Goal: Task Accomplishment & Management: Complete application form

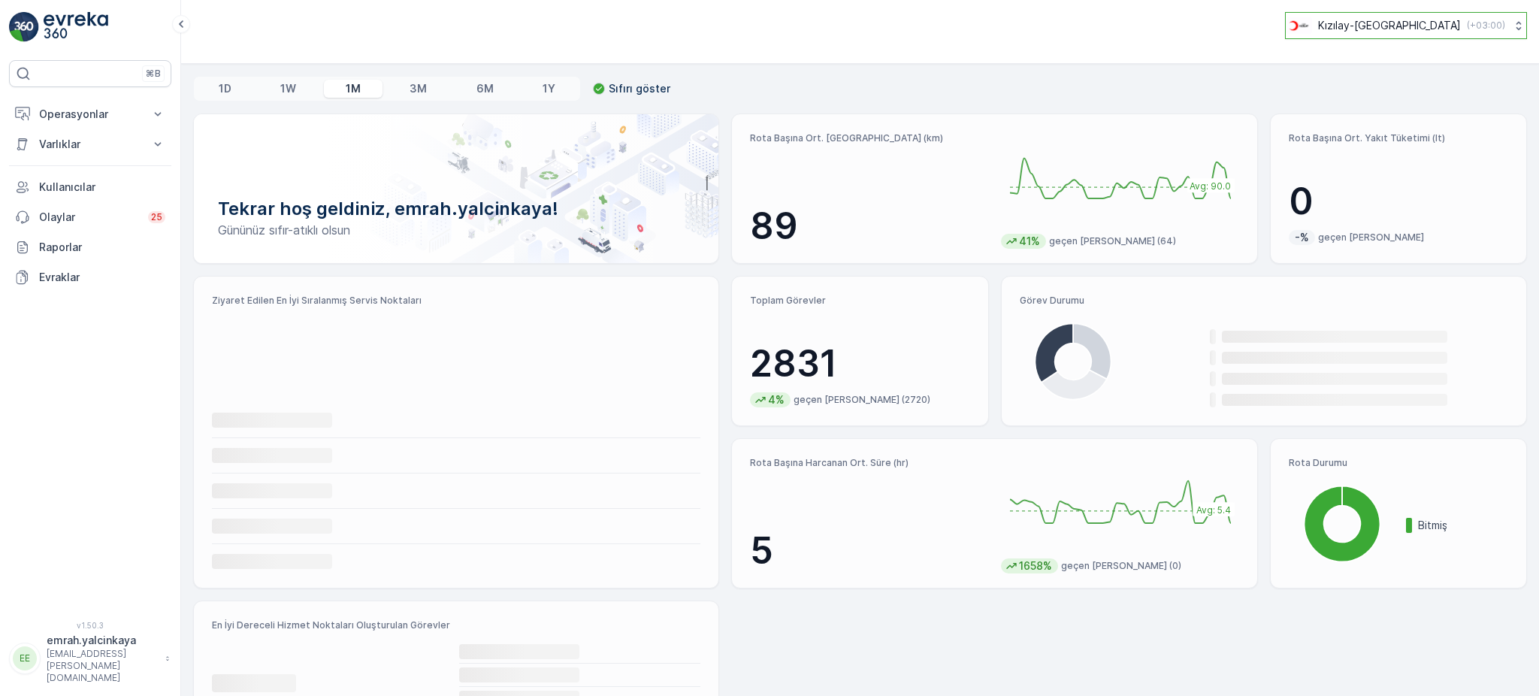
click at [1415, 23] on p "Kızılay-İzmir" at bounding box center [1389, 25] width 143 height 15
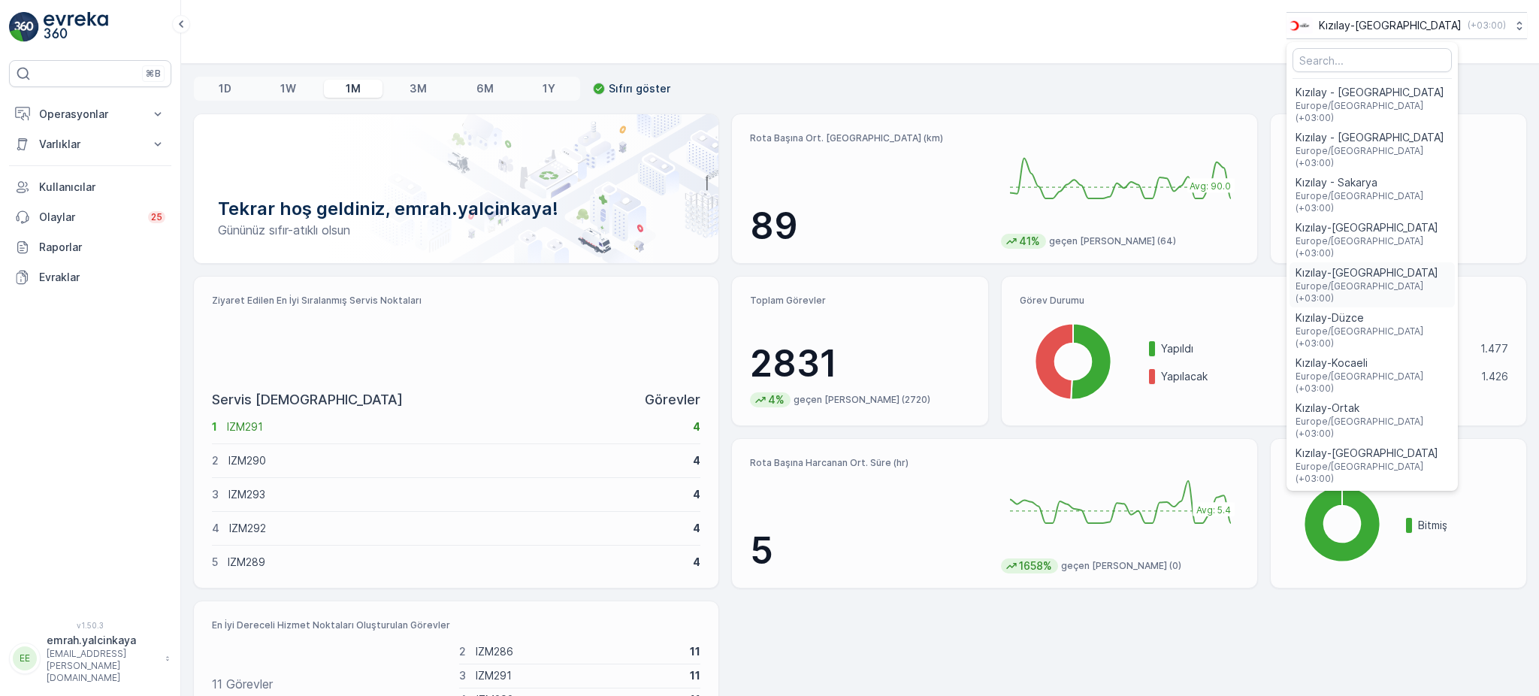
click at [1423, 265] on span "Kızılay-[GEOGRAPHIC_DATA]" at bounding box center [1371, 272] width 153 height 15
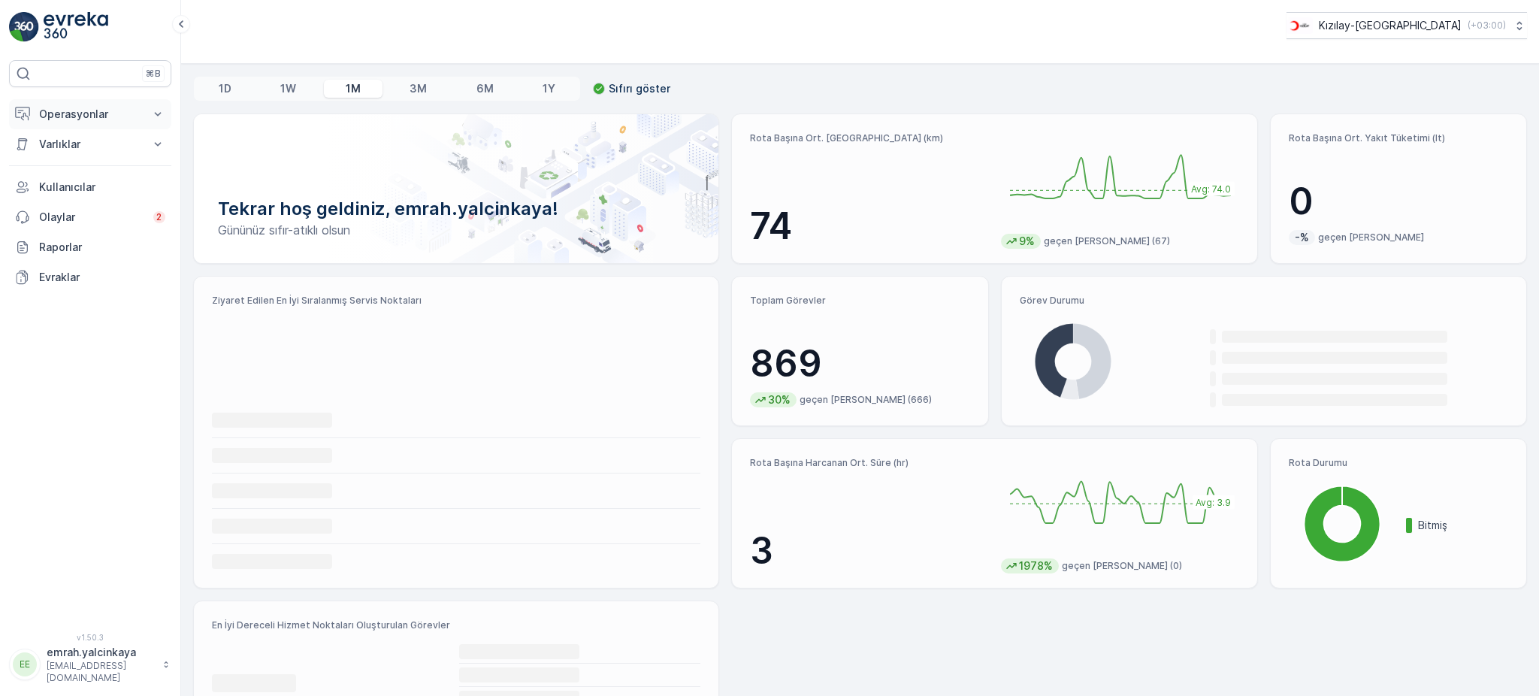
click at [56, 119] on p "Operasyonlar" at bounding box center [90, 114] width 102 height 15
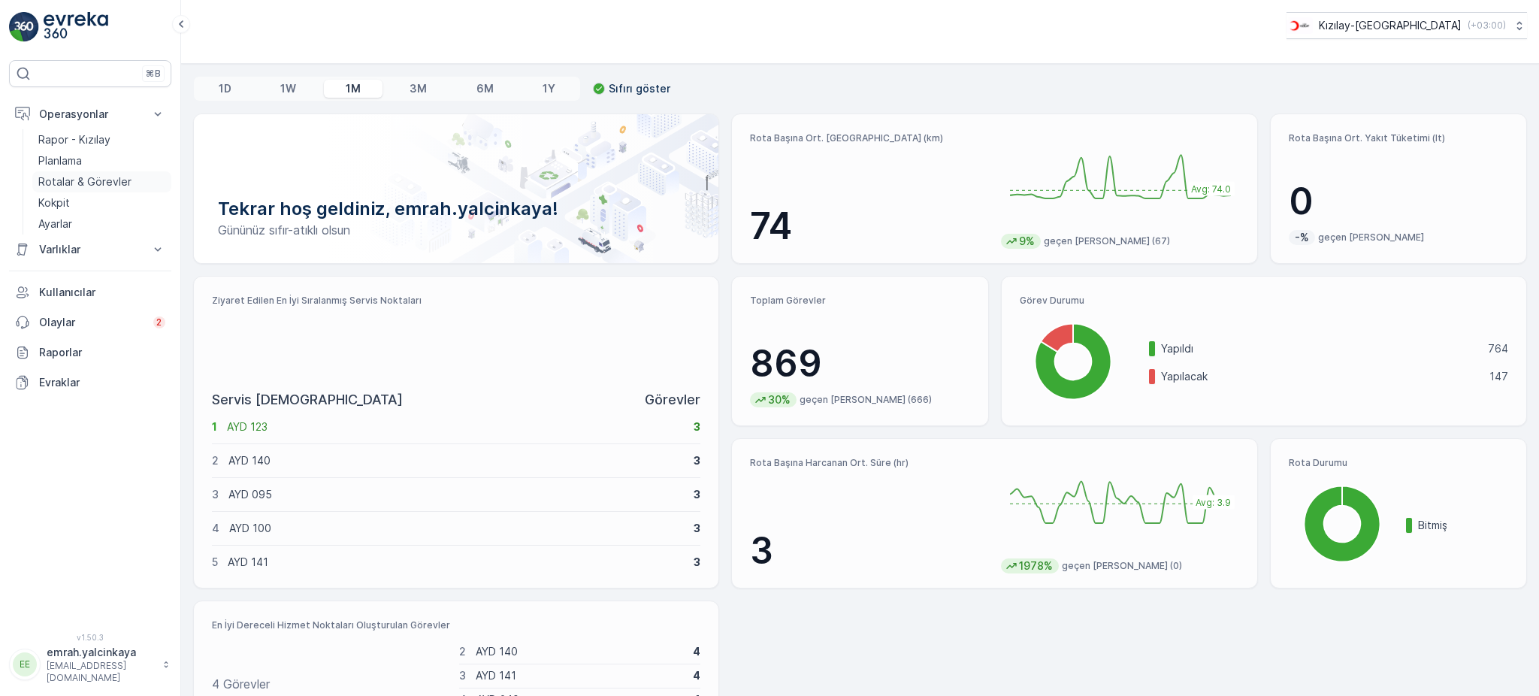
click at [85, 185] on p "Rotalar & Görevler" at bounding box center [84, 181] width 93 height 15
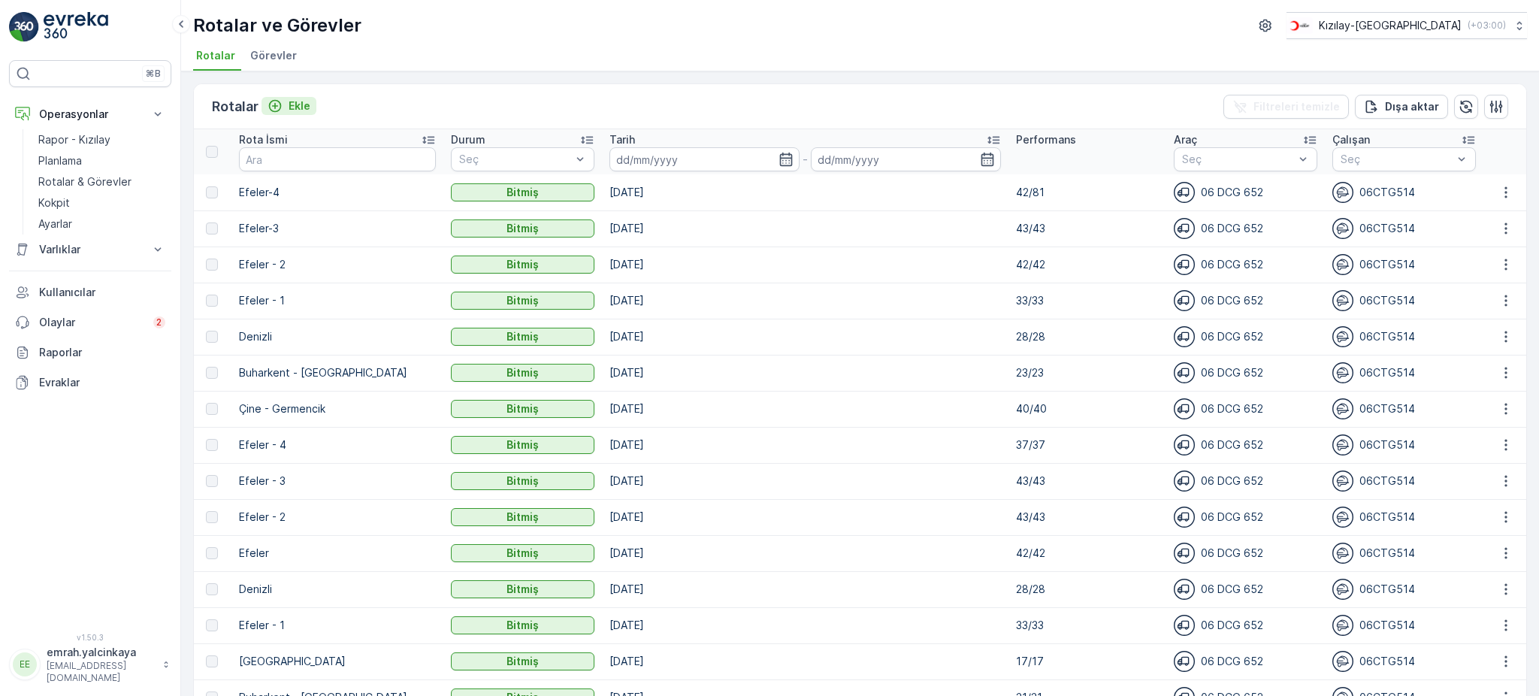
click at [301, 108] on p "Ekle" at bounding box center [300, 105] width 22 height 15
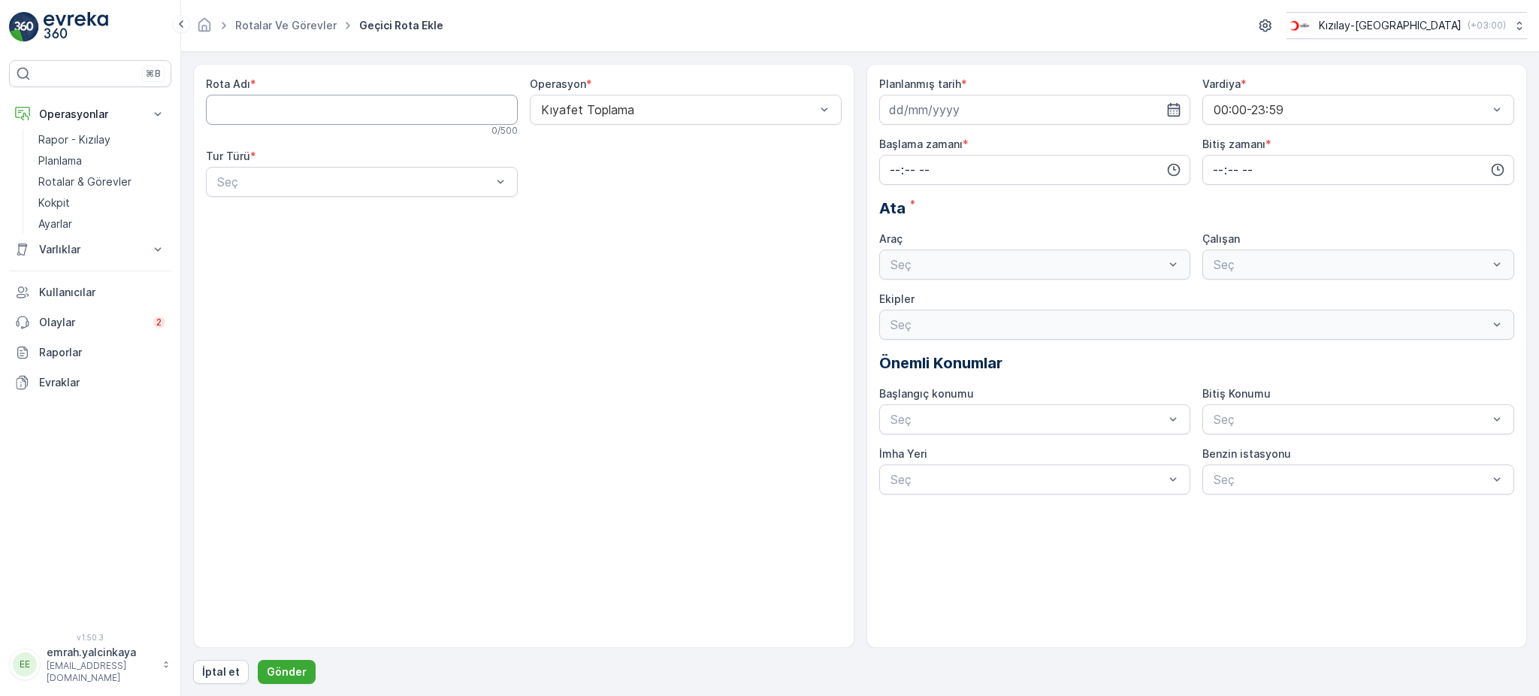
click at [310, 112] on Adı "Rota Adı" at bounding box center [362, 110] width 312 height 30
type Adı "Efeler-5"
click at [274, 193] on div "Seç" at bounding box center [362, 182] width 312 height 30
click at [262, 239] on div "Dinamik" at bounding box center [362, 244] width 294 height 14
click at [923, 111] on input at bounding box center [1035, 110] width 312 height 30
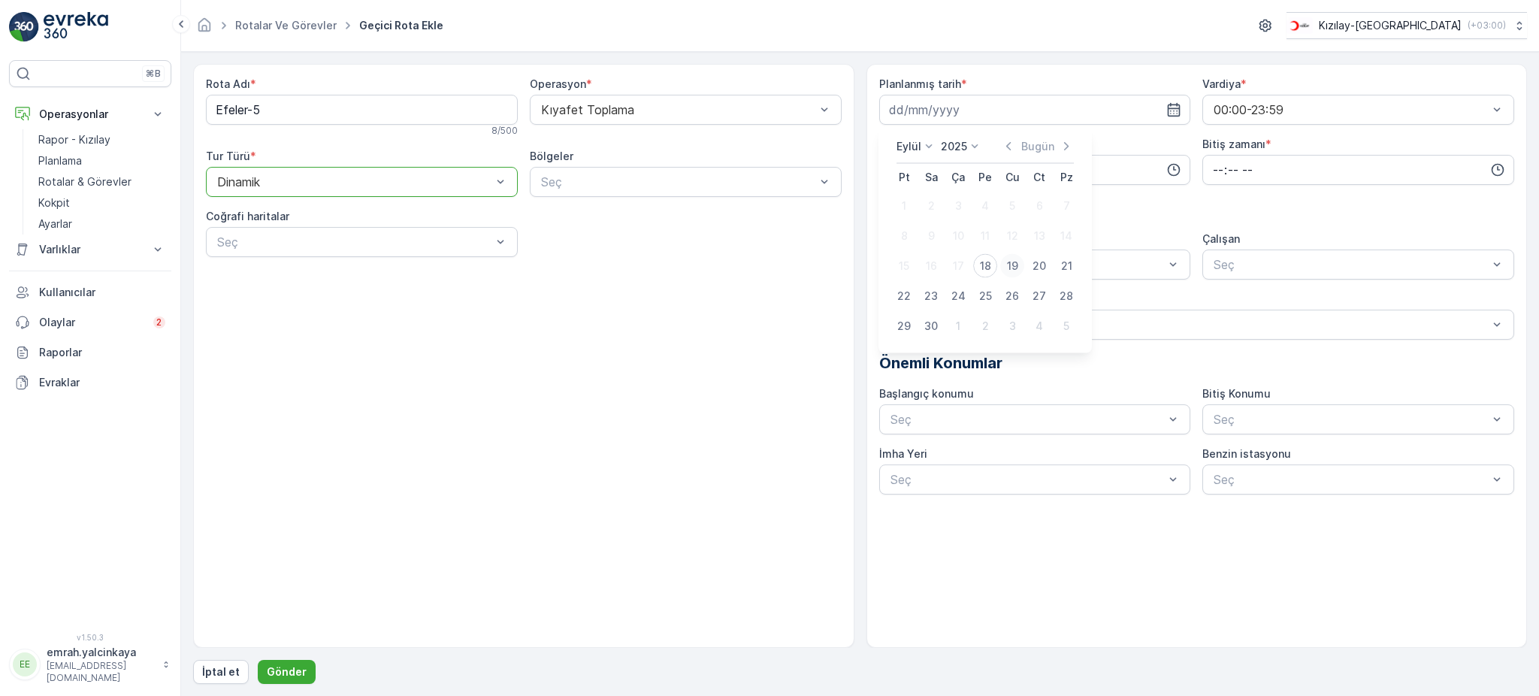
click at [1006, 264] on div "19" at bounding box center [1012, 266] width 24 height 24
type input "[DATE]"
click at [919, 180] on input "time" at bounding box center [1035, 170] width 312 height 30
click at [894, 237] on span "08" at bounding box center [895, 238] width 14 height 15
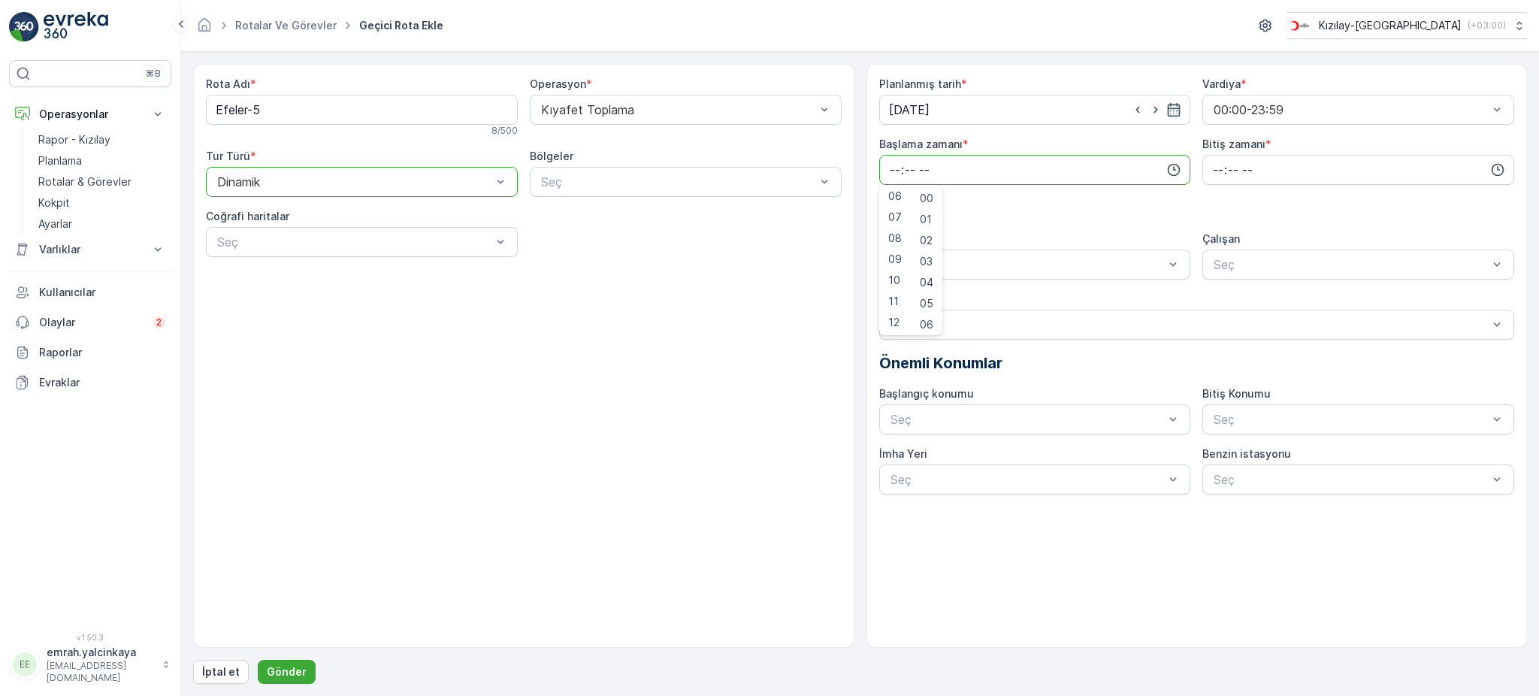
type input "08:00"
click at [1223, 173] on input "time" at bounding box center [1358, 170] width 312 height 30
click at [1221, 258] on span "20" at bounding box center [1217, 258] width 13 height 15
type input "20:00"
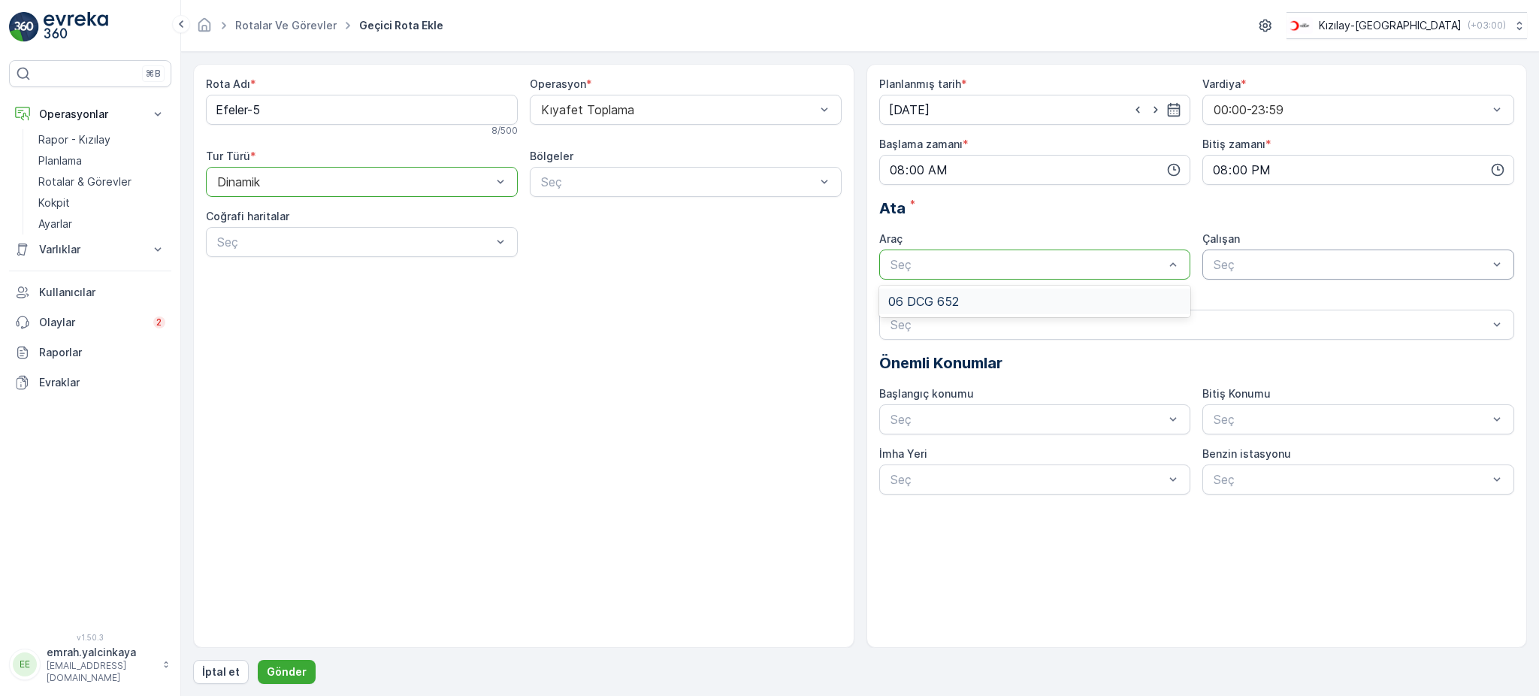
drag, startPoint x: 1062, startPoint y: 298, endPoint x: 1249, endPoint y: 277, distance: 187.4
click at [1064, 298] on div "06 DCG 652" at bounding box center [1035, 302] width 294 height 14
click at [1283, 305] on div "06CTG514" at bounding box center [1358, 302] width 294 height 14
click at [301, 677] on p "Gönder" at bounding box center [287, 671] width 40 height 15
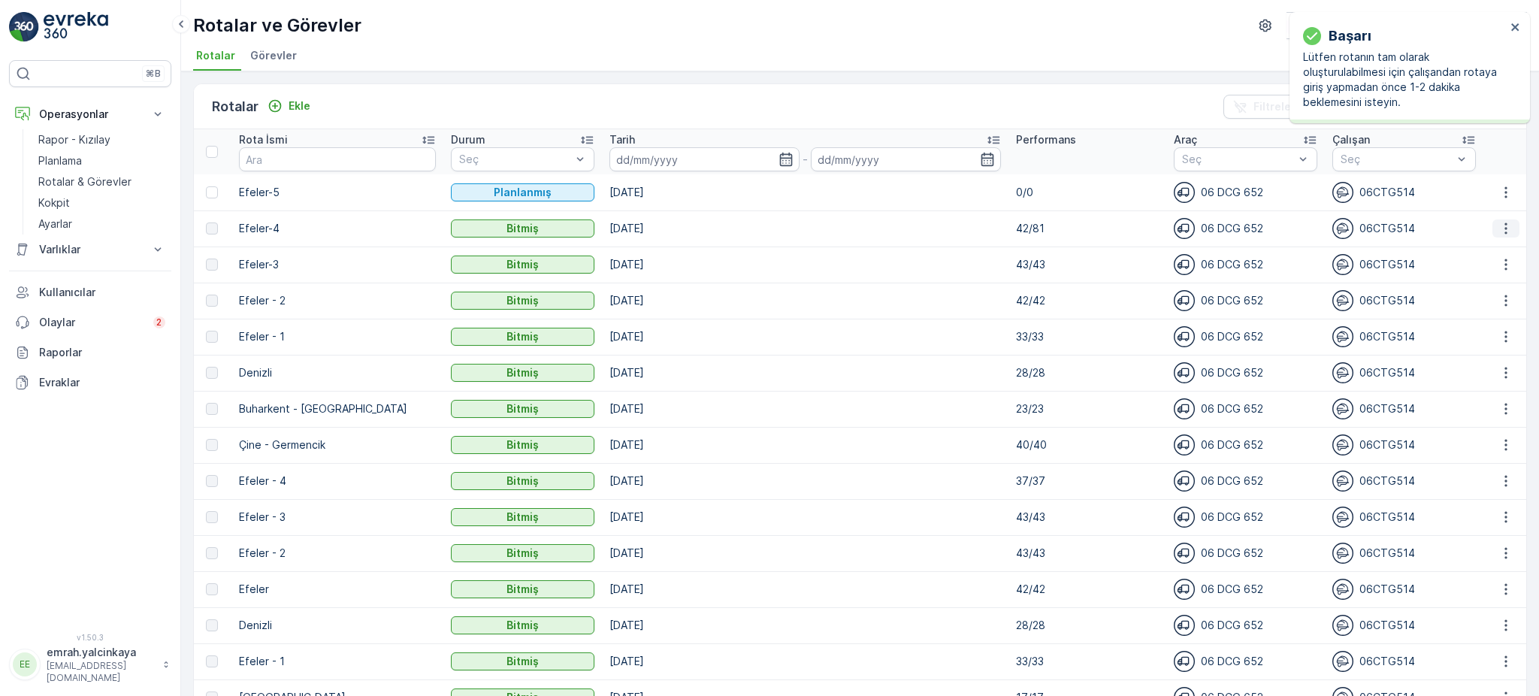
click at [1504, 232] on icon "button" at bounding box center [1505, 228] width 2 height 11
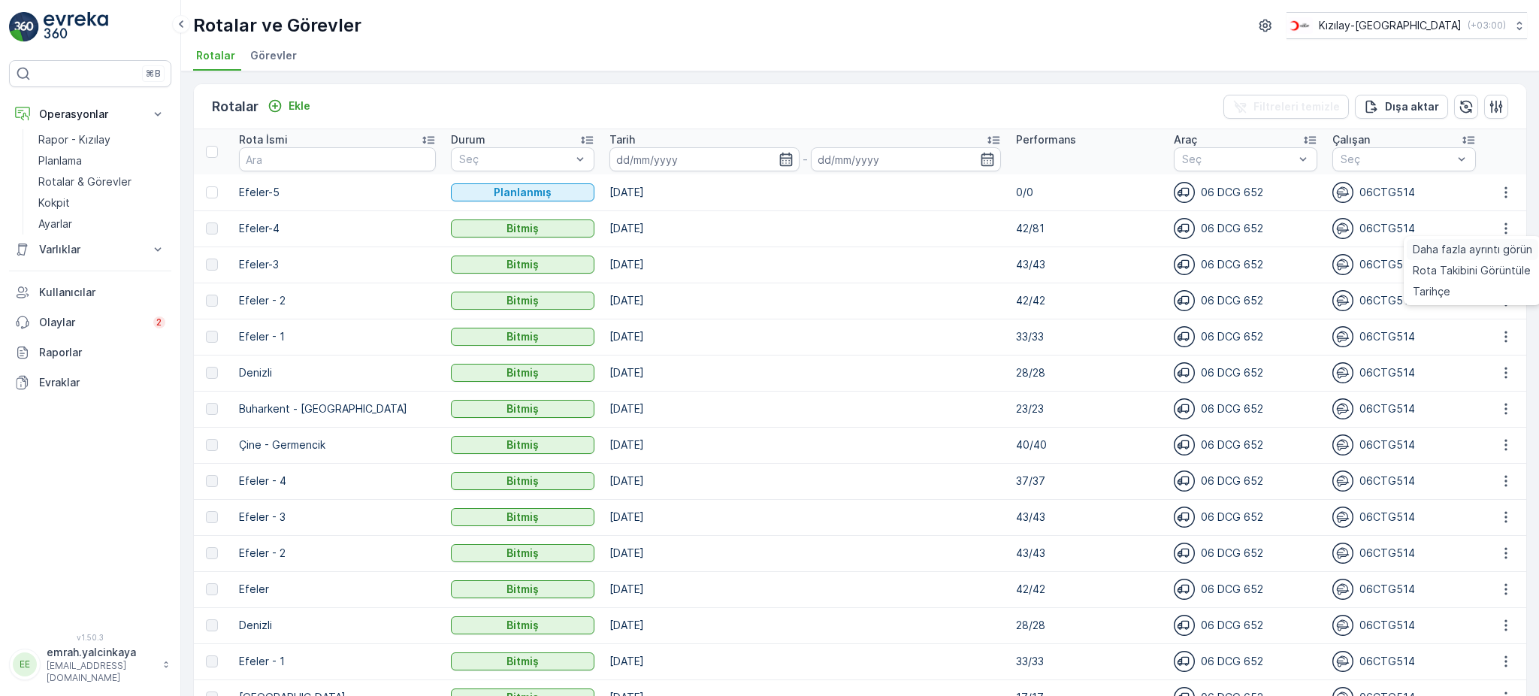
click at [1467, 255] on span "Daha fazla ayrıntı görün" at bounding box center [1472, 249] width 119 height 15
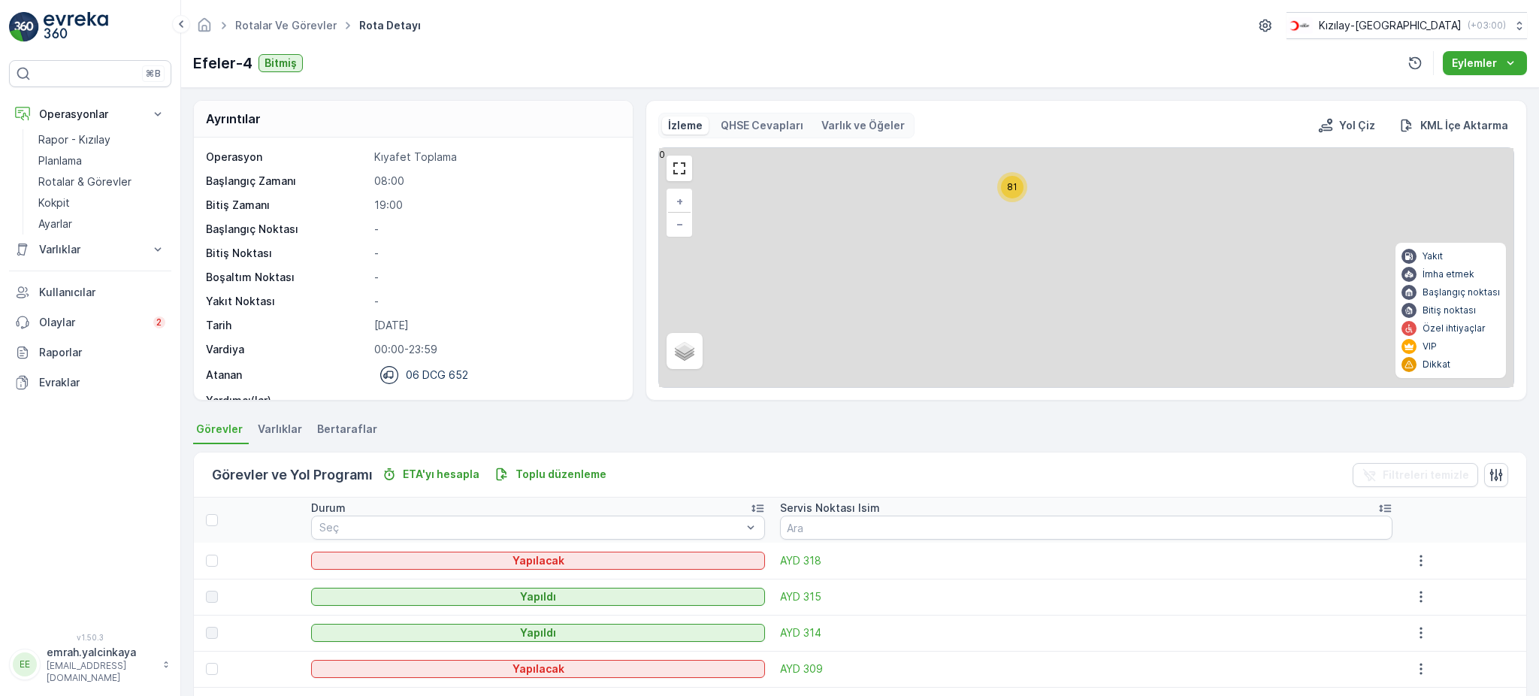
scroll to position [100, 0]
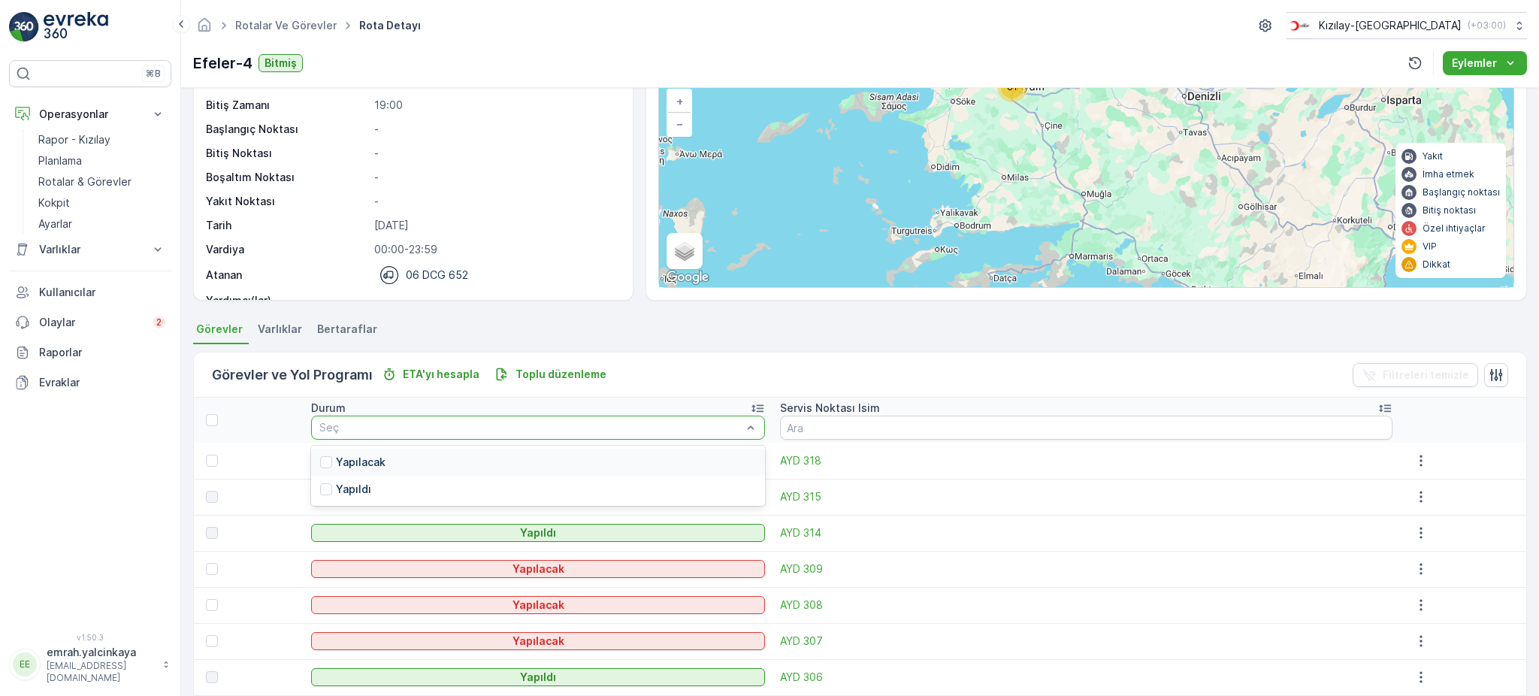
click at [351, 463] on p "Yapılacak" at bounding box center [361, 462] width 50 height 15
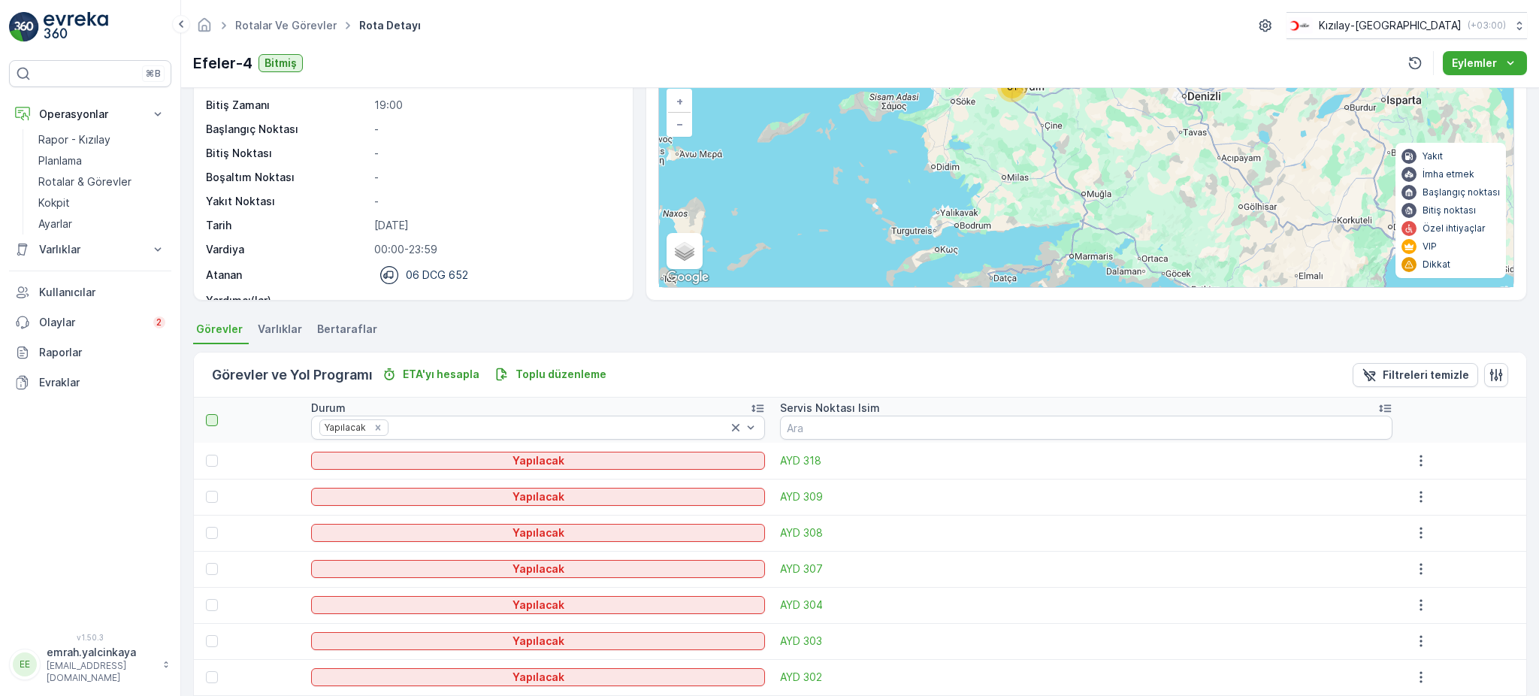
click at [206, 419] on div at bounding box center [212, 420] width 12 height 12
click at [214, 414] on input "checkbox" at bounding box center [214, 414] width 0 height 0
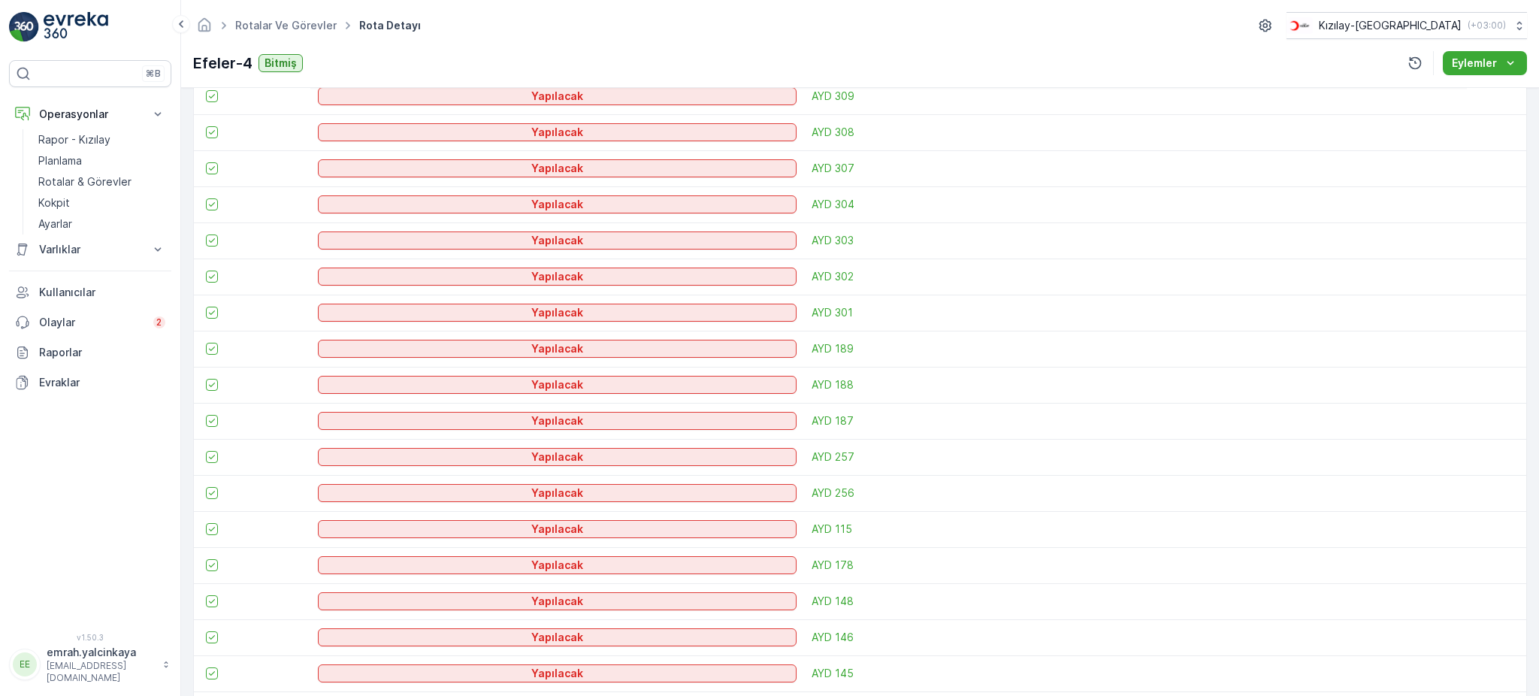
scroll to position [200, 0]
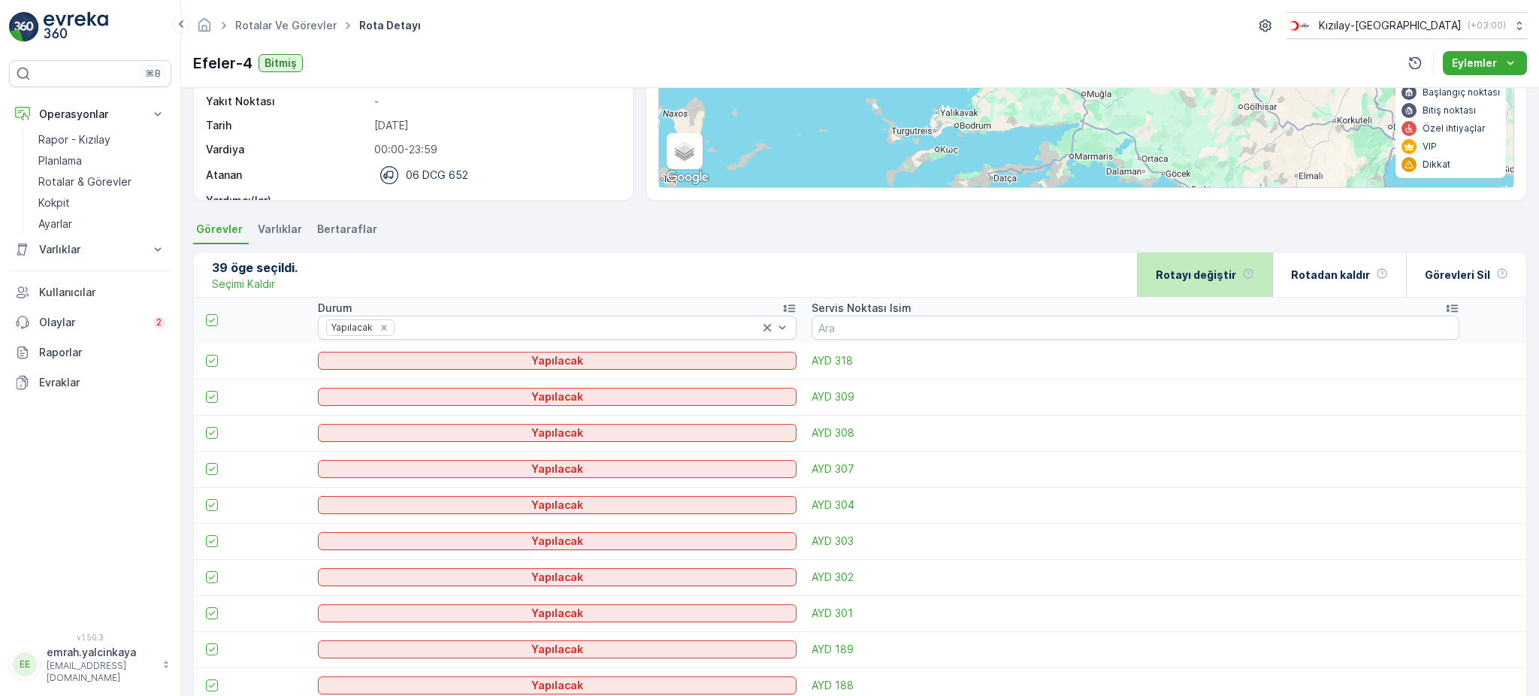
click at [1226, 278] on p "Rotayı değiştir" at bounding box center [1196, 274] width 80 height 15
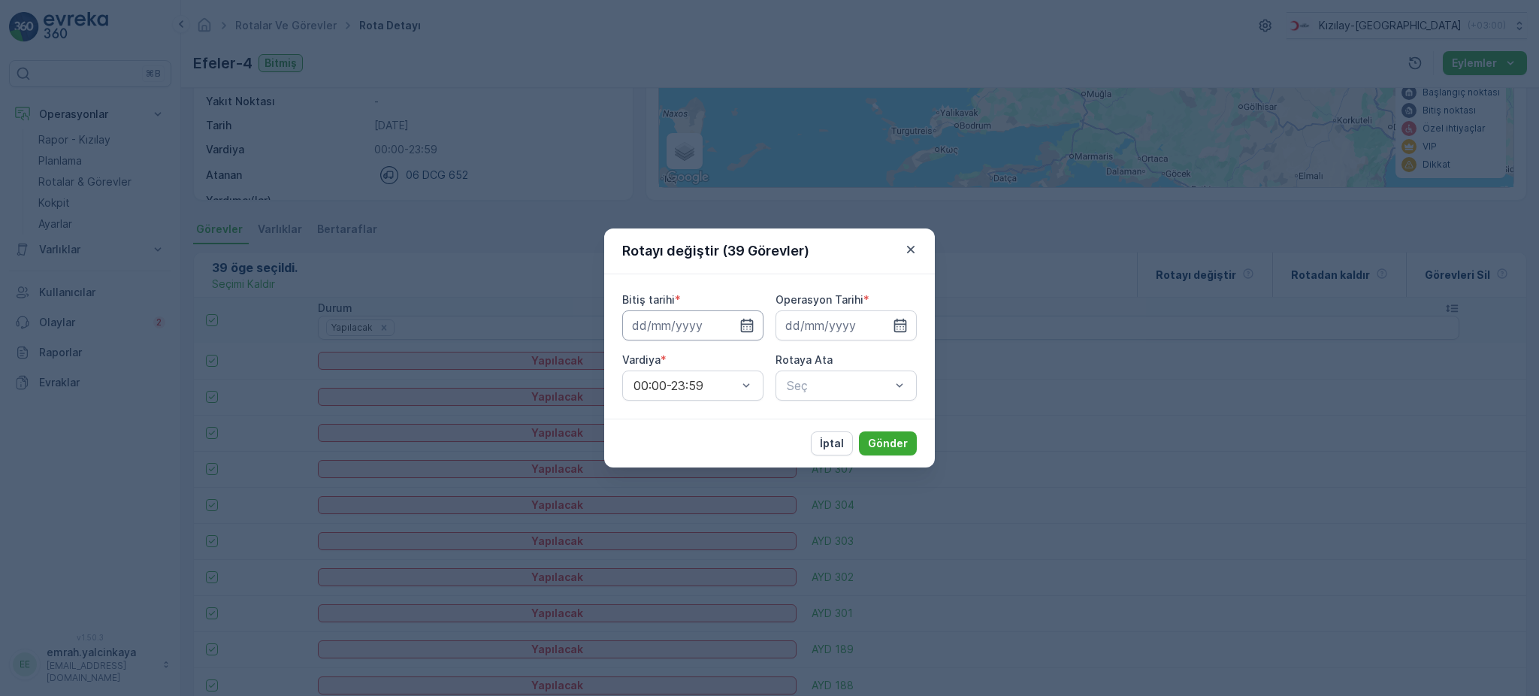
click at [646, 325] on input at bounding box center [692, 325] width 141 height 30
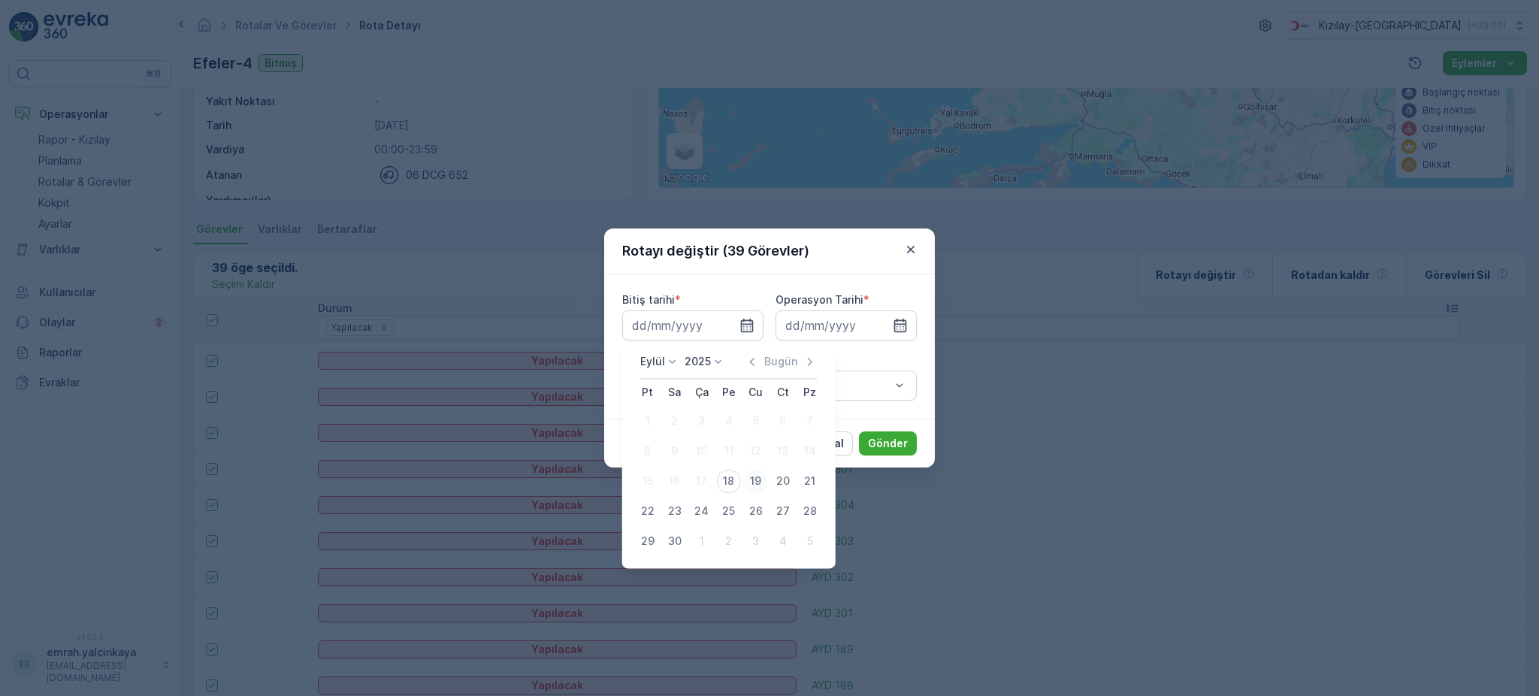
click at [754, 484] on div "19" at bounding box center [756, 481] width 24 height 24
type input "[DATE]"
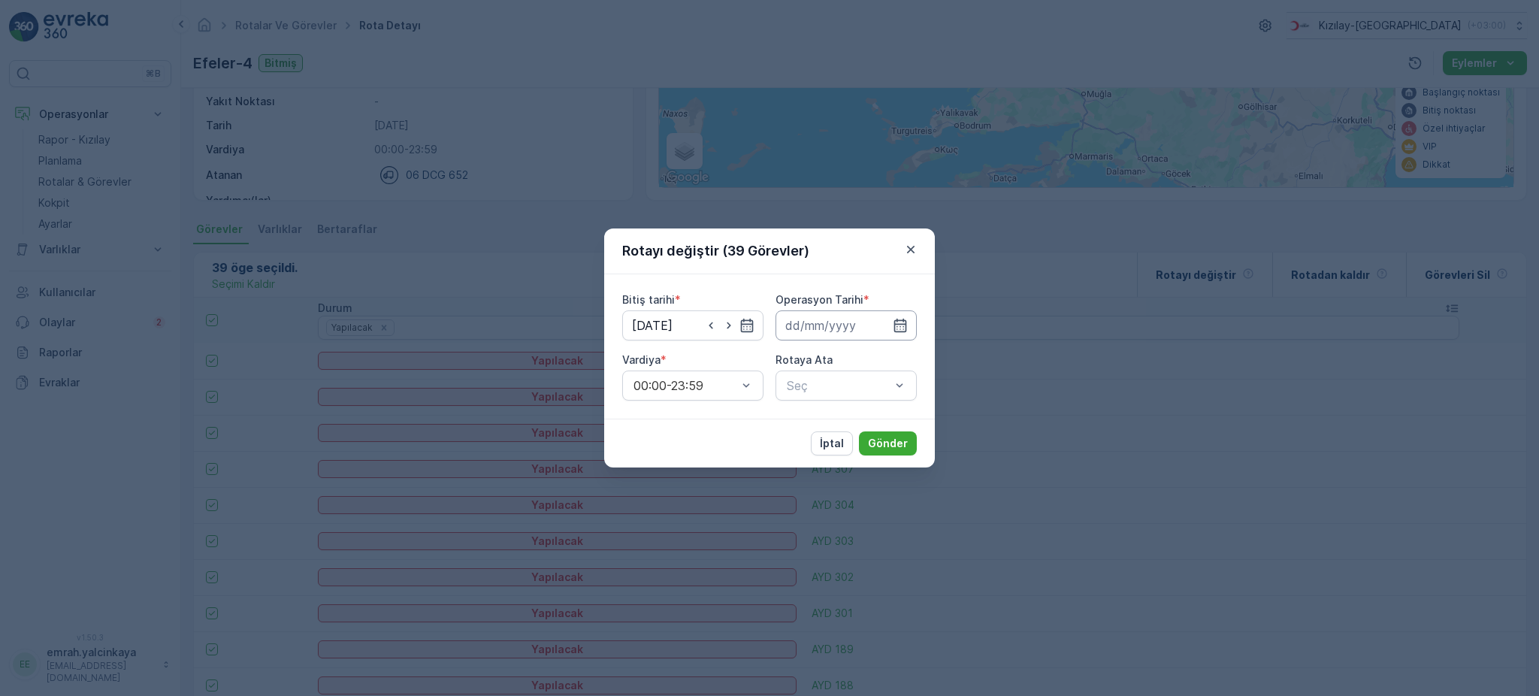
click at [796, 331] on input at bounding box center [845, 325] width 141 height 30
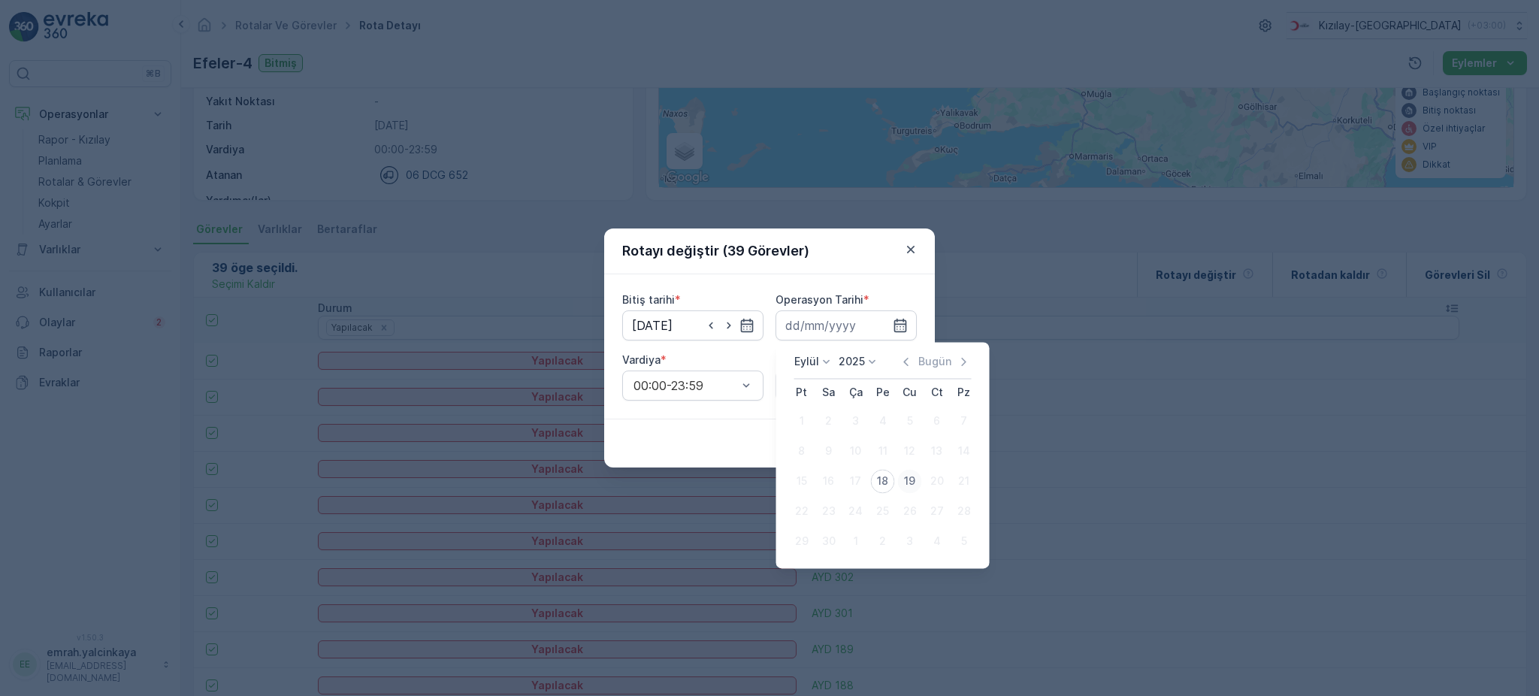
click at [914, 485] on div "19" at bounding box center [910, 481] width 24 height 24
type input "[DATE]"
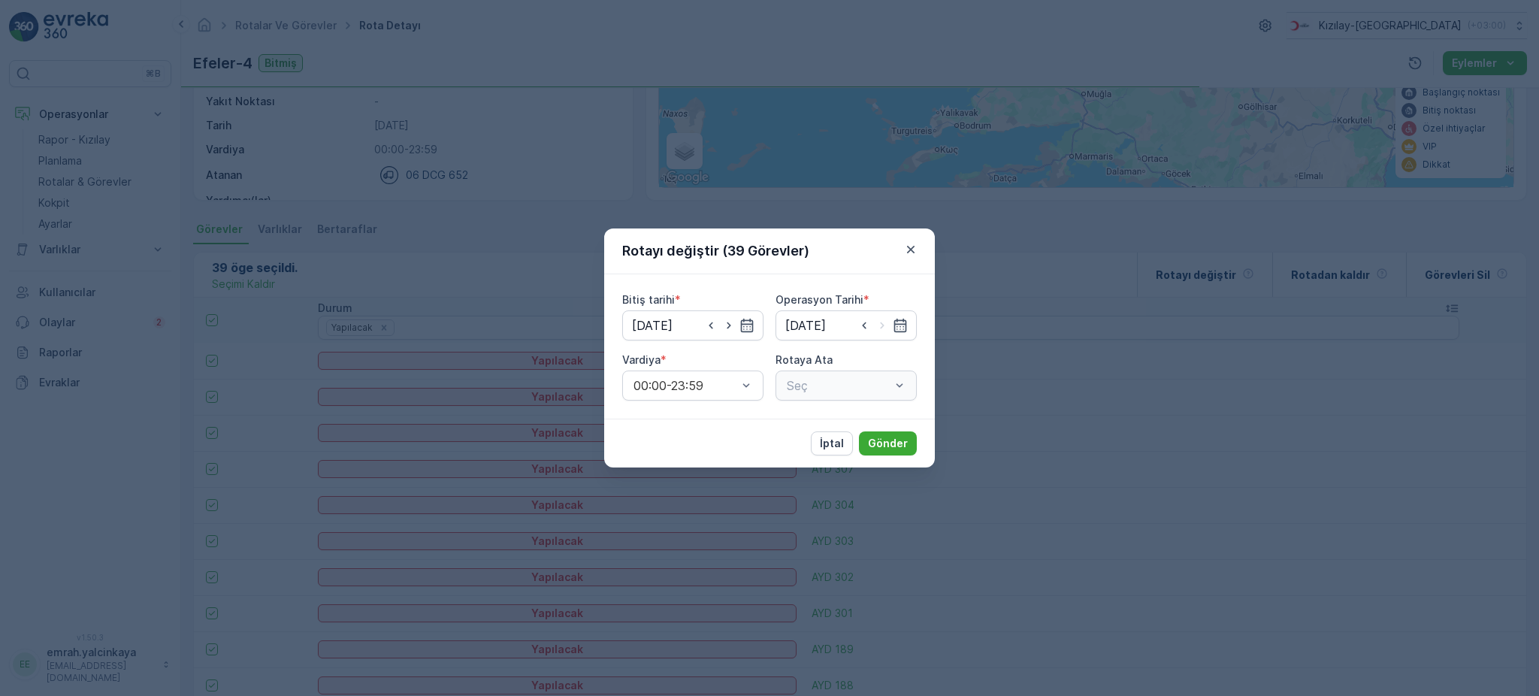
click at [875, 392] on div "Seç" at bounding box center [845, 385] width 141 height 30
click at [842, 429] on span "Efeler-5 (Planlanmış) - 06 DCG 652" at bounding box center [845, 429] width 123 height 27
click at [887, 440] on p "Gönder" at bounding box center [888, 443] width 40 height 15
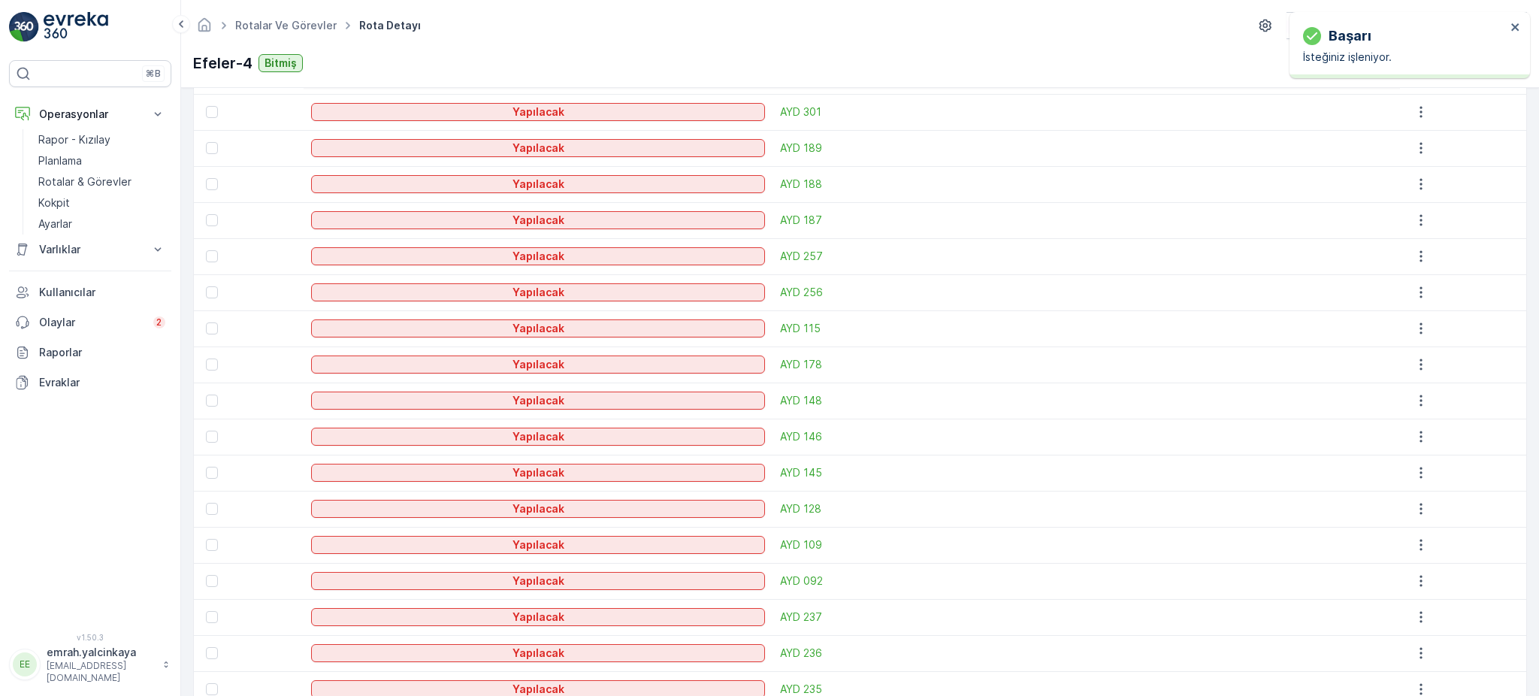
scroll to position [919, 0]
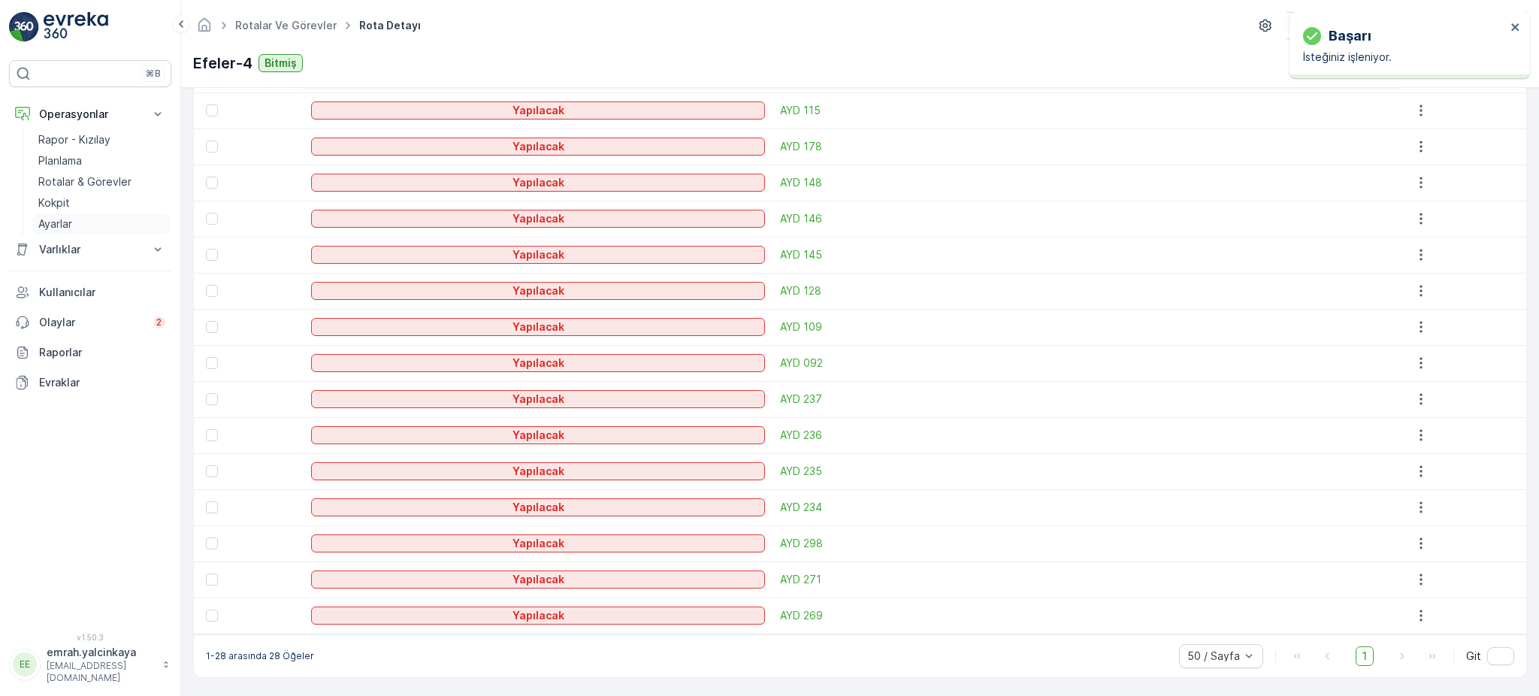
drag, startPoint x: 80, startPoint y: 183, endPoint x: 159, endPoint y: 228, distance: 89.8
click at [80, 183] on p "Rotalar & Görevler" at bounding box center [84, 181] width 93 height 15
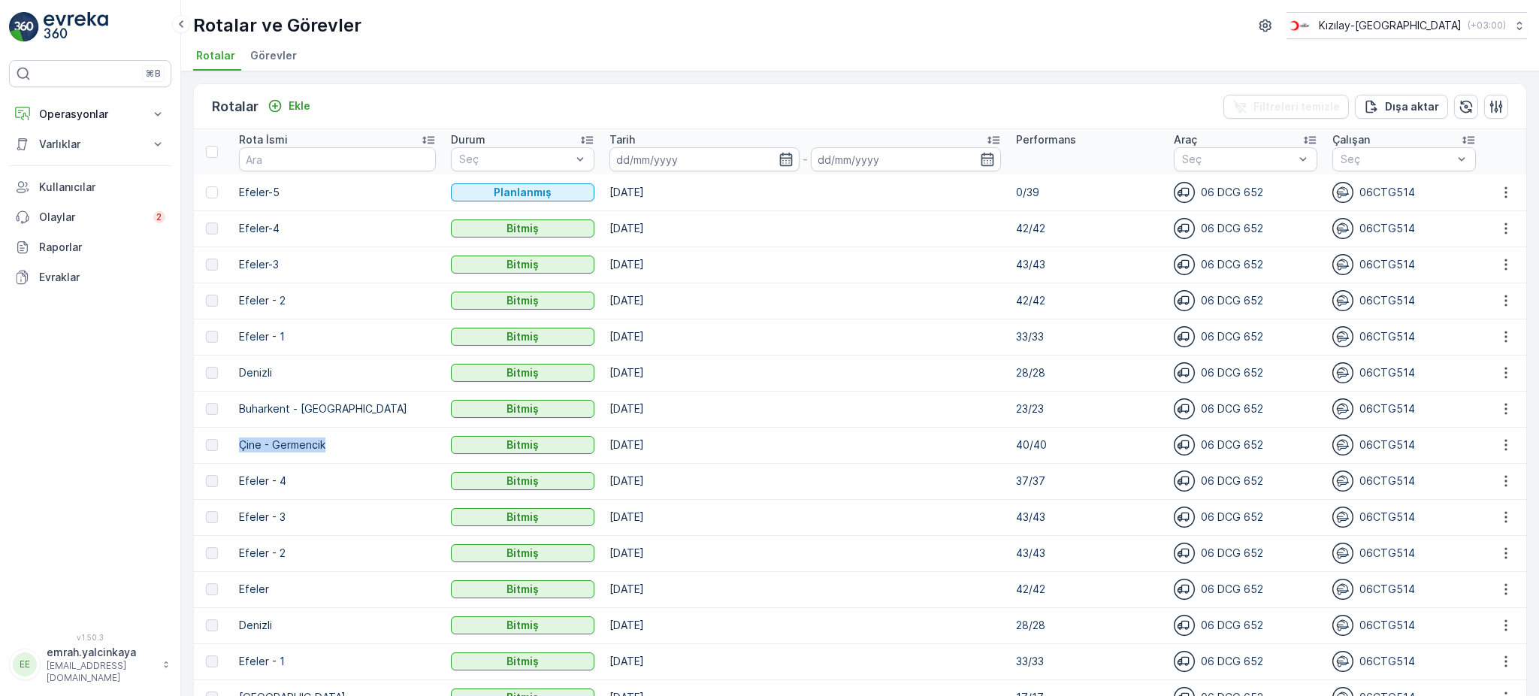
drag, startPoint x: 240, startPoint y: 444, endPoint x: 512, endPoint y: 524, distance: 282.7
click at [362, 452] on td "Çine - Germencik" at bounding box center [337, 445] width 212 height 36
copy p "Çine - Germencik"
click at [285, 108] on div "Ekle" at bounding box center [288, 105] width 43 height 15
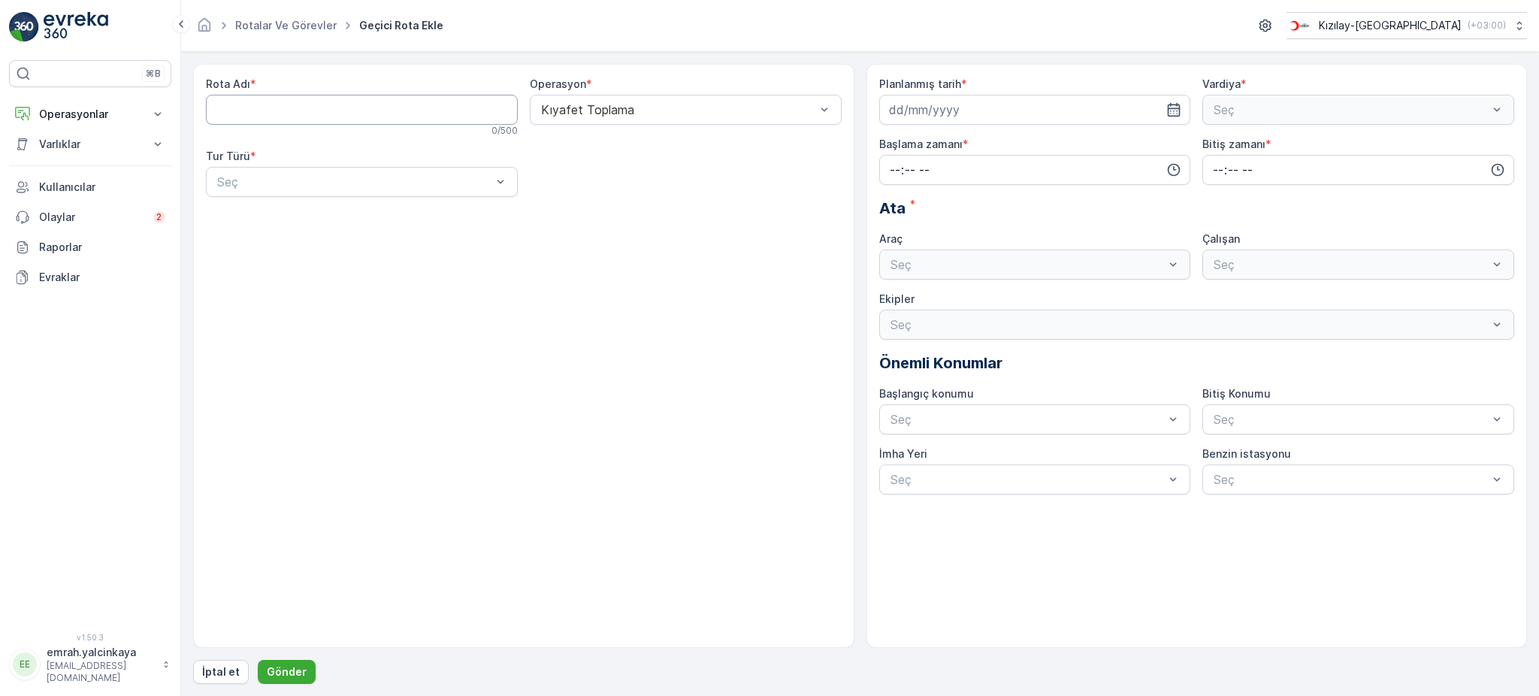
click at [307, 117] on Adı "Rota Adı" at bounding box center [362, 110] width 312 height 30
paste Adı "Çine - Germencik"
type Adı "Çine - Germencik"
click at [357, 218] on div "Statik" at bounding box center [362, 219] width 294 height 14
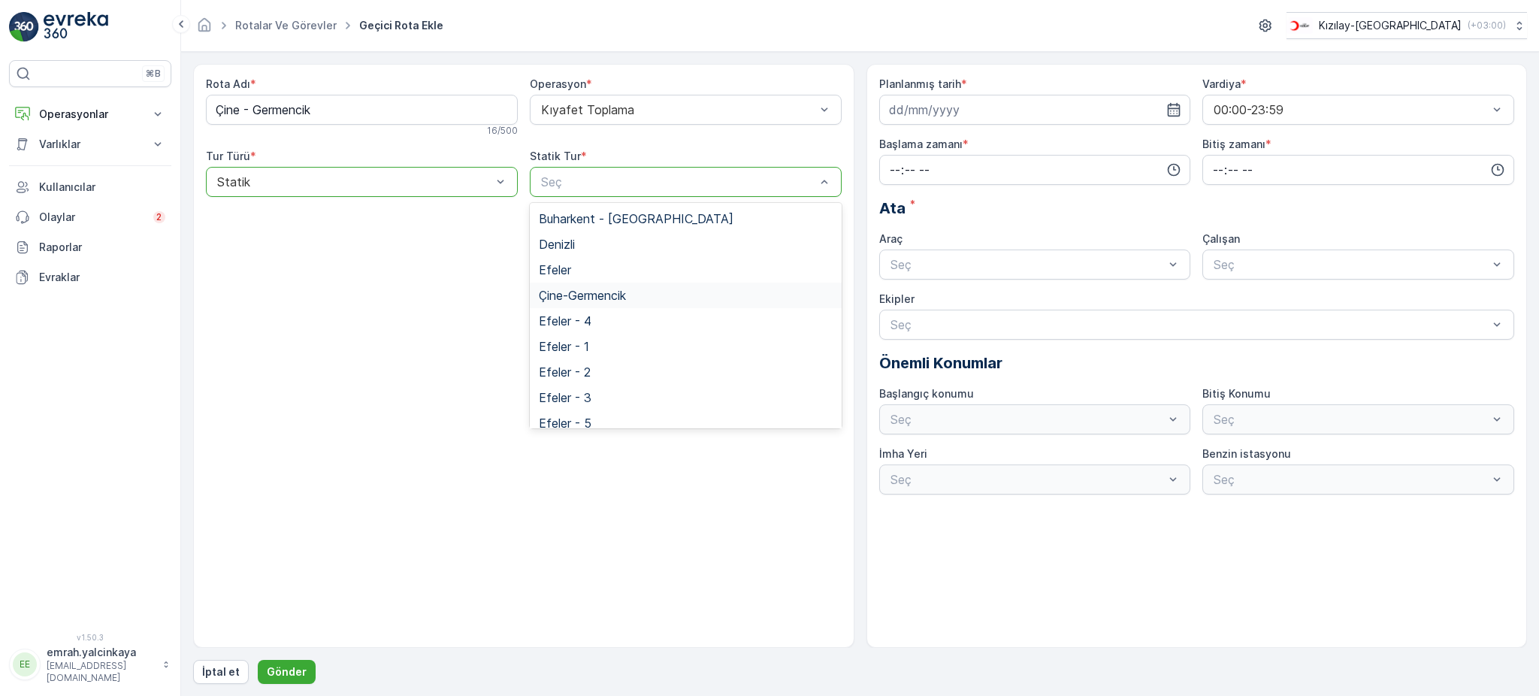
click at [613, 293] on span "Çine-Germencik" at bounding box center [582, 296] width 87 height 14
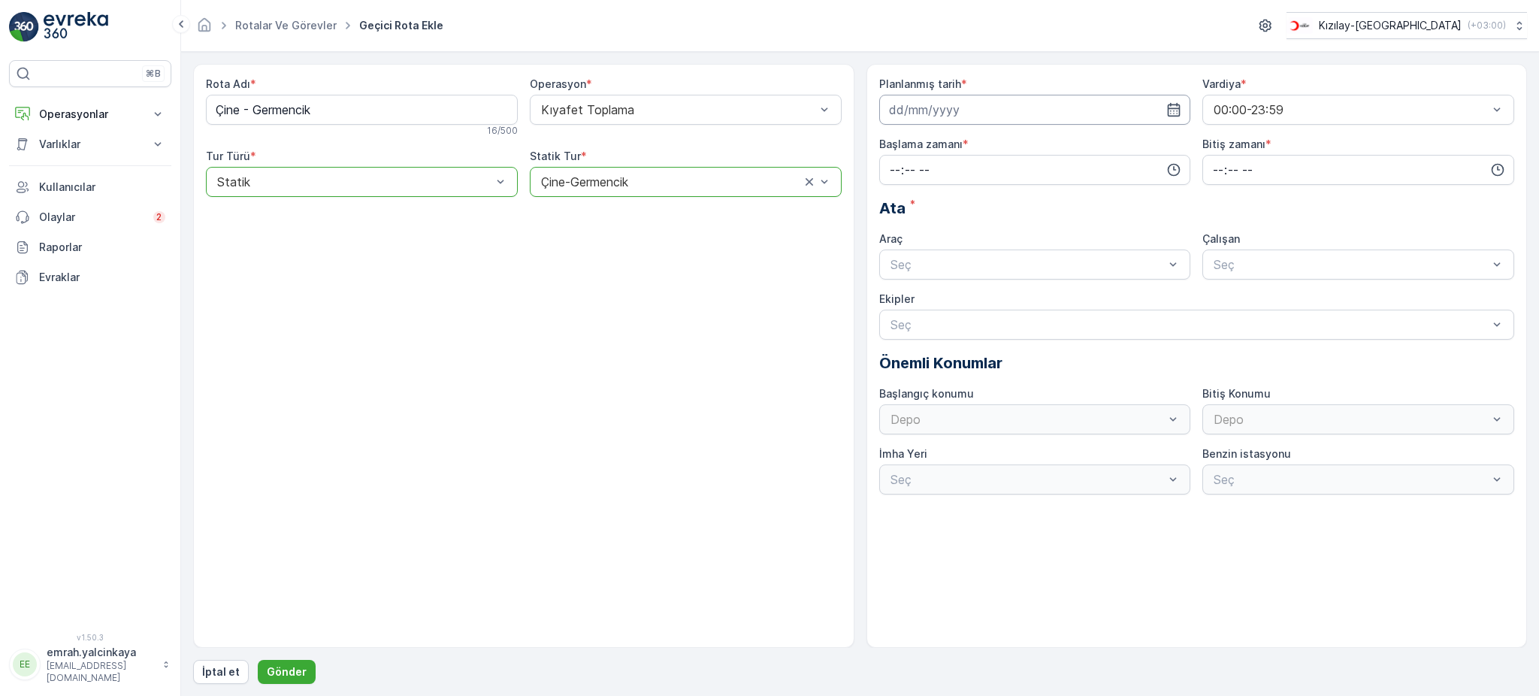
click at [962, 101] on input at bounding box center [1035, 110] width 312 height 30
click at [904, 297] on div "22" at bounding box center [904, 296] width 24 height 24
type input "[DATE]"
click at [956, 174] on input "time" at bounding box center [1035, 170] width 312 height 30
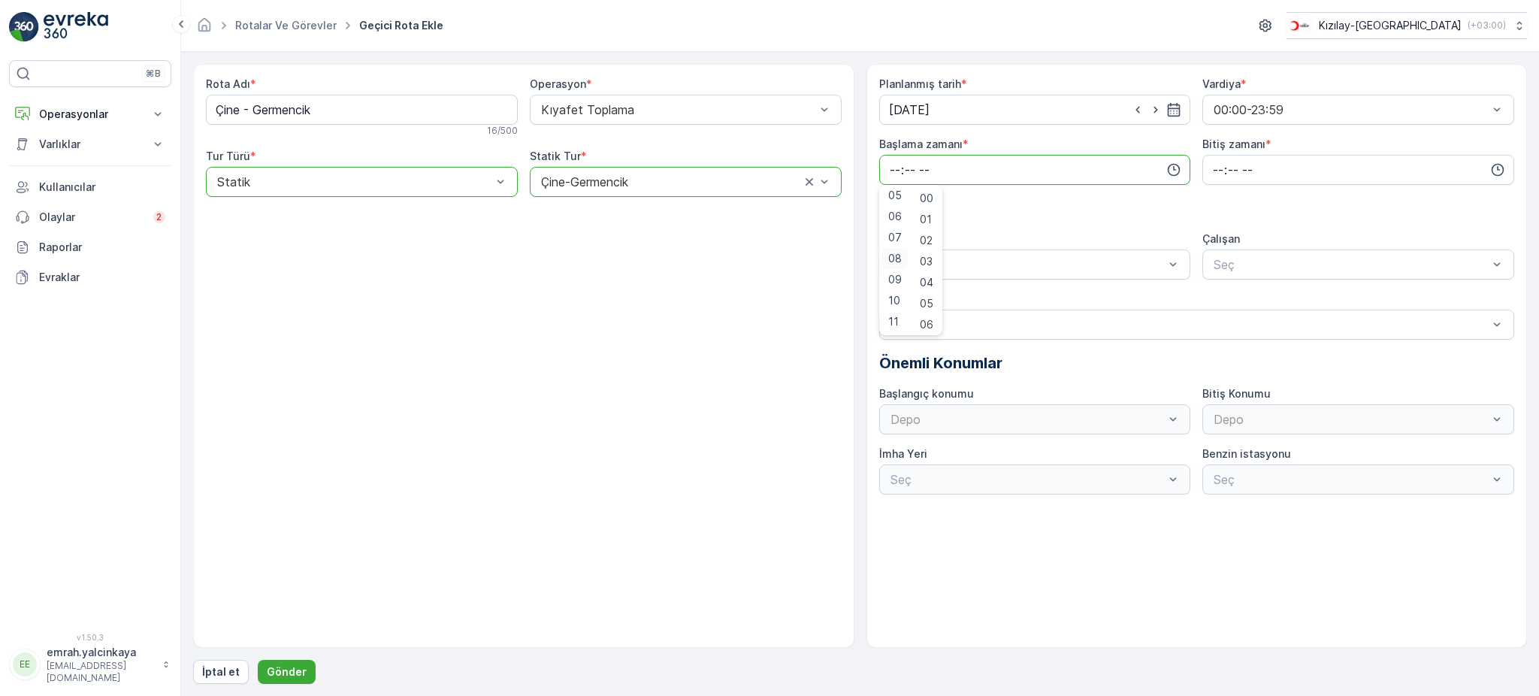
click at [891, 257] on span "08" at bounding box center [895, 258] width 14 height 15
type input "08:00"
click at [1207, 168] on input "time" at bounding box center [1358, 170] width 312 height 30
click at [1222, 311] on span "20" at bounding box center [1217, 315] width 13 height 15
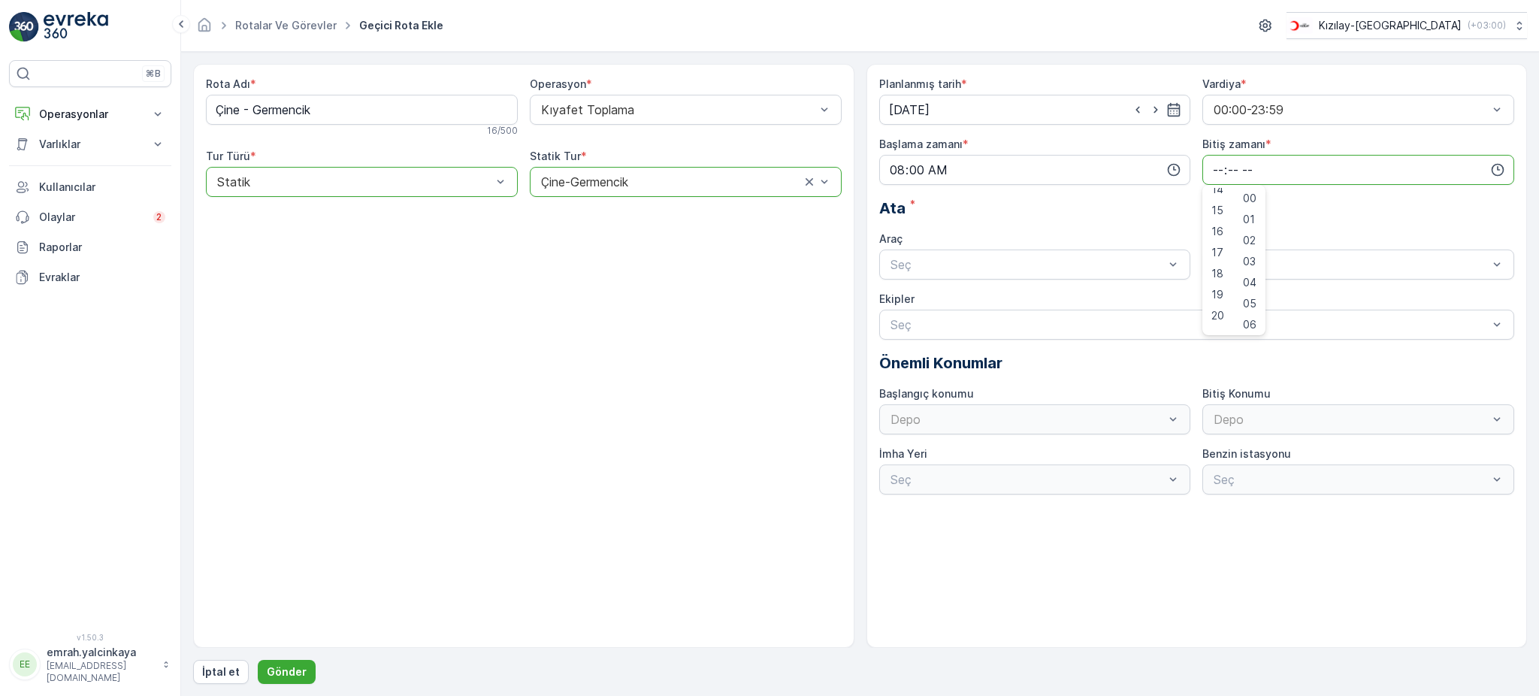
type input "20:00"
click at [1219, 316] on span "20" at bounding box center [1217, 315] width 13 height 15
click at [1038, 296] on div "06 DCG 652" at bounding box center [1035, 302] width 294 height 14
click at [1334, 297] on div "06CTG514" at bounding box center [1358, 302] width 294 height 14
click at [281, 674] on p "Gönder" at bounding box center [287, 671] width 40 height 15
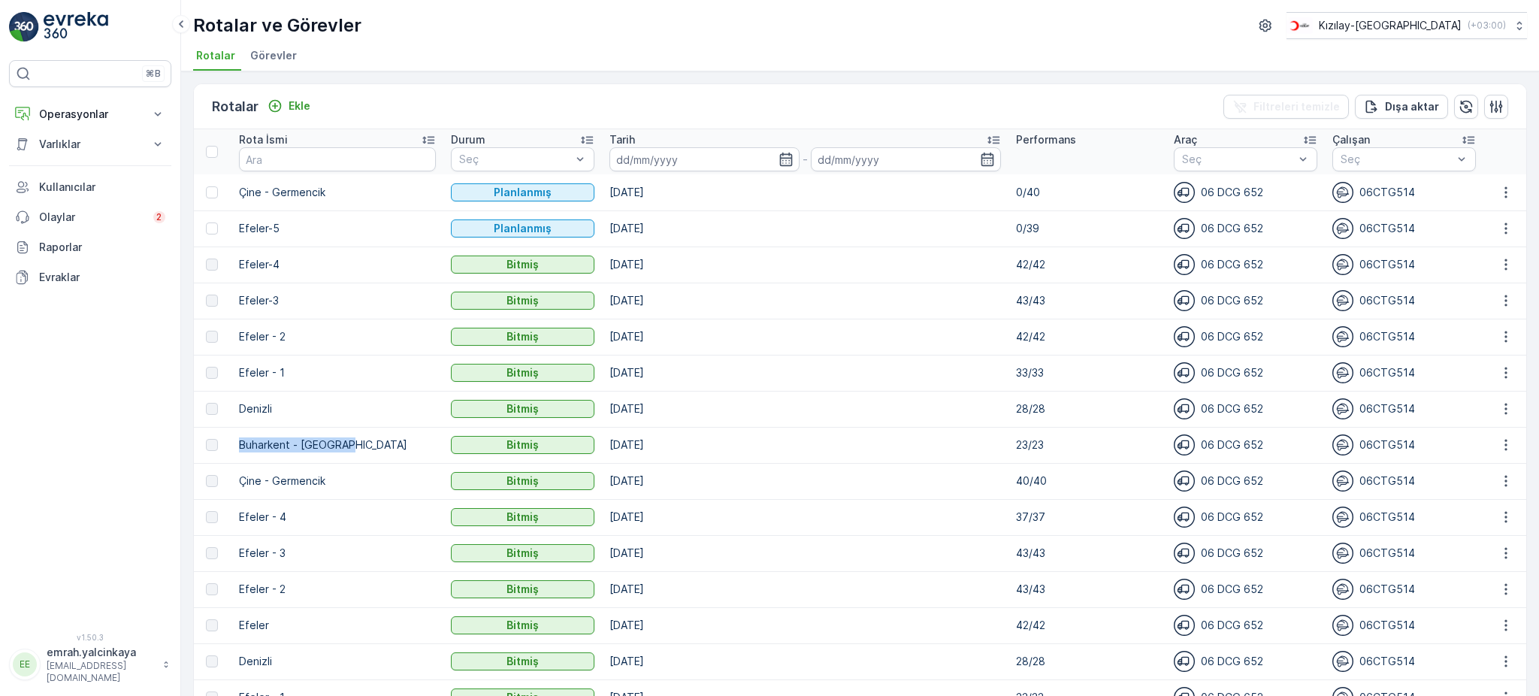
drag, startPoint x: 243, startPoint y: 443, endPoint x: 419, endPoint y: 465, distance: 177.2
click at [395, 454] on td "Buharkent - [GEOGRAPHIC_DATA]" at bounding box center [337, 445] width 212 height 36
copy p "Buharkent - [GEOGRAPHIC_DATA]"
click at [279, 107] on icon "Ekle" at bounding box center [274, 105] width 15 height 15
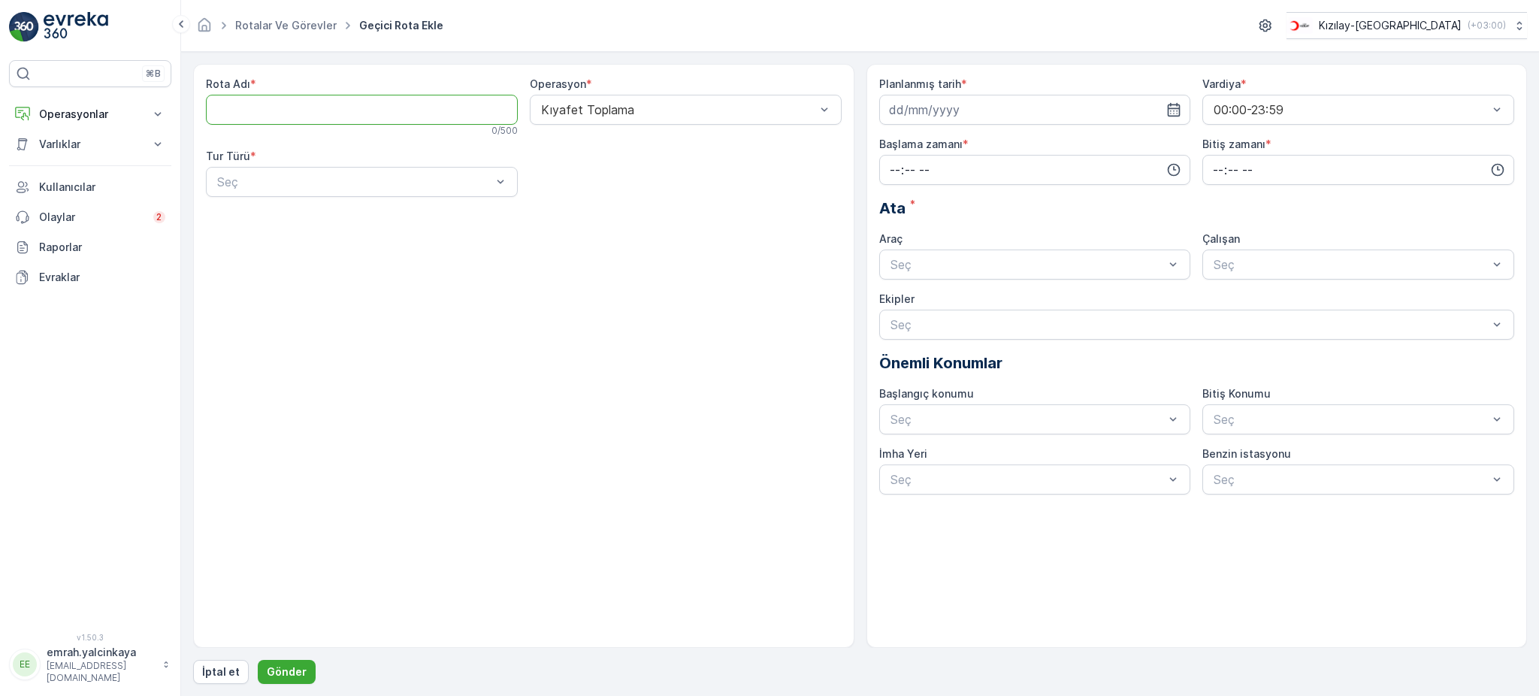
click at [337, 112] on Adı "Rota Adı" at bounding box center [362, 110] width 312 height 30
paste Adı "Buharkent - Bozdoğan"
type Adı "Buharkent - Bozdoğan"
drag, startPoint x: 295, startPoint y: 218, endPoint x: 410, endPoint y: 200, distance: 116.4
click at [295, 218] on div "Statik" at bounding box center [362, 219] width 294 height 14
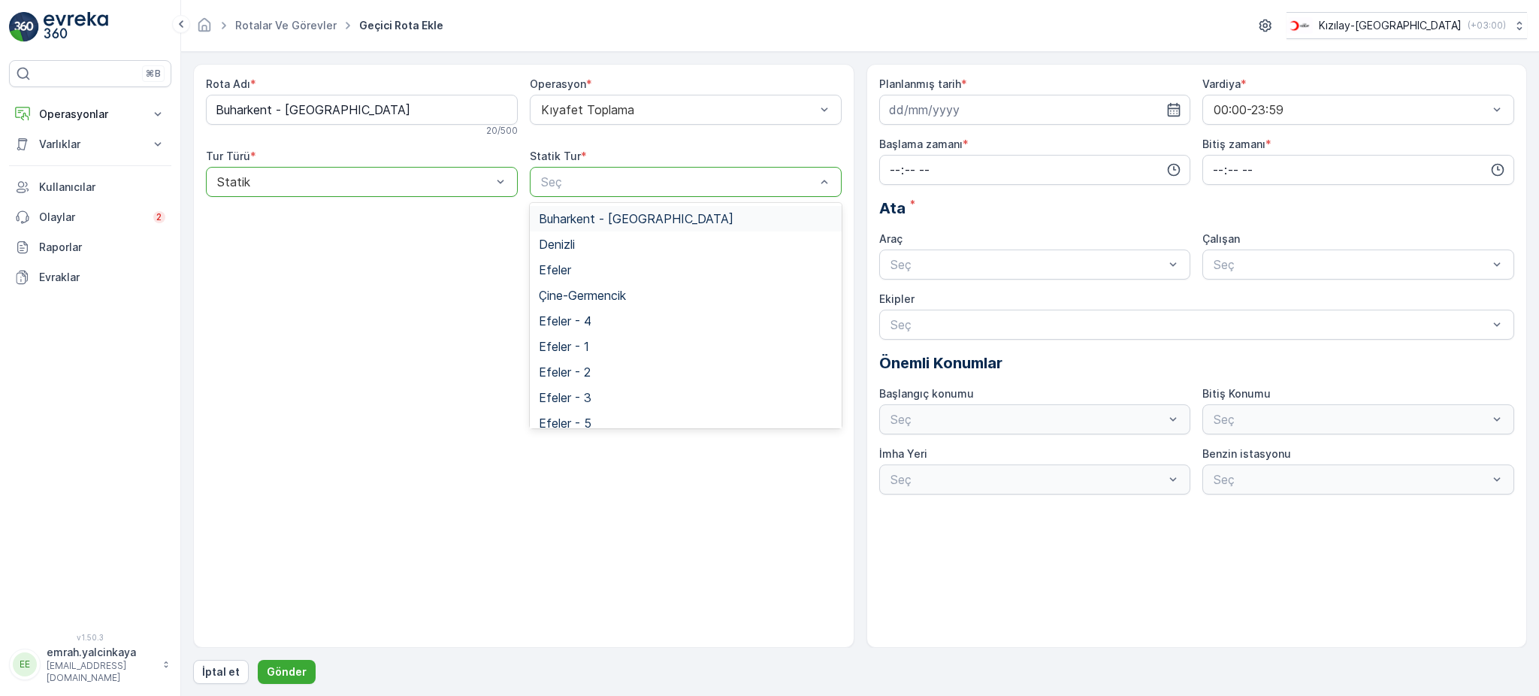
click at [590, 220] on span "Buharkent - Bozdoğan" at bounding box center [636, 219] width 195 height 14
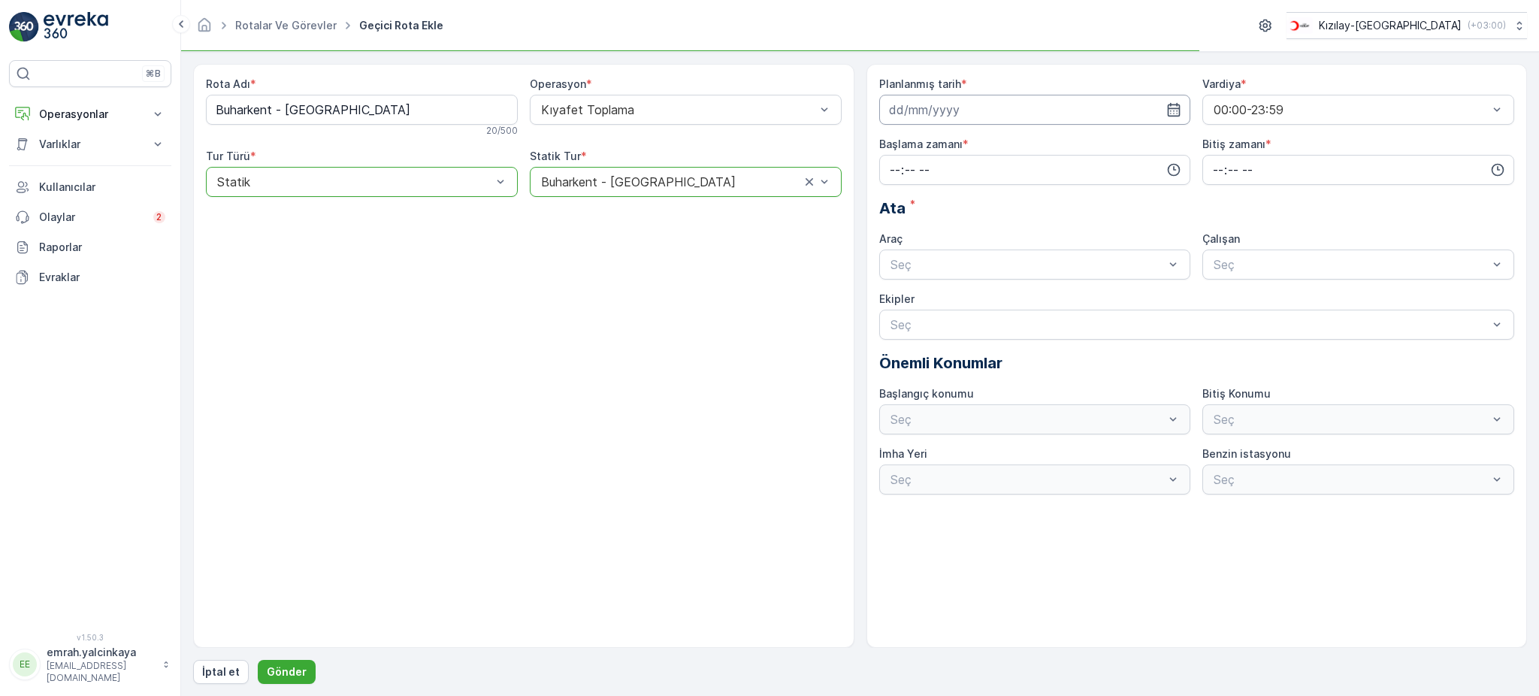
click at [945, 117] on input at bounding box center [1035, 110] width 312 height 30
click at [932, 292] on div "23" at bounding box center [931, 296] width 24 height 24
type input "23.09.2025"
click at [1023, 180] on input "time" at bounding box center [1035, 170] width 312 height 30
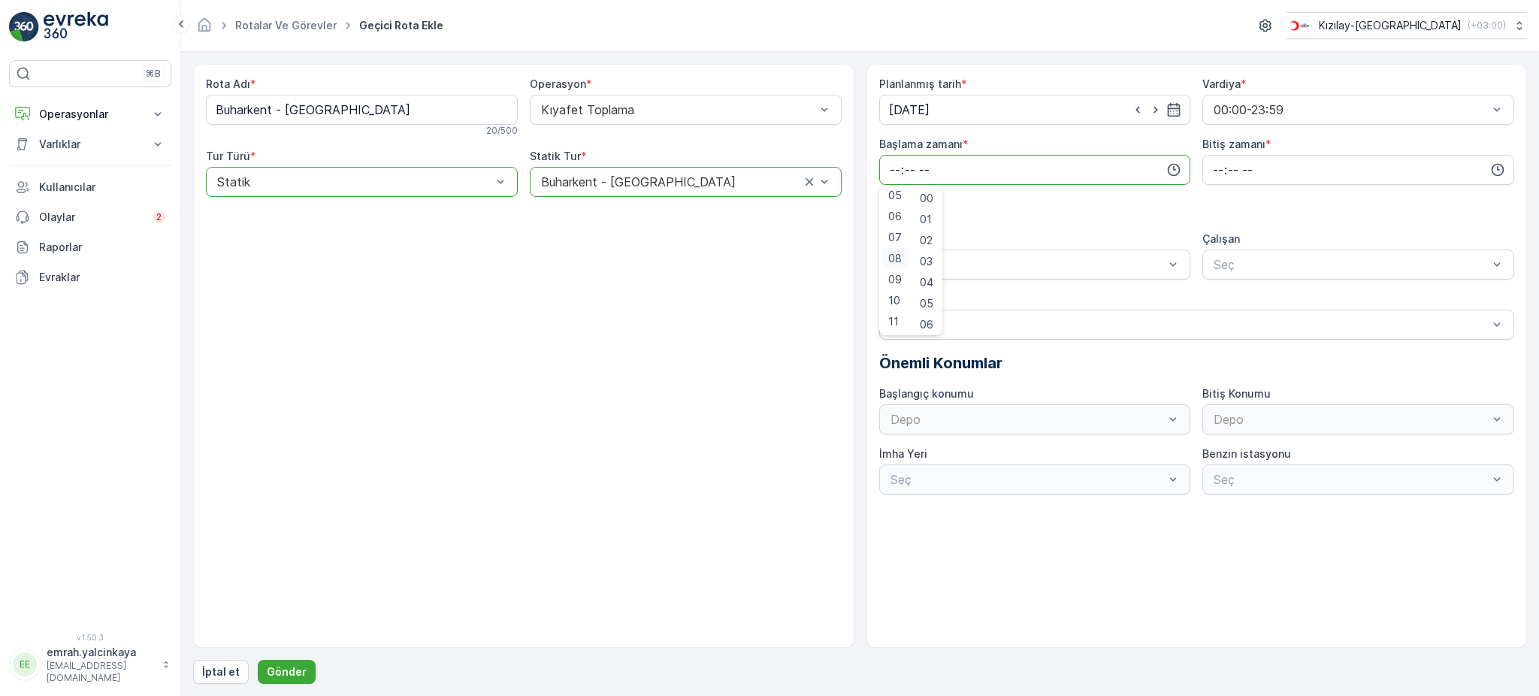
click at [893, 256] on span "08" at bounding box center [895, 258] width 14 height 15
type input "08:00"
click at [1210, 161] on input "time" at bounding box center [1358, 170] width 312 height 30
click at [1223, 317] on span "20" at bounding box center [1217, 318] width 13 height 15
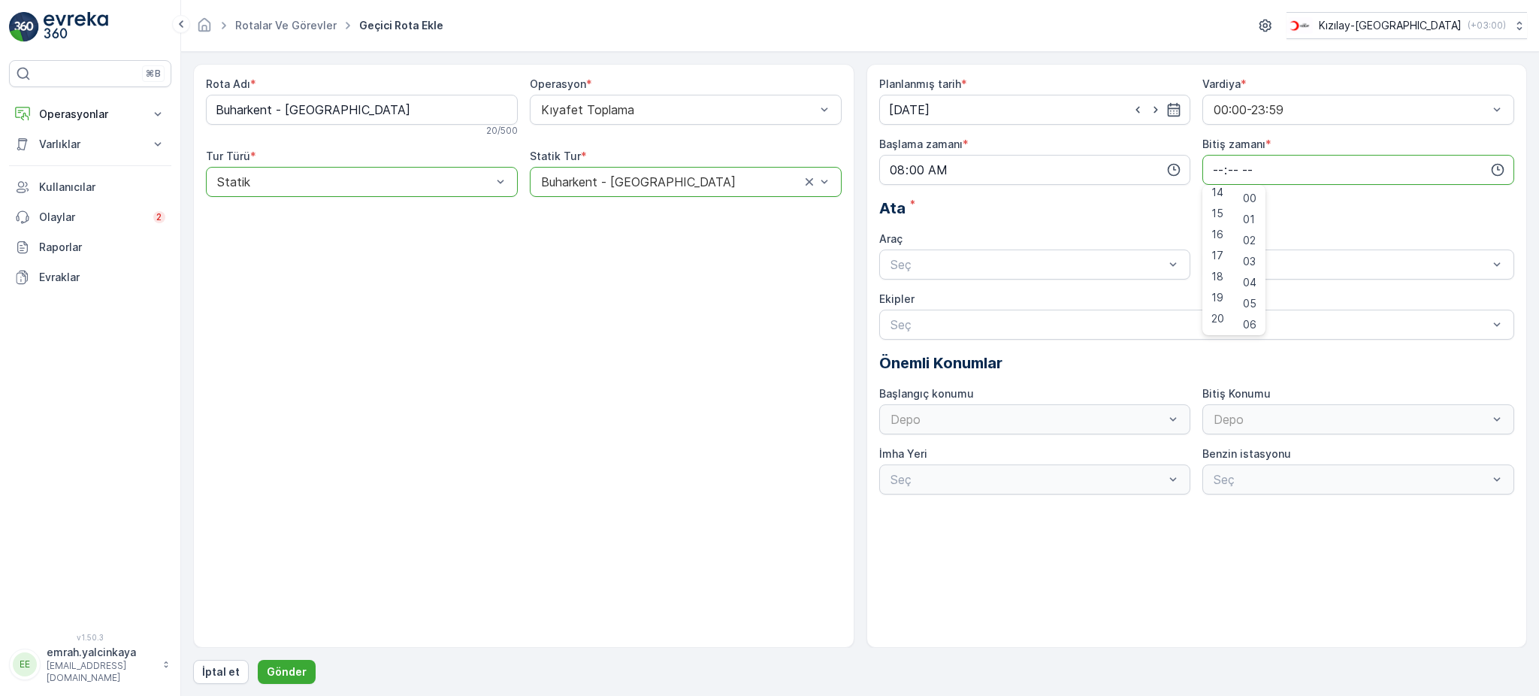
type input "20:00"
click at [1092, 307] on div "06 DCG 652" at bounding box center [1035, 302] width 294 height 14
click at [1243, 301] on span "06CTG514" at bounding box center [1241, 302] width 61 height 14
click at [273, 669] on p "Gönder" at bounding box center [287, 671] width 40 height 15
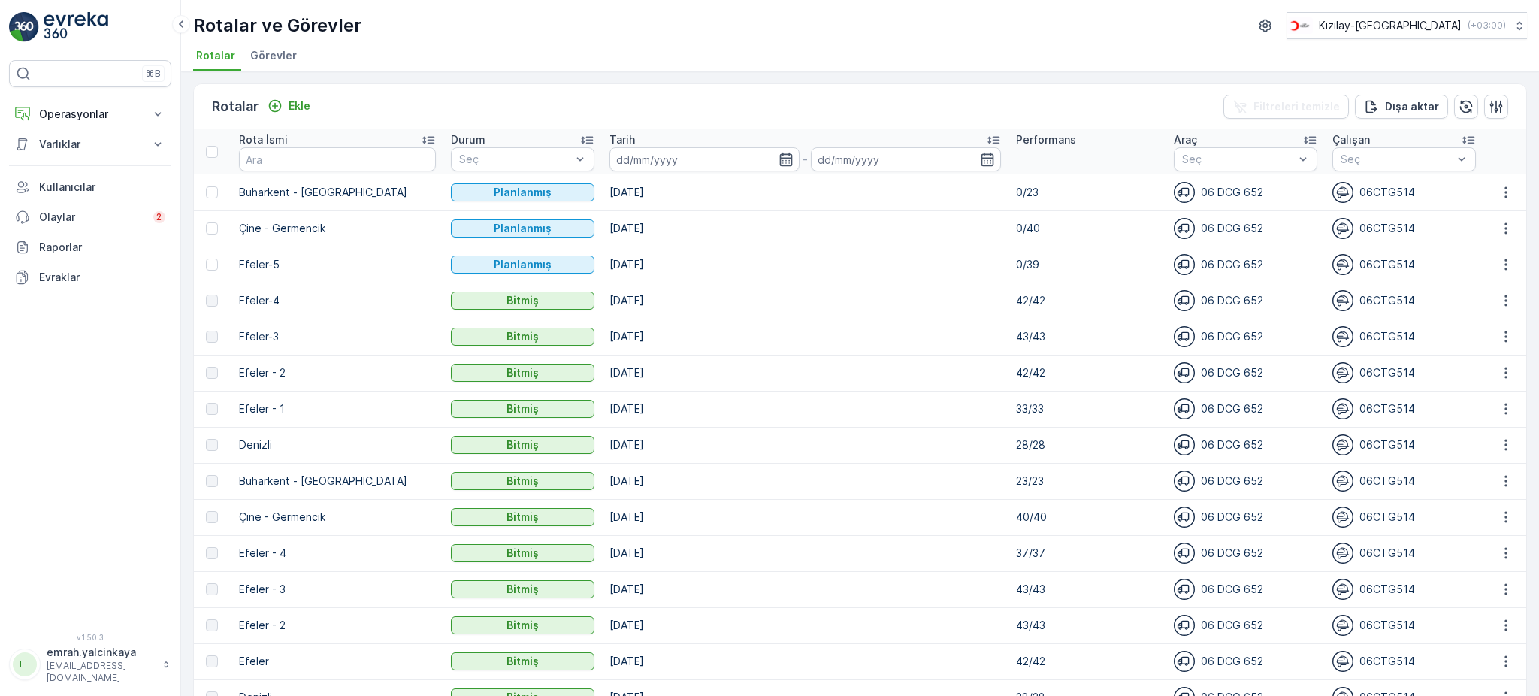
click at [261, 448] on p "Denizli" at bounding box center [337, 444] width 197 height 15
copy p "Denizli"
click at [289, 109] on p "Ekle" at bounding box center [300, 105] width 22 height 15
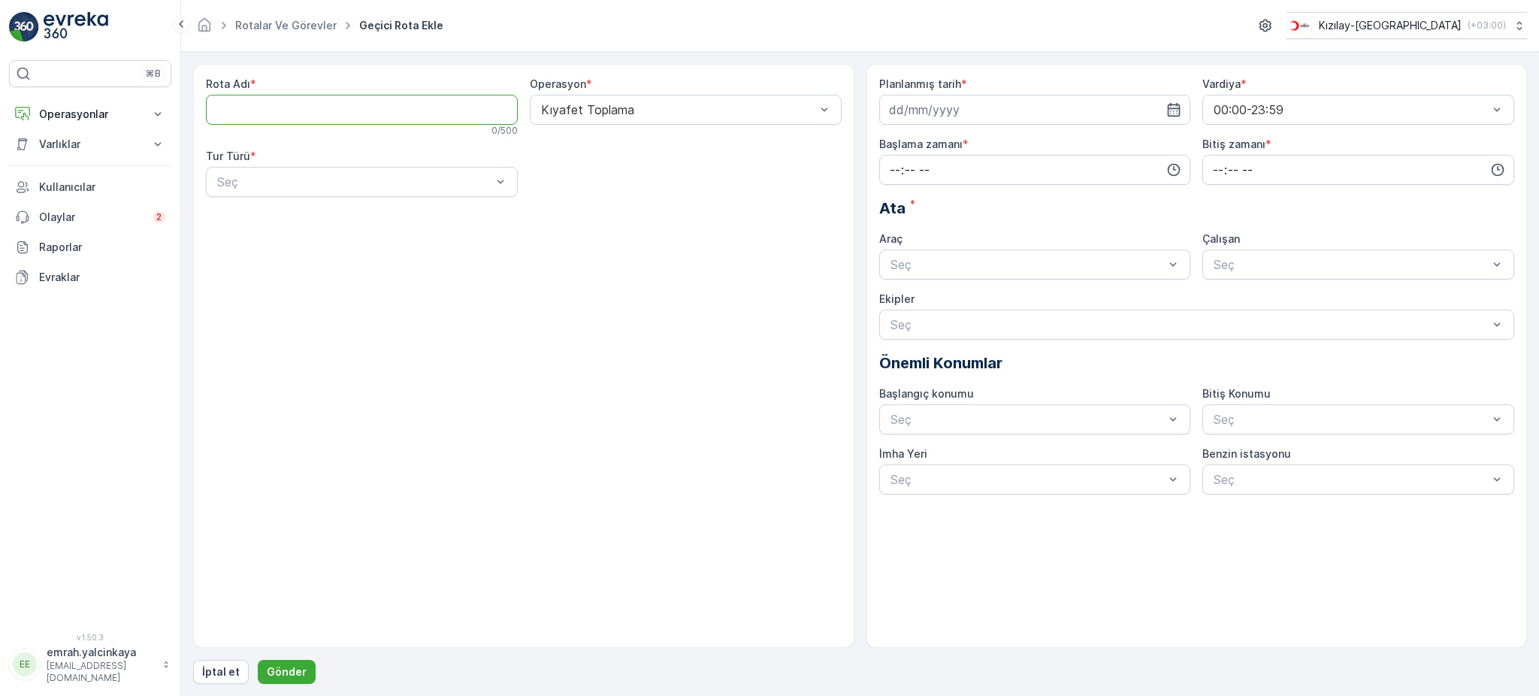
paste Adı "Denizli"
type Adı "Denizli"
click at [317, 216] on div "Statik" at bounding box center [362, 219] width 294 height 14
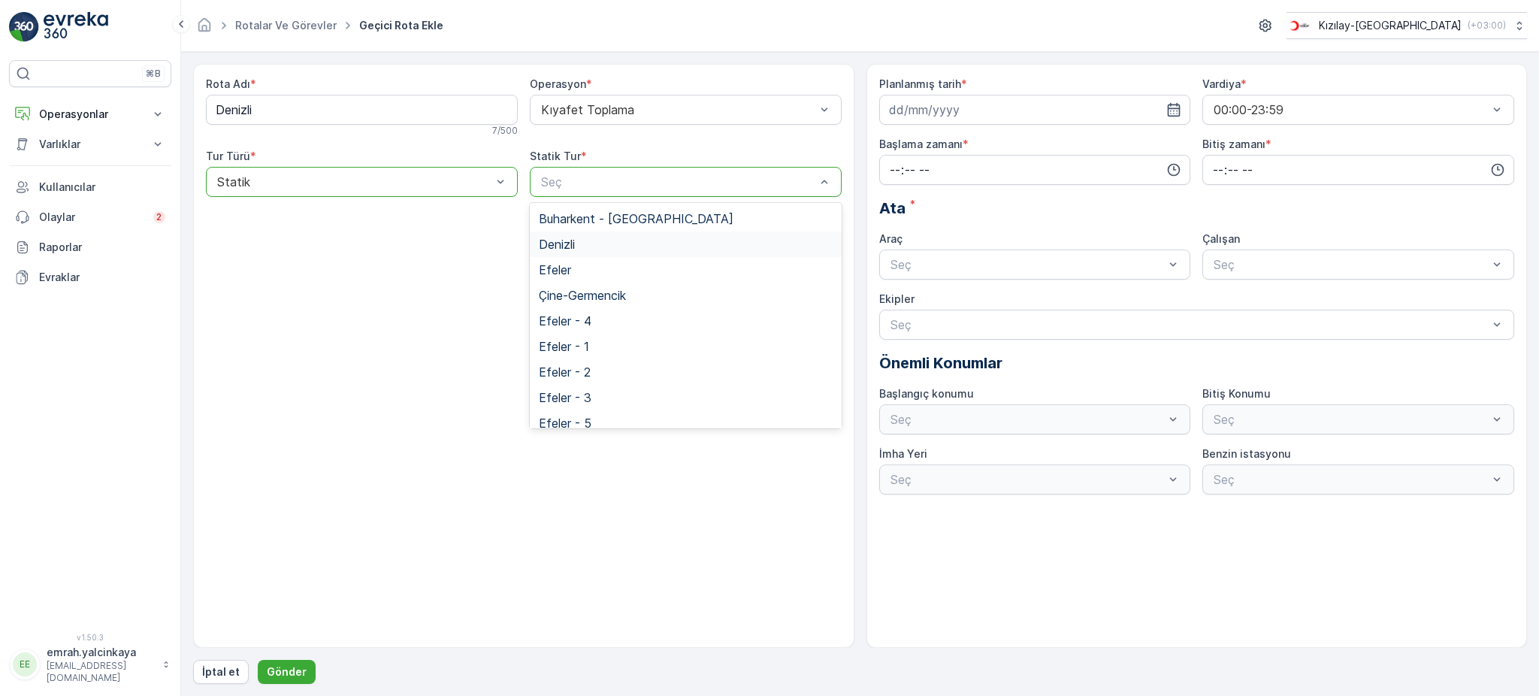
click at [595, 246] on div "Denizli" at bounding box center [686, 244] width 294 height 14
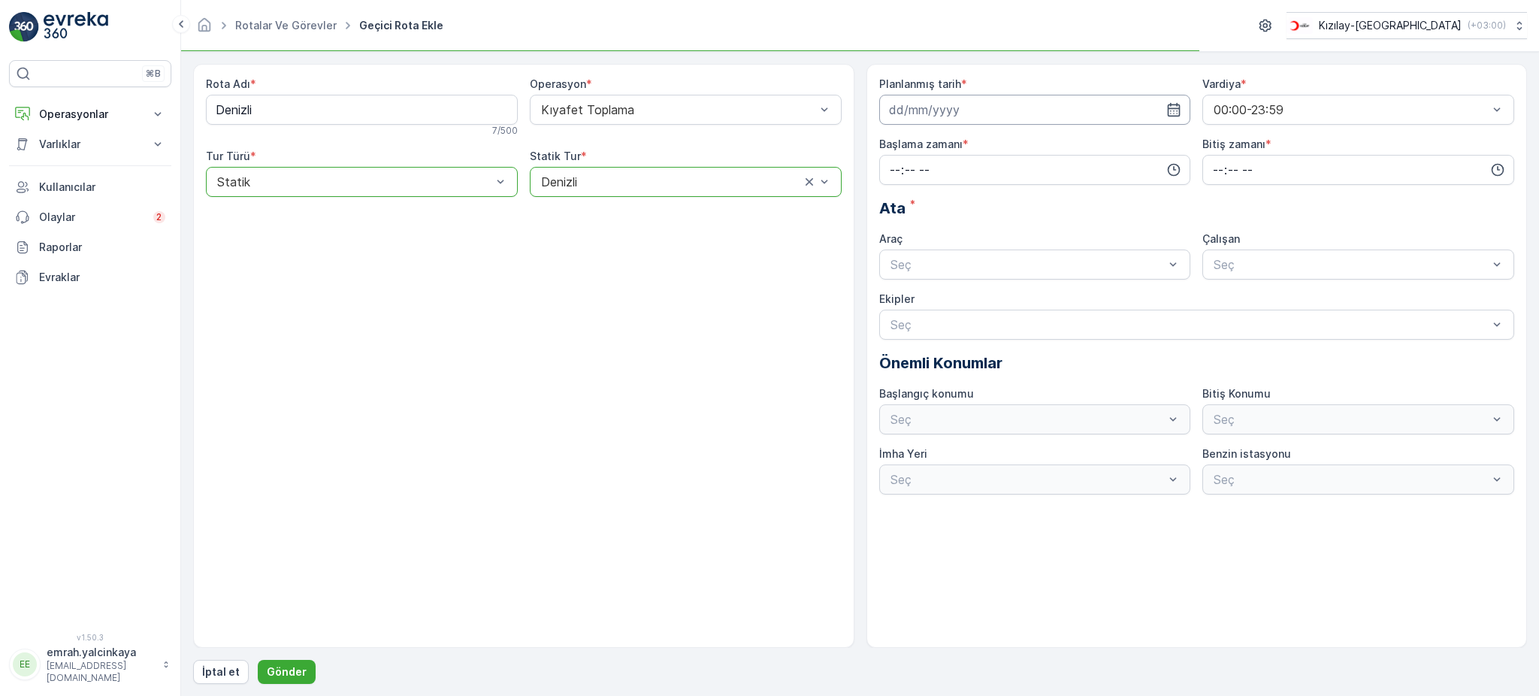
click at [1003, 113] on input at bounding box center [1035, 110] width 312 height 30
click at [963, 297] on div "24" at bounding box center [958, 296] width 24 height 24
type input "24.09.2025"
click at [1034, 176] on input "time" at bounding box center [1035, 170] width 312 height 30
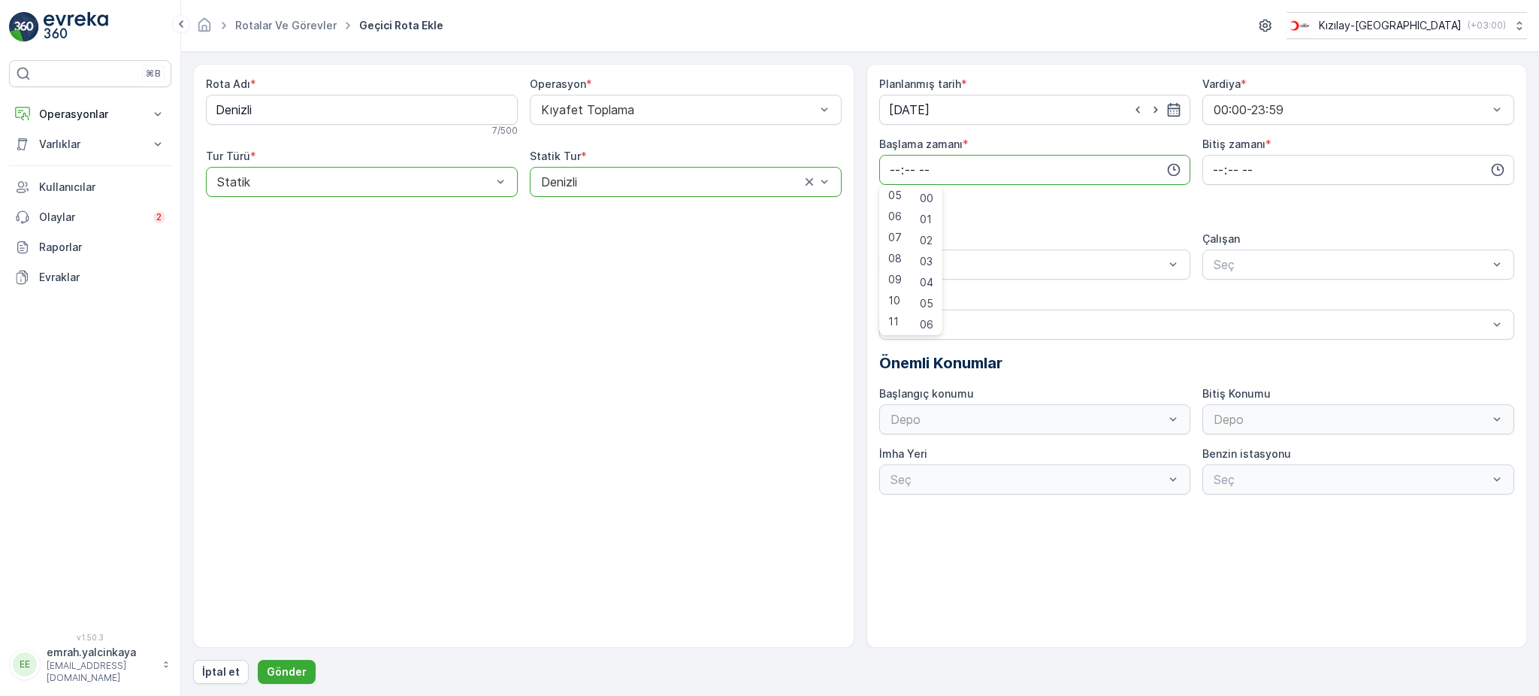
drag, startPoint x: 895, startPoint y: 240, endPoint x: 1015, endPoint y: 201, distance: 126.2
click at [895, 238] on span "07" at bounding box center [895, 237] width 14 height 15
type input "07:00"
click at [1211, 170] on input "time" at bounding box center [1358, 170] width 312 height 30
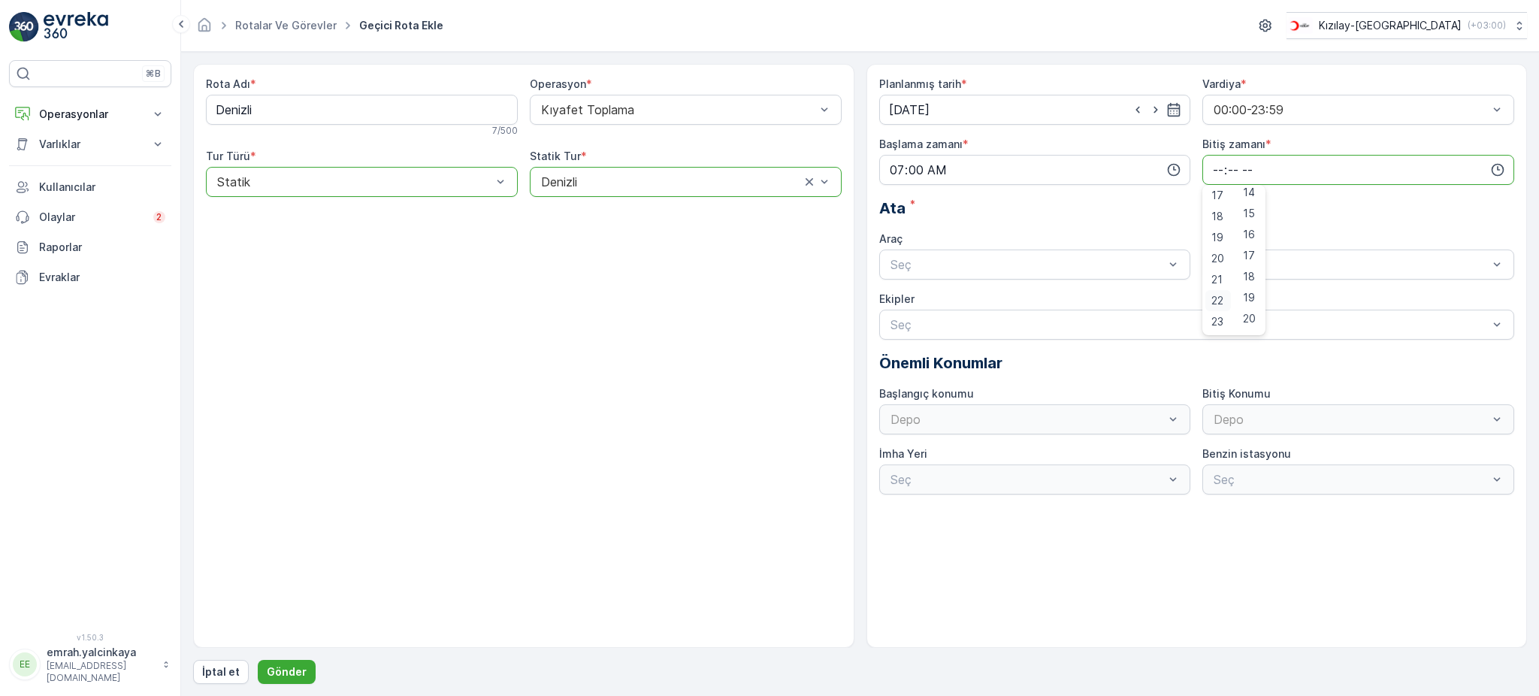
click at [1217, 304] on span "22" at bounding box center [1217, 300] width 12 height 15
type input "22:00"
click at [970, 275] on div "Seç" at bounding box center [1035, 264] width 312 height 30
drag, startPoint x: 972, startPoint y: 306, endPoint x: 1193, endPoint y: 274, distance: 224.0
click at [974, 305] on div "06 DCG 652" at bounding box center [1035, 302] width 294 height 14
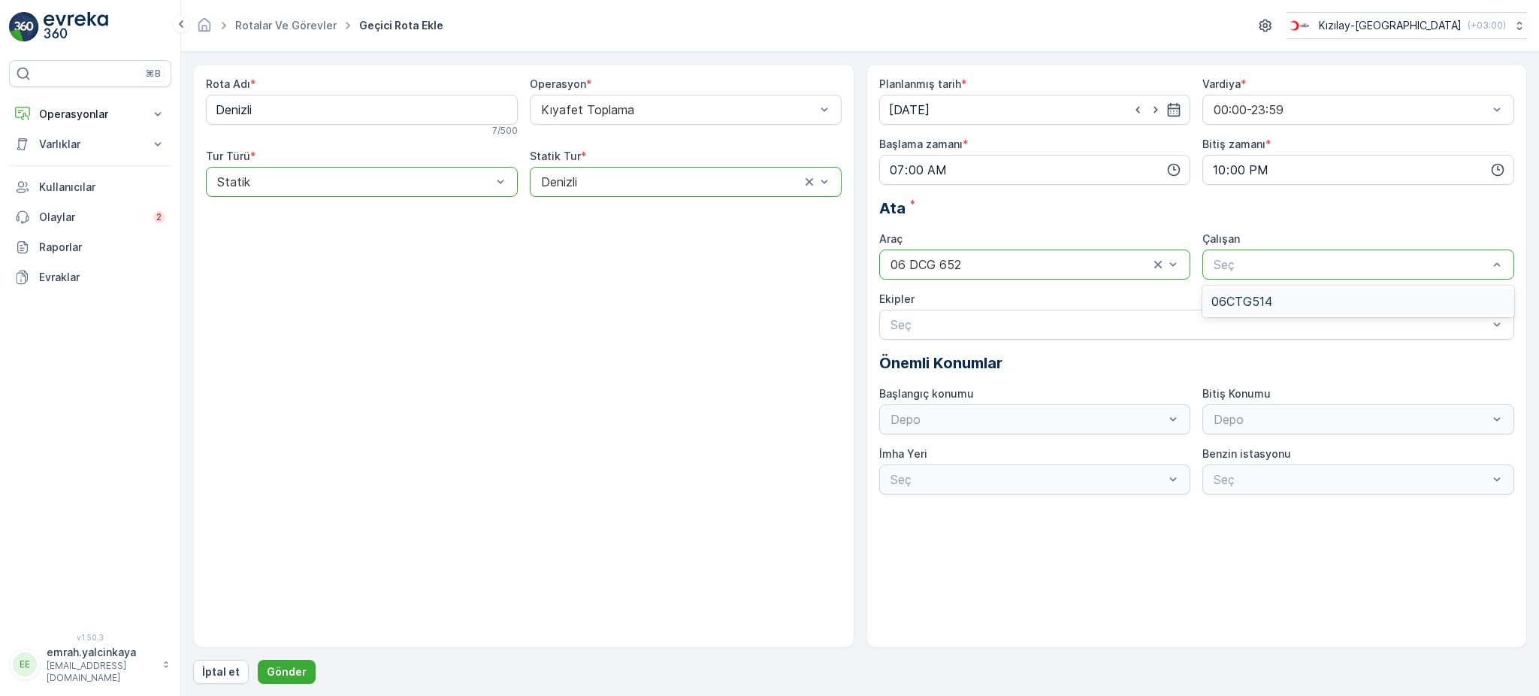
click at [1247, 301] on span "06CTG514" at bounding box center [1241, 302] width 61 height 14
click at [271, 673] on p "Gönder" at bounding box center [287, 671] width 40 height 15
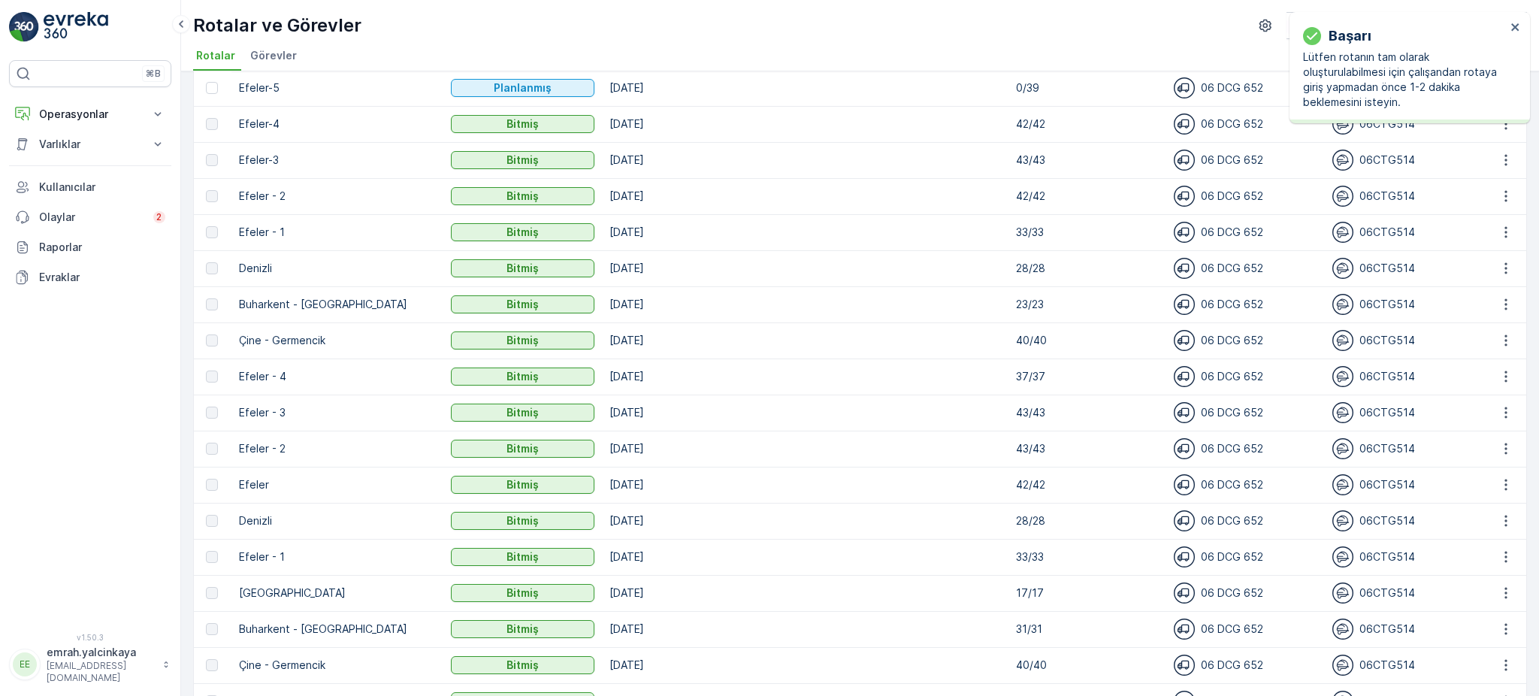
scroll to position [301, 0]
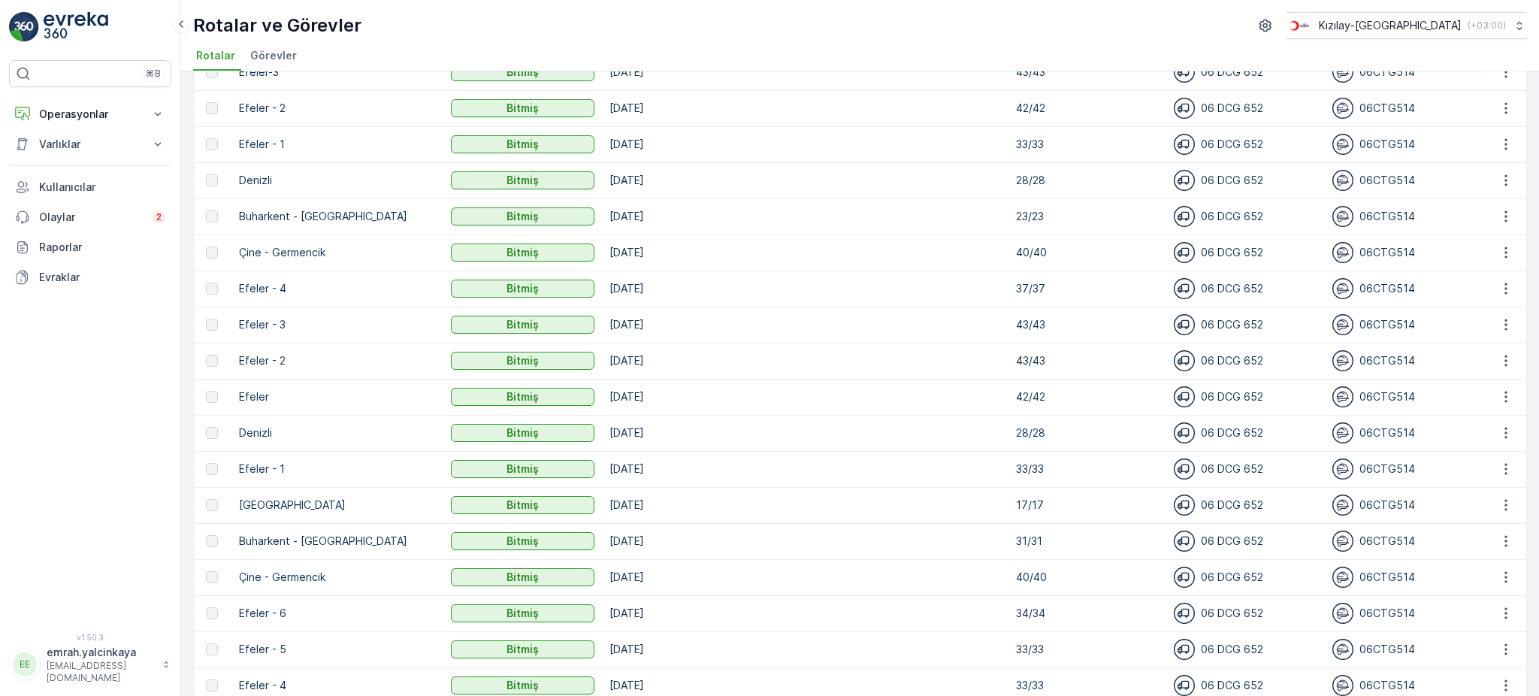
click at [255, 504] on p "Muğla" at bounding box center [337, 504] width 197 height 15
copy p "Muğla"
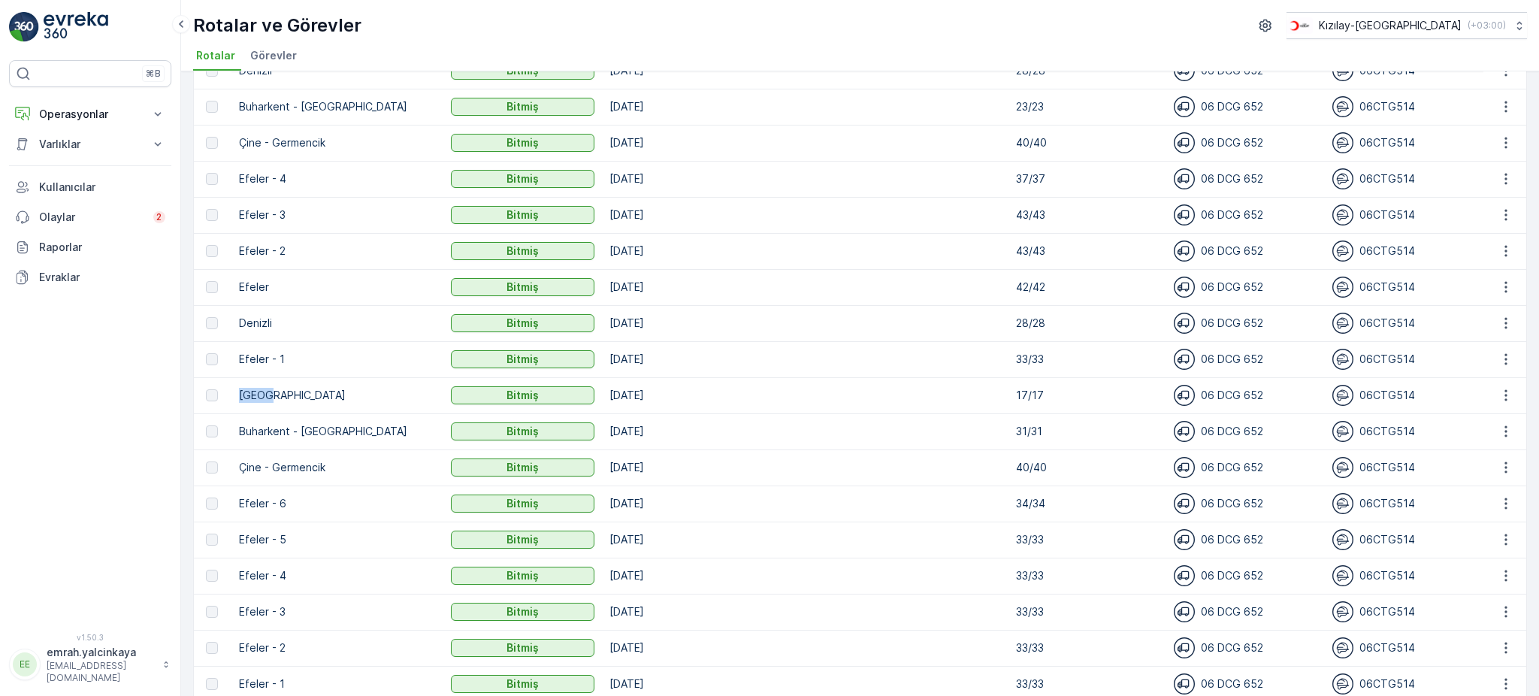
scroll to position [0, 0]
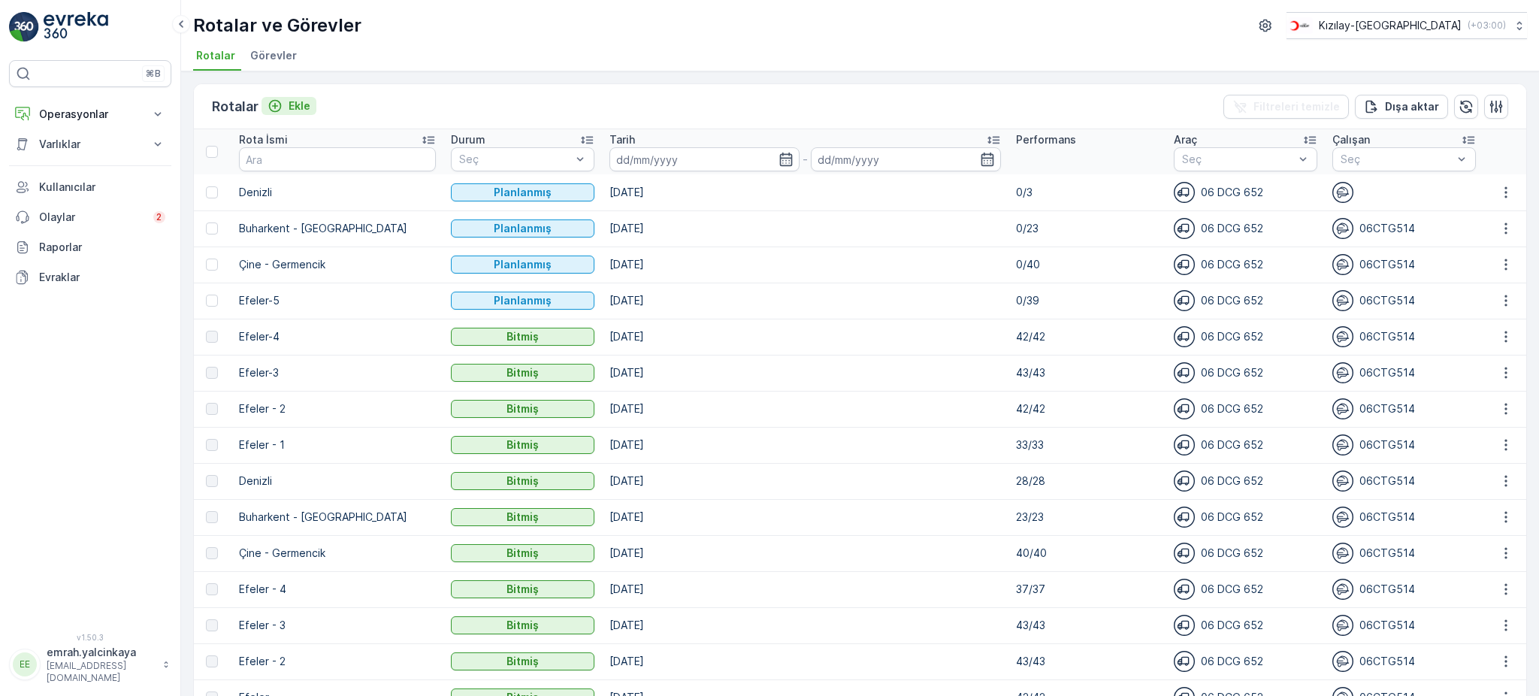
click at [281, 104] on icon "Ekle" at bounding box center [274, 105] width 15 height 15
click at [294, 101] on p "Ekle" at bounding box center [300, 105] width 22 height 15
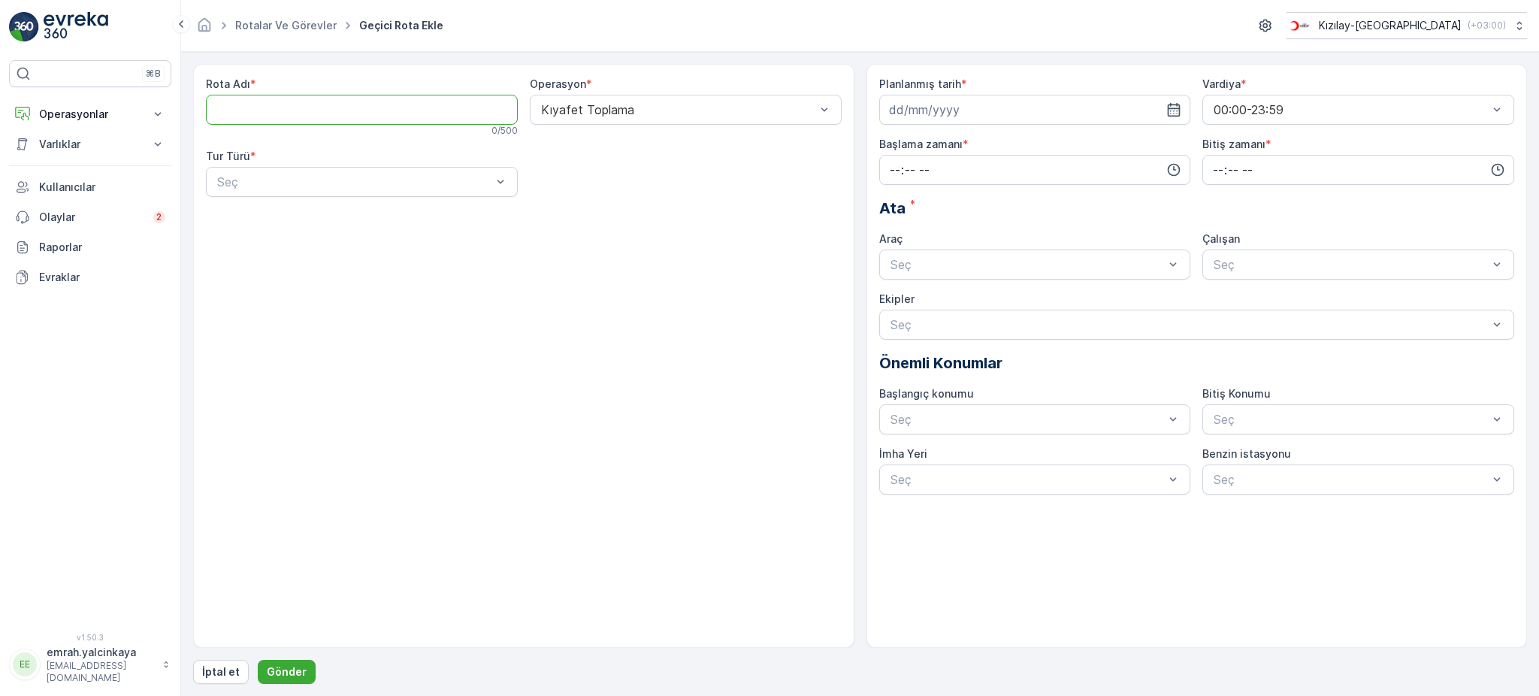
paste Adı "Muğla"
type Adı "Muğla"
drag, startPoint x: 296, startPoint y: 215, endPoint x: 306, endPoint y: 220, distance: 11.1
click at [295, 218] on div "Statik" at bounding box center [362, 219] width 294 height 14
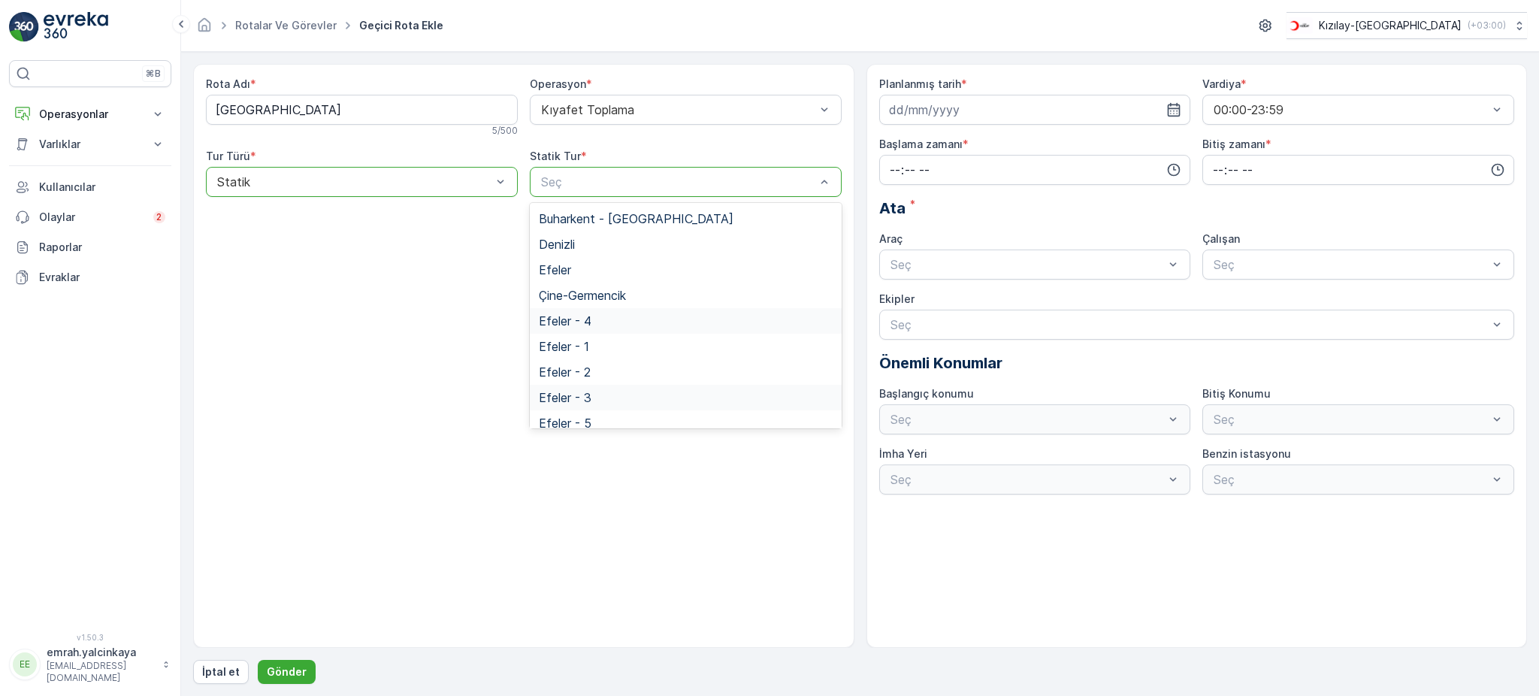
scroll to position [62, 0]
click at [573, 383] on span "Muğla" at bounding box center [601, 387] width 125 height 14
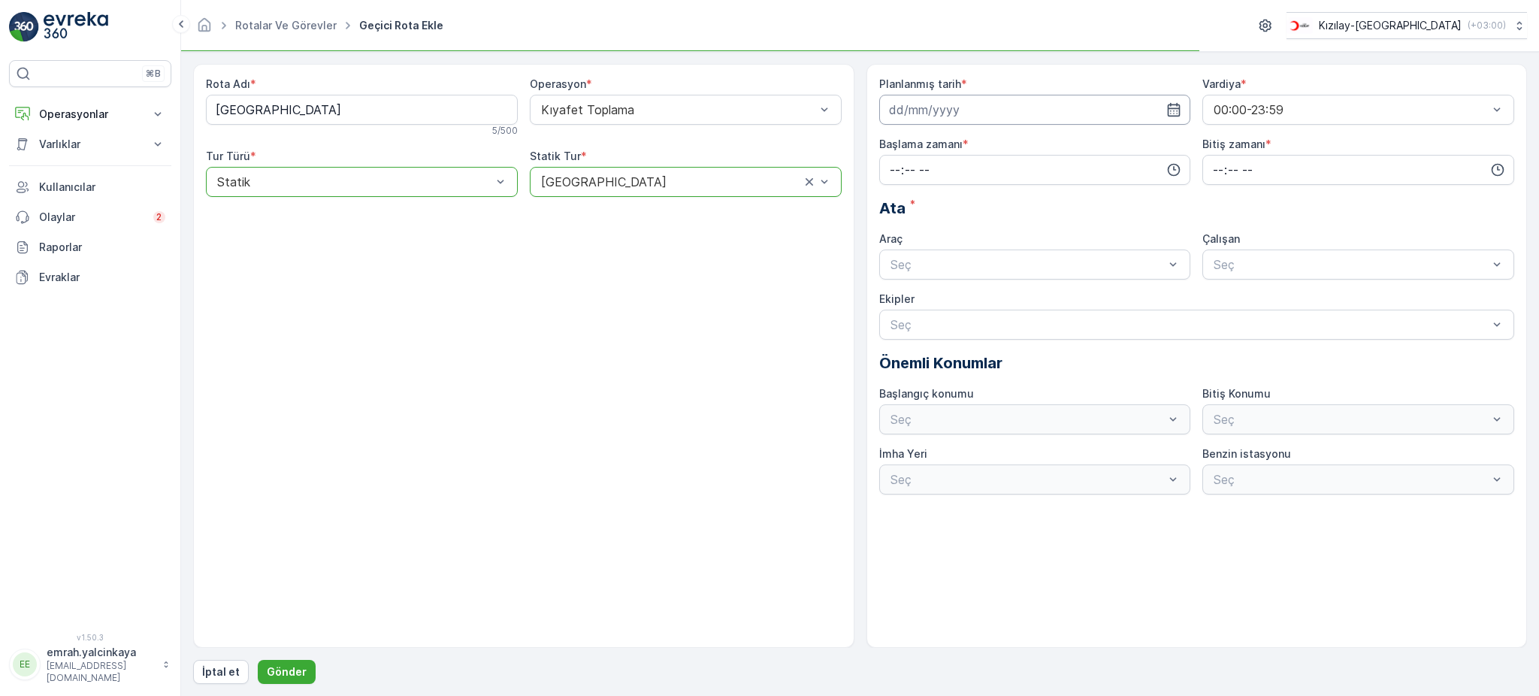
click at [959, 108] on input at bounding box center [1035, 110] width 312 height 30
click at [982, 301] on div "25" at bounding box center [985, 296] width 24 height 24
type input "25.09.2025"
click at [1043, 174] on input "time" at bounding box center [1035, 170] width 312 height 30
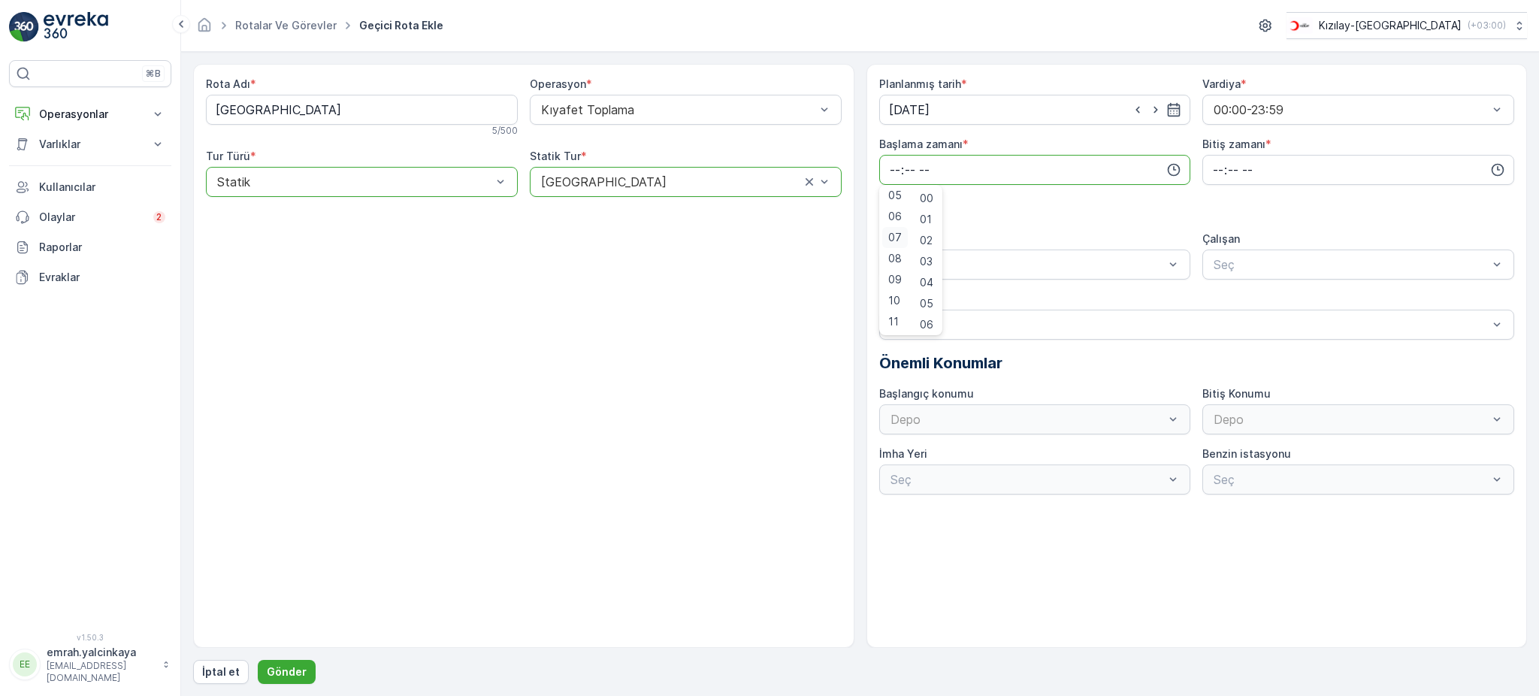
click at [896, 240] on span "07" at bounding box center [895, 237] width 14 height 15
type input "07:00"
click at [1212, 173] on input "time" at bounding box center [1358, 170] width 312 height 30
click at [1215, 300] on span "22" at bounding box center [1217, 300] width 12 height 15
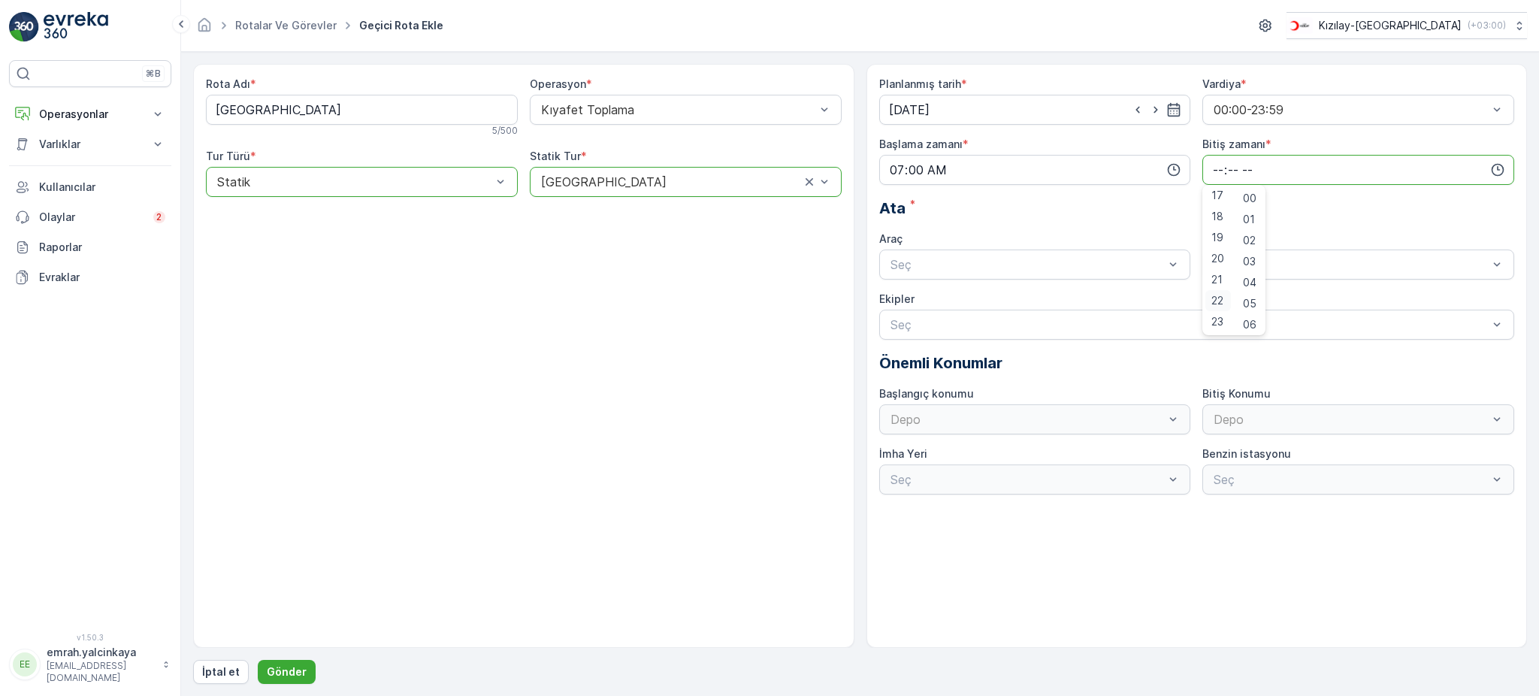
type input "22:00"
drag, startPoint x: 1106, startPoint y: 301, endPoint x: 1193, endPoint y: 287, distance: 88.2
click at [1105, 301] on div "06 DCG 652" at bounding box center [1035, 302] width 294 height 14
click at [1223, 274] on div "Seç" at bounding box center [1358, 264] width 312 height 30
click at [1216, 298] on span "06CTG514" at bounding box center [1241, 302] width 61 height 14
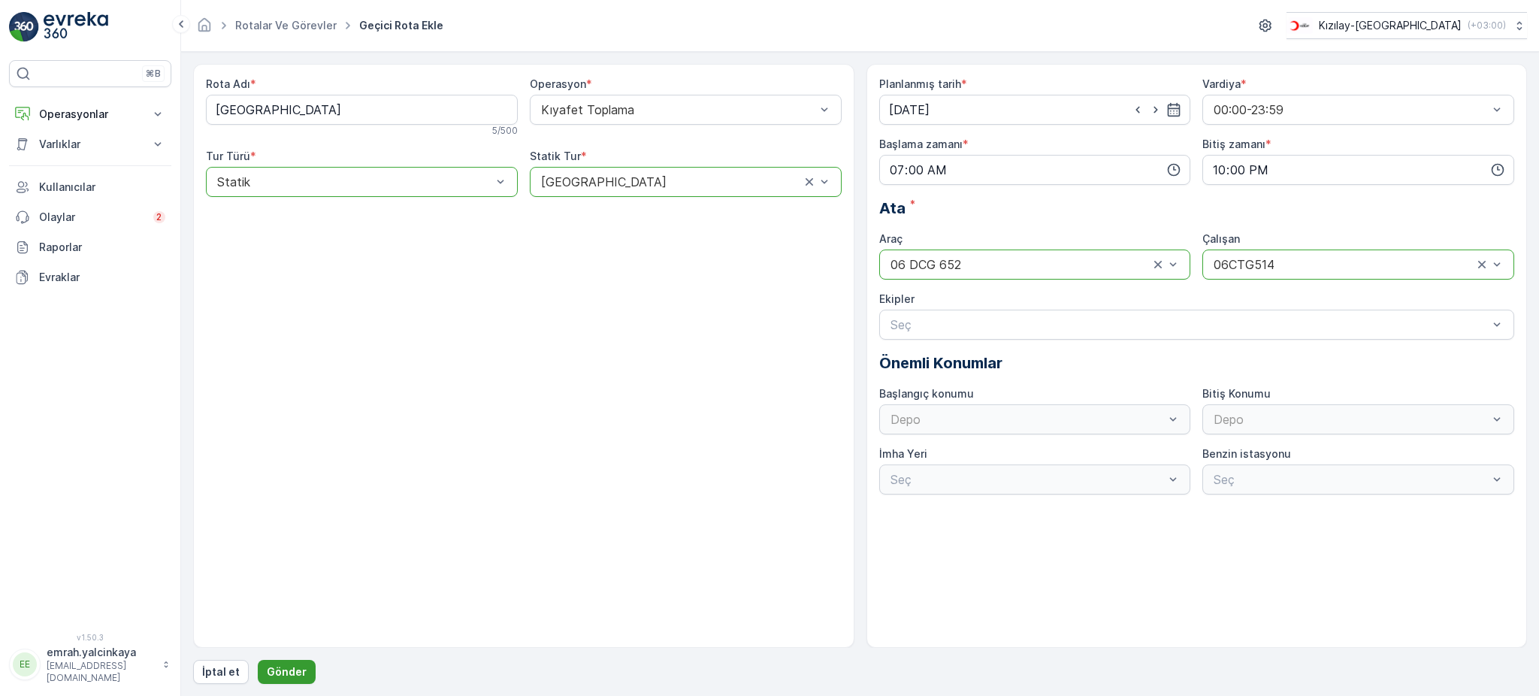
click at [289, 661] on button "Gönder" at bounding box center [287, 672] width 58 height 24
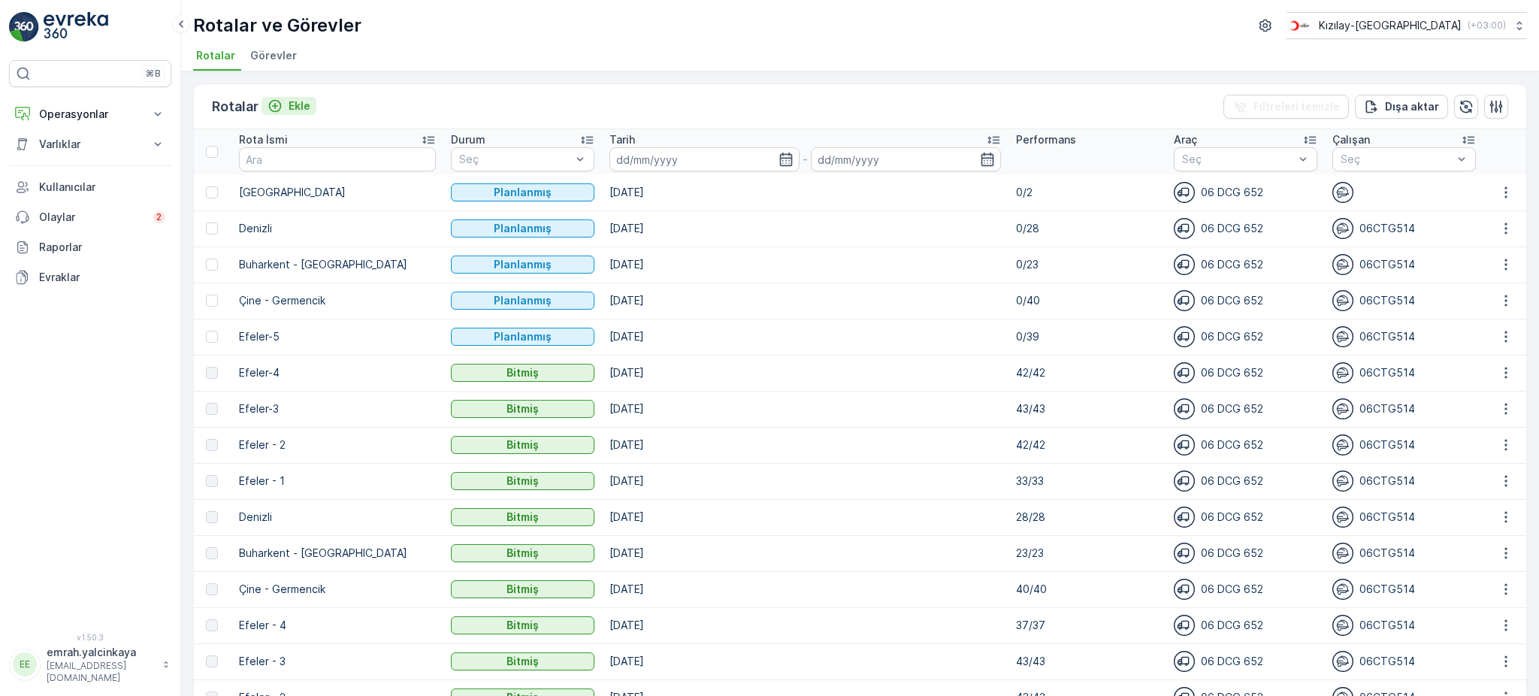
click at [298, 106] on p "Ekle" at bounding box center [300, 105] width 22 height 15
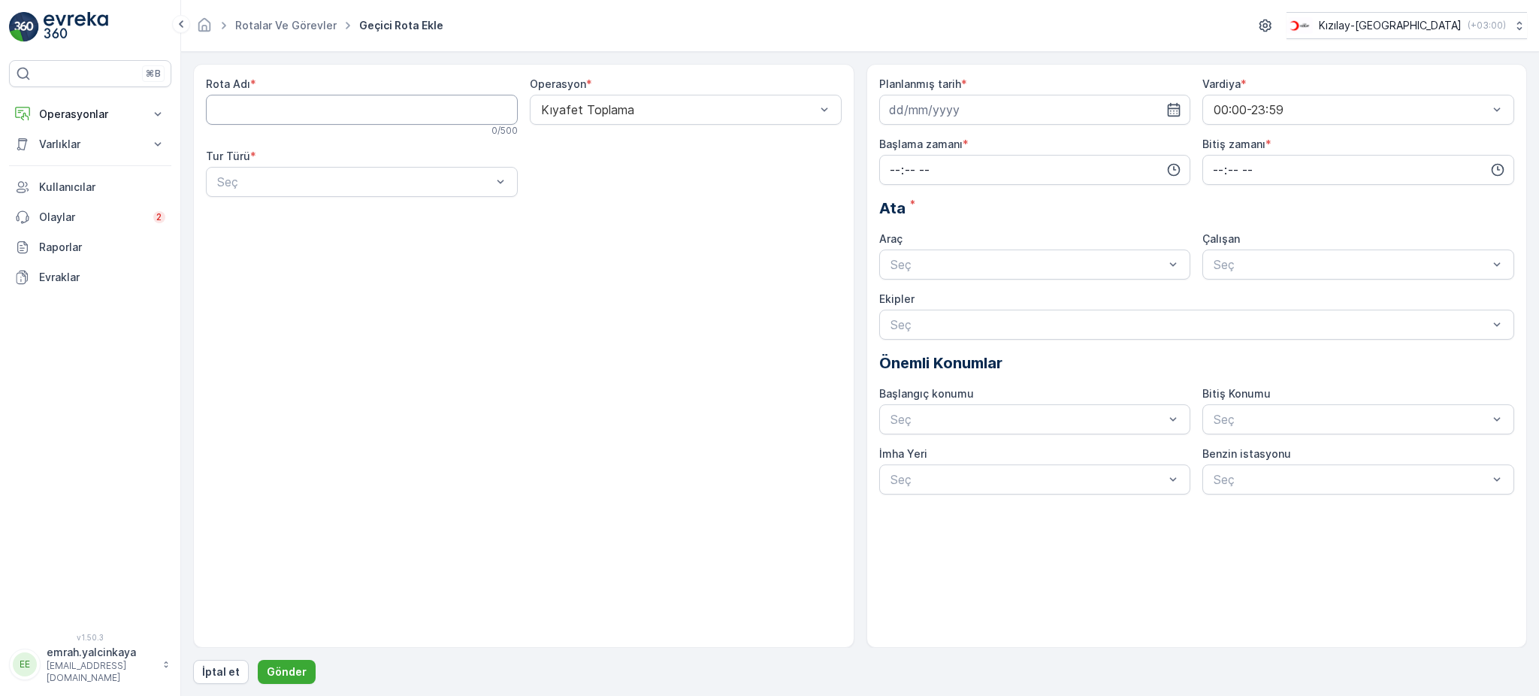
click at [292, 105] on Adı "Rota Adı" at bounding box center [362, 110] width 312 height 30
type Adı "e"
click at [247, 172] on div "Seç" at bounding box center [362, 182] width 312 height 30
click at [255, 213] on div "Statik" at bounding box center [362, 219] width 294 height 14
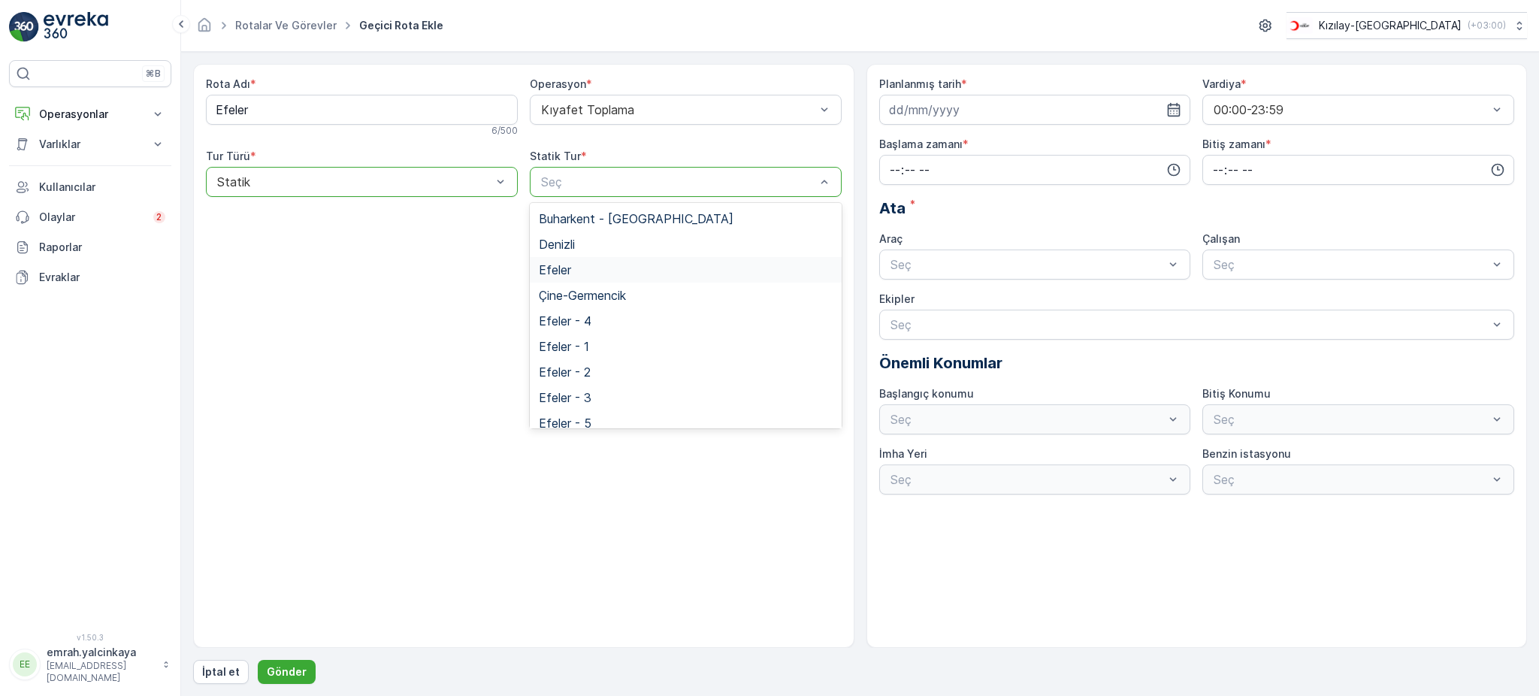
click at [649, 268] on div "Efeler" at bounding box center [686, 270] width 294 height 14
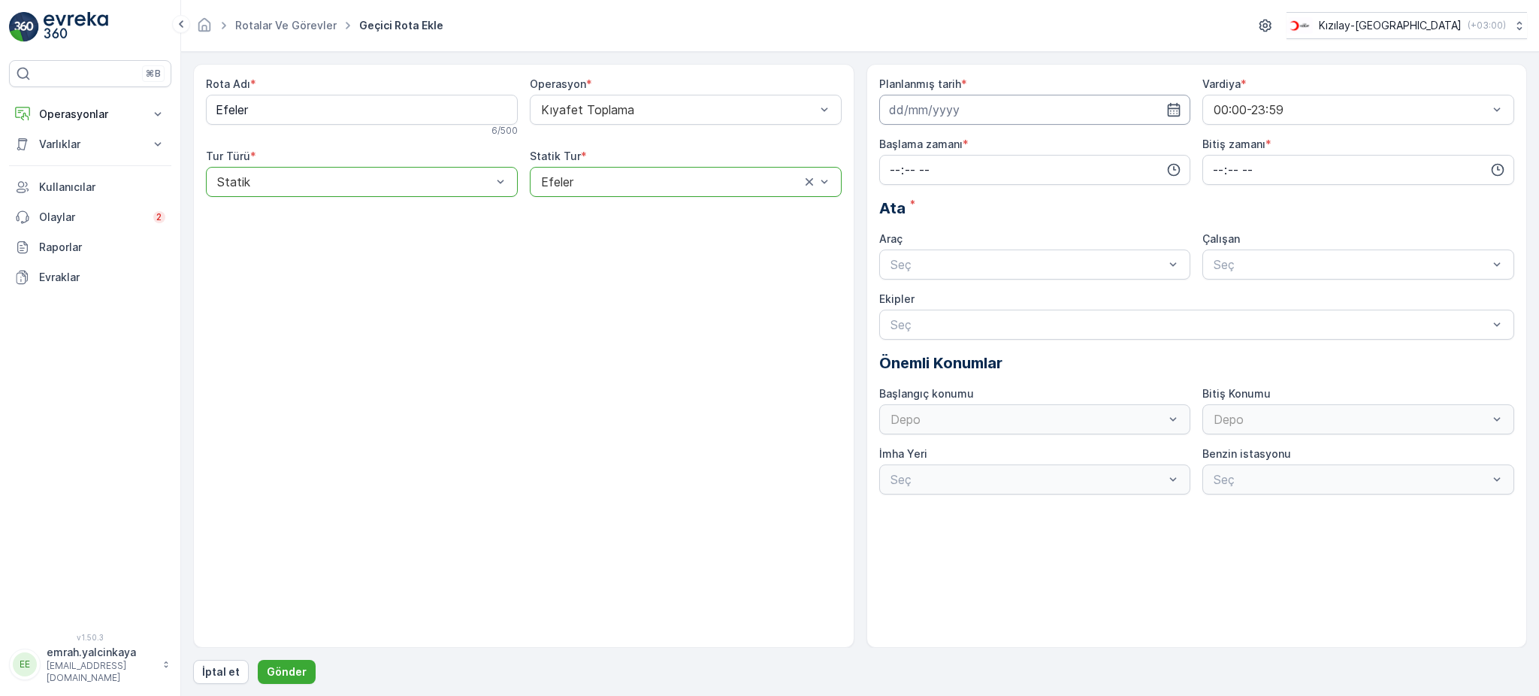
click at [1013, 111] on input at bounding box center [1035, 110] width 312 height 30
click at [416, 116] on Adı "Efeler" at bounding box center [362, 110] width 312 height 30
type Adı "Efeler-1"
click at [980, 113] on input at bounding box center [1035, 110] width 312 height 30
click at [1014, 302] on div "26" at bounding box center [1012, 296] width 24 height 24
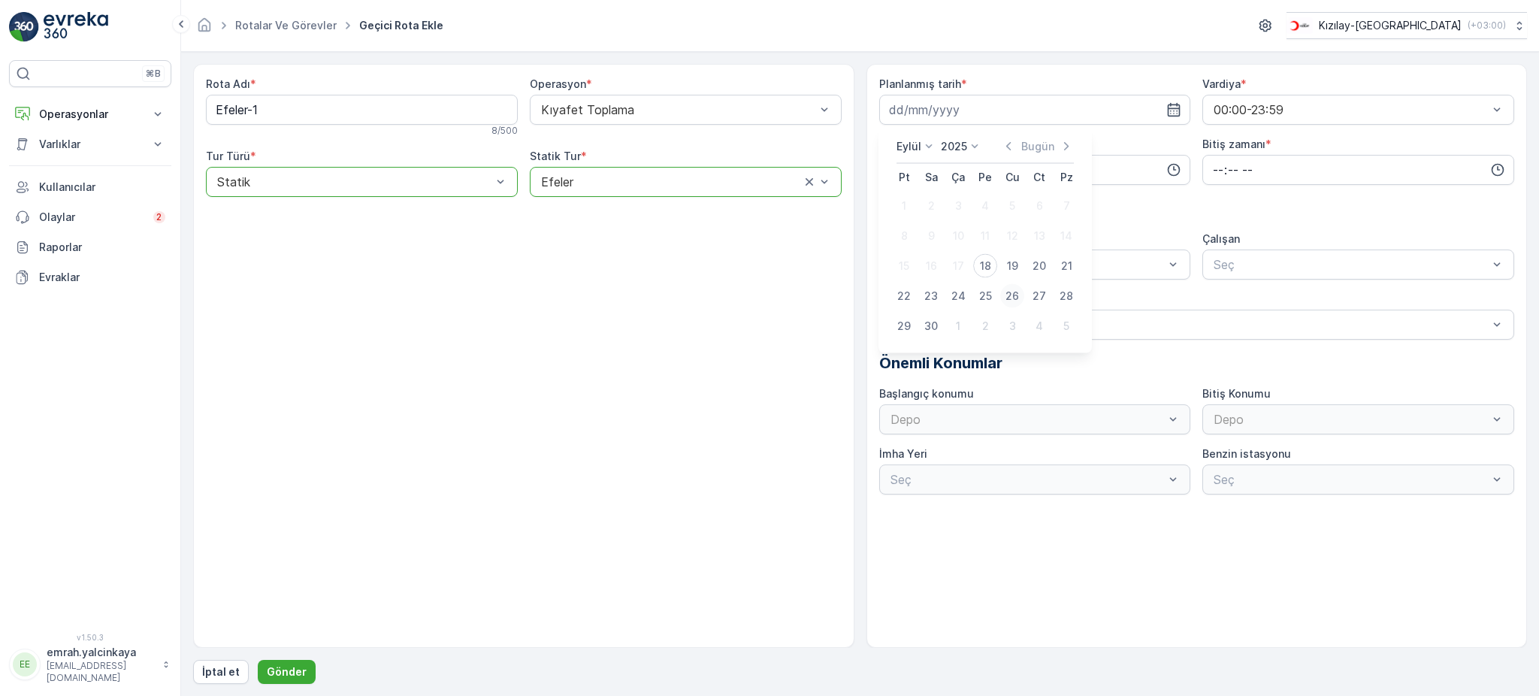
type input "26.09.2025"
click at [1027, 170] on input "time" at bounding box center [1035, 170] width 312 height 30
click at [896, 266] on span "08" at bounding box center [895, 263] width 14 height 15
type input "08:00"
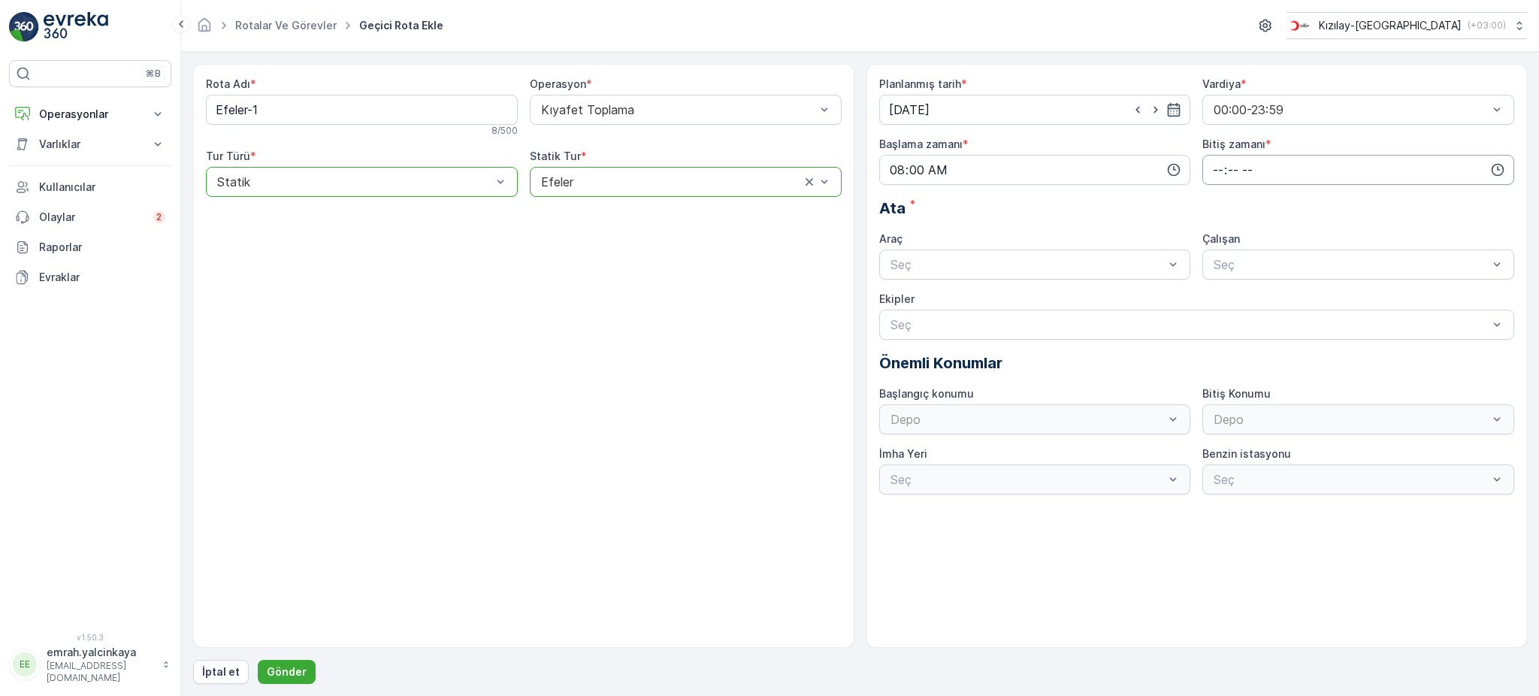
click at [1212, 173] on input "time" at bounding box center [1358, 170] width 312 height 30
click at [1216, 258] on span "17" at bounding box center [1217, 255] width 12 height 15
type input "17:00"
drag, startPoint x: 1092, startPoint y: 298, endPoint x: 1204, endPoint y: 292, distance: 112.1
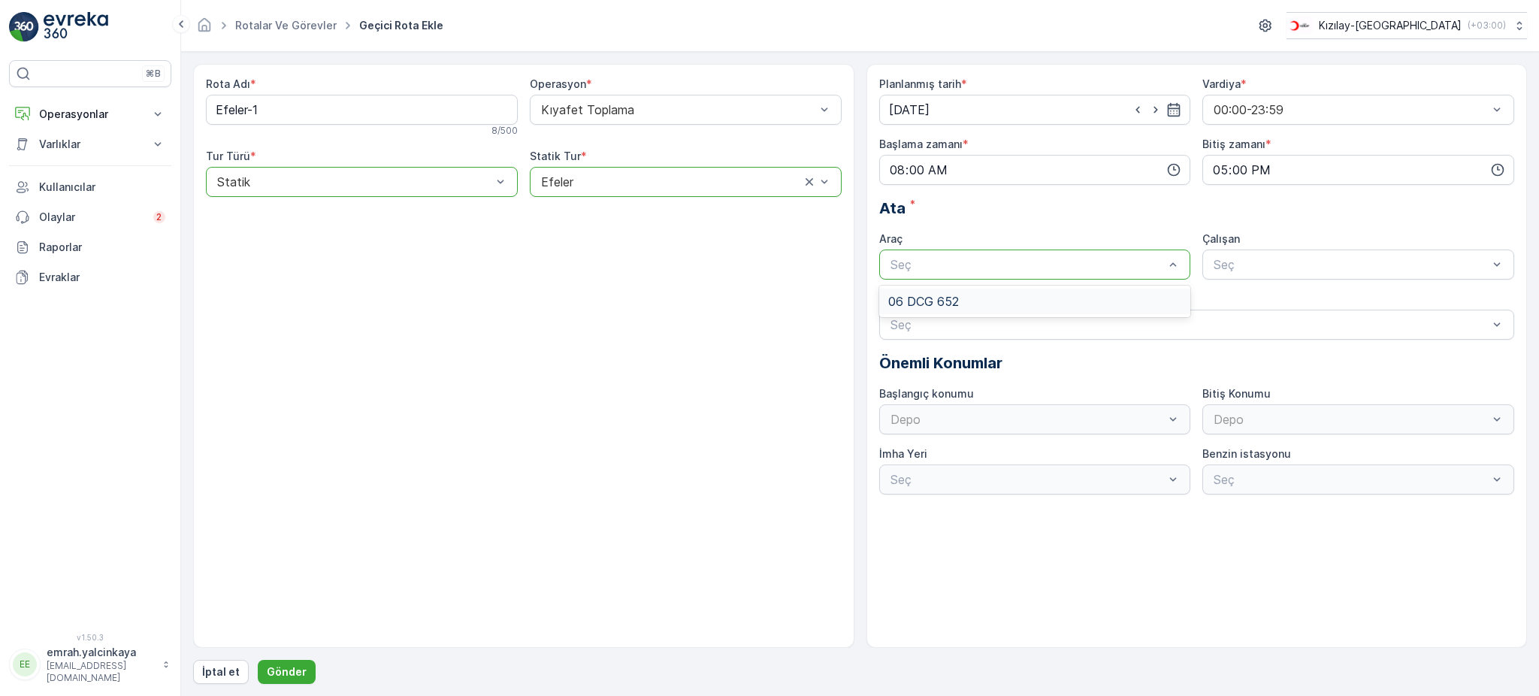
click at [1091, 298] on div "06 DCG 652" at bounding box center [1035, 302] width 294 height 14
click at [1253, 297] on span "06CTG514" at bounding box center [1241, 302] width 61 height 14
click at [291, 673] on p "Gönder" at bounding box center [287, 671] width 40 height 15
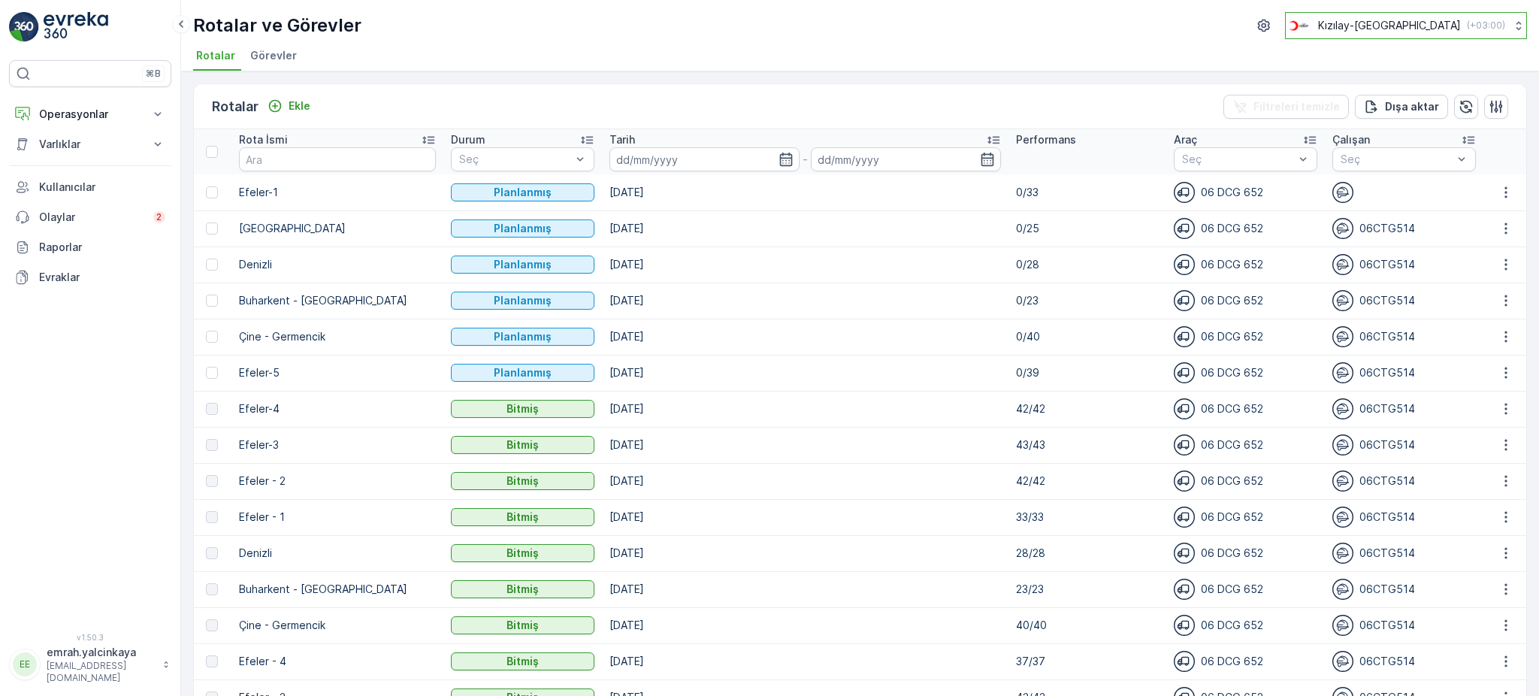
click at [1496, 25] on p "( +03:00 )" at bounding box center [1486, 26] width 38 height 12
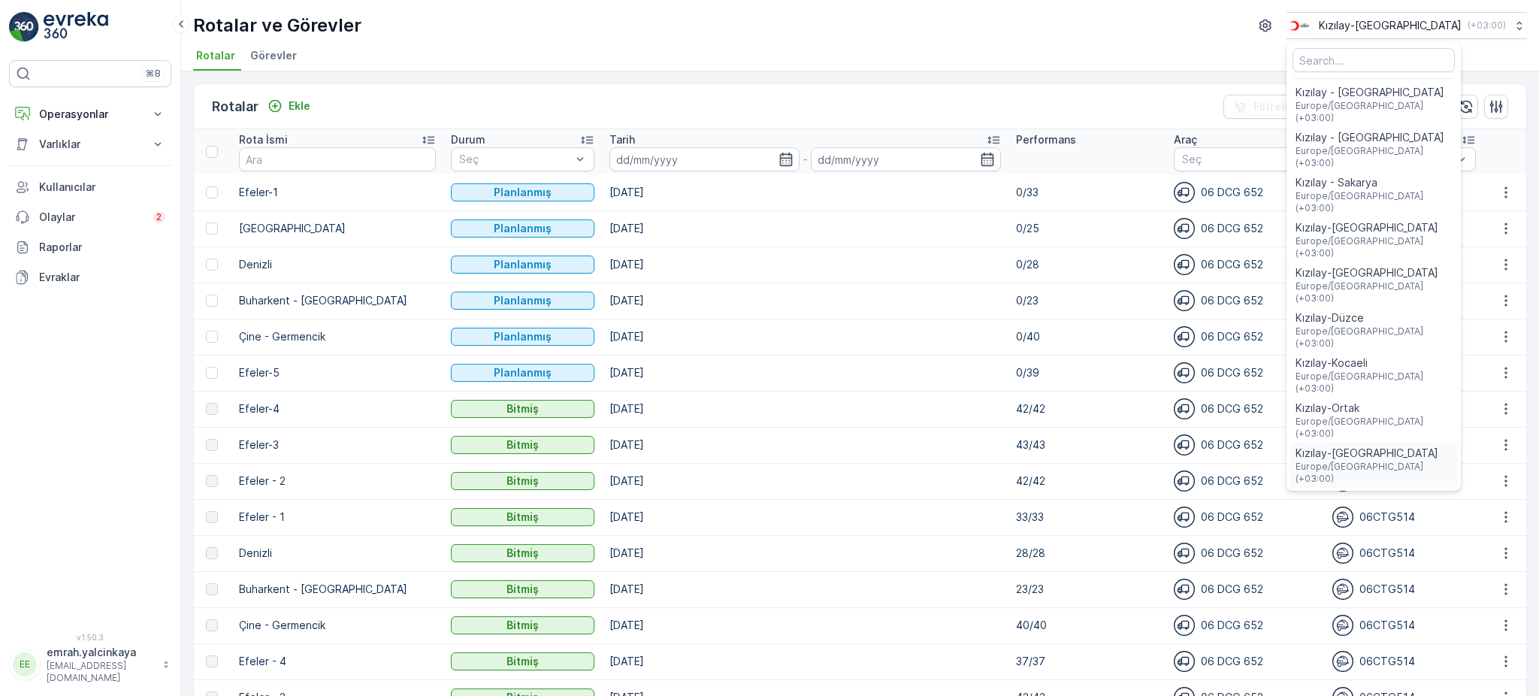
click at [1438, 446] on span "Kızılay-[GEOGRAPHIC_DATA]" at bounding box center [1373, 453] width 156 height 15
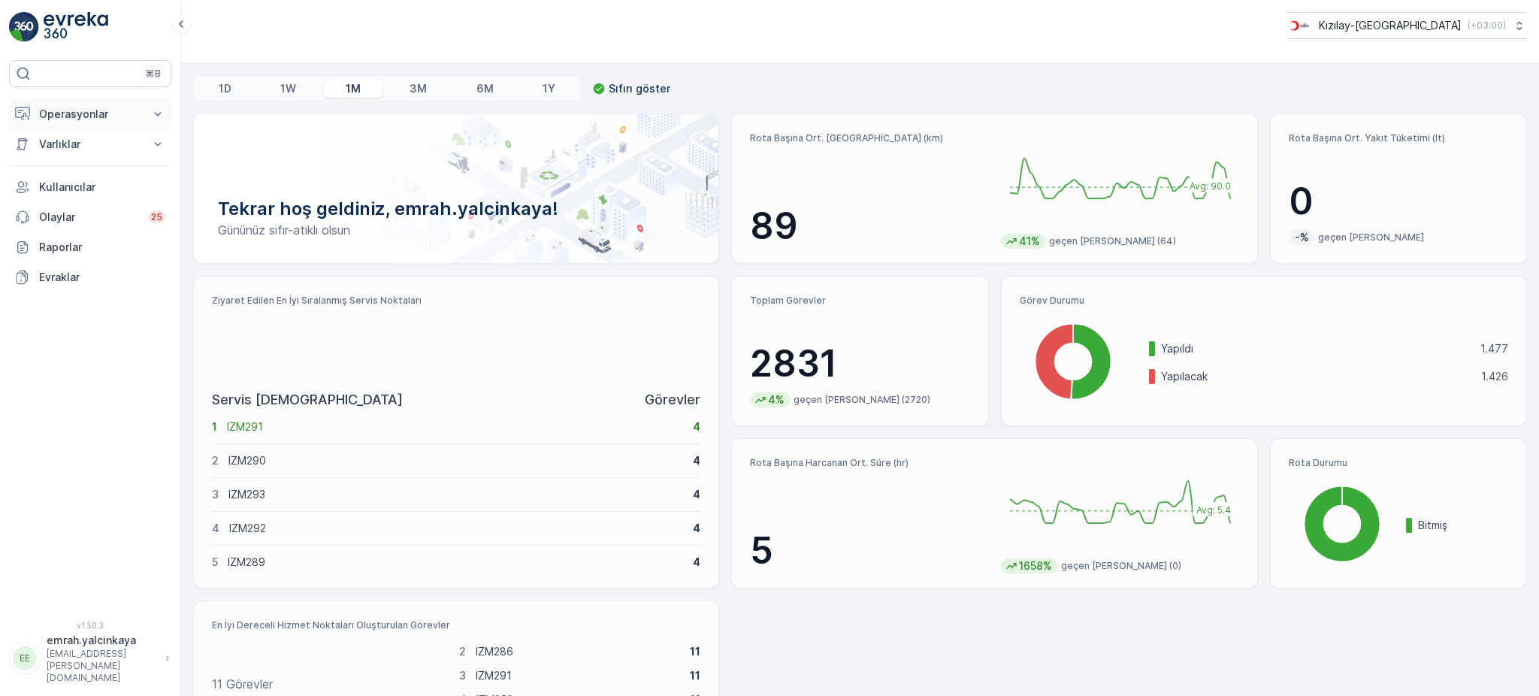
click at [105, 117] on p "Operasyonlar" at bounding box center [90, 114] width 102 height 15
click at [86, 174] on p "Rotalar & Görevler" at bounding box center [84, 181] width 93 height 15
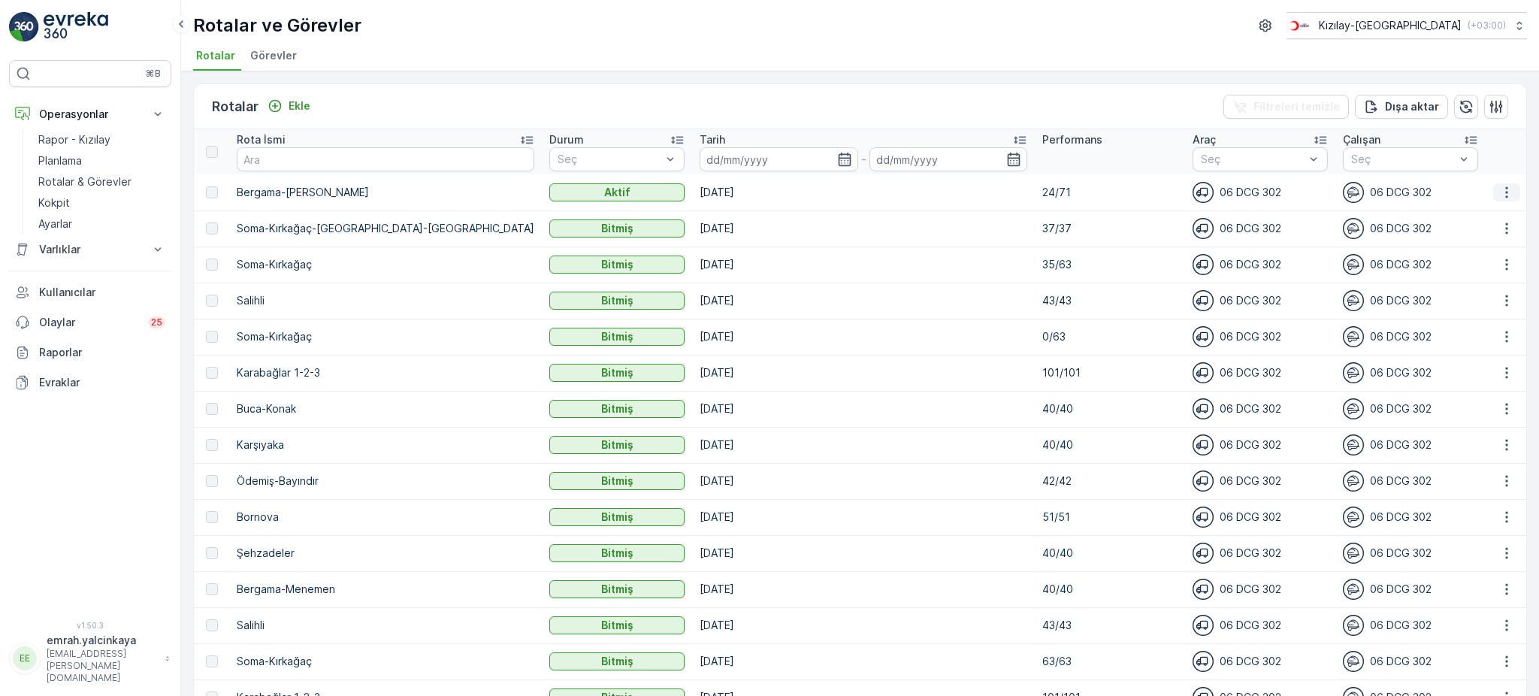
click at [1499, 190] on icon "button" at bounding box center [1506, 192] width 15 height 15
click at [1505, 225] on div "Rota Takibini Görüntüle" at bounding box center [1472, 234] width 131 height 21
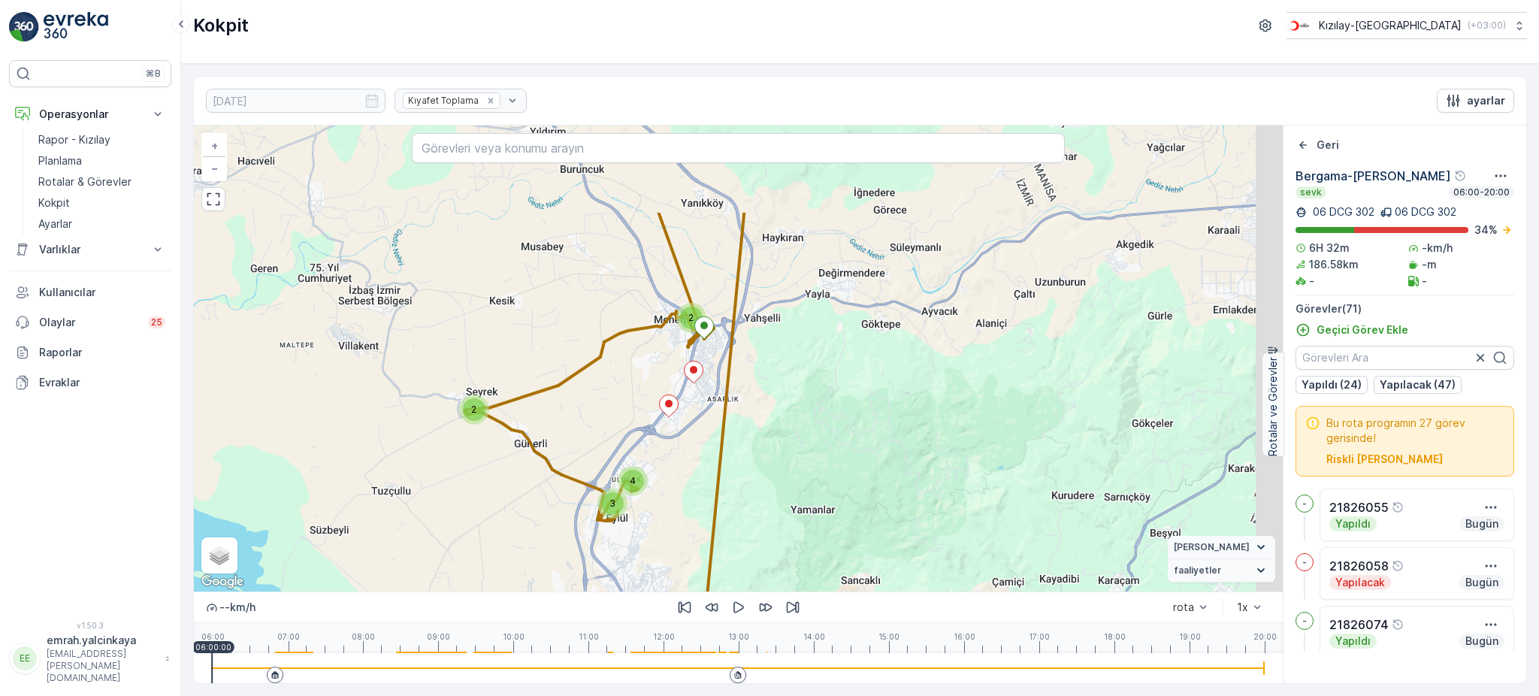
drag, startPoint x: 709, startPoint y: 340, endPoint x: 641, endPoint y: 485, distance: 160.3
click at [647, 490] on div "6 11 6 2 3 15 14 2 3 4 2 + − Uydu Yol haritası Arazi Karışık Leaflet Klavye kıs…" at bounding box center [738, 358] width 1089 height 466
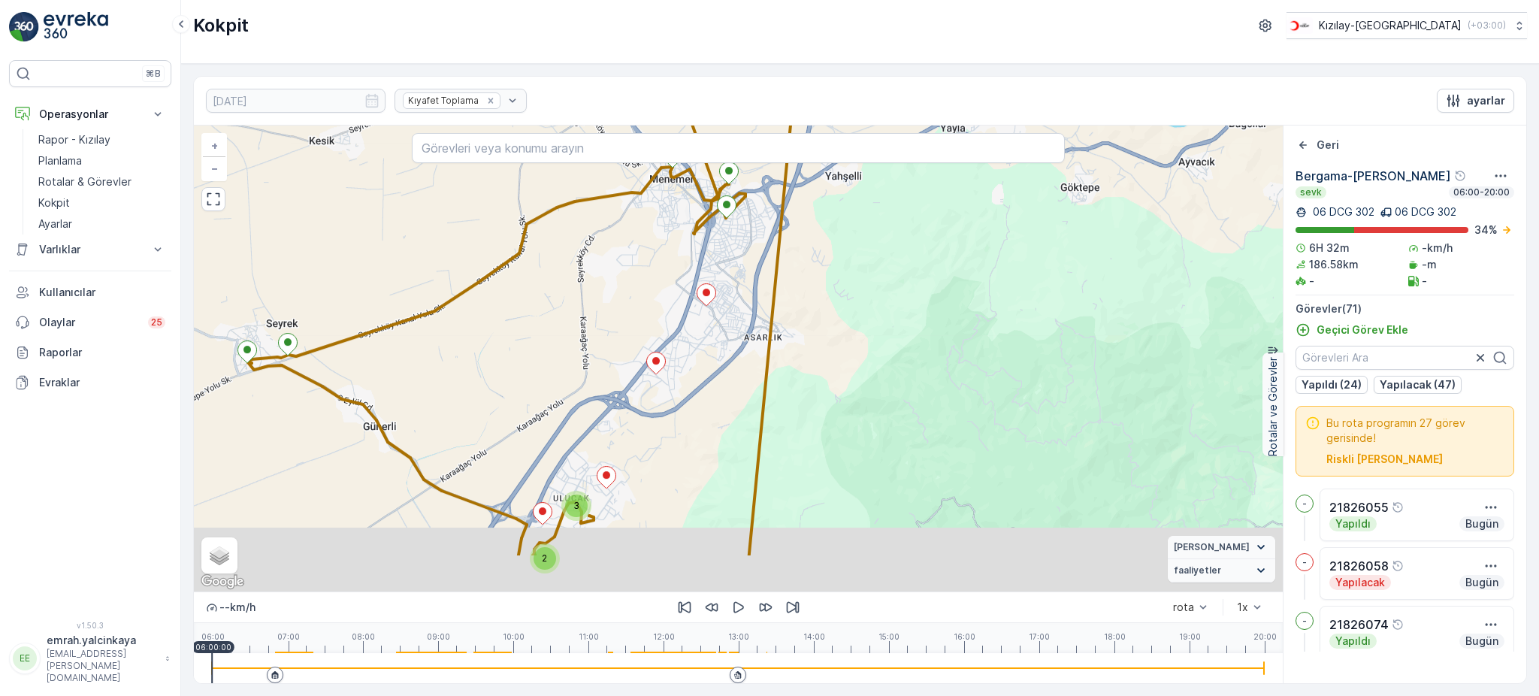
drag, startPoint x: 560, startPoint y: 428, endPoint x: 523, endPoint y: 299, distance: 133.7
click at [523, 299] on div "3 3 2 3 6 5 2 2 2 4 9 3 2 2 7 2 3 + − Uydu Yol haritası Arazi Karışık Leaflet K…" at bounding box center [738, 358] width 1089 height 466
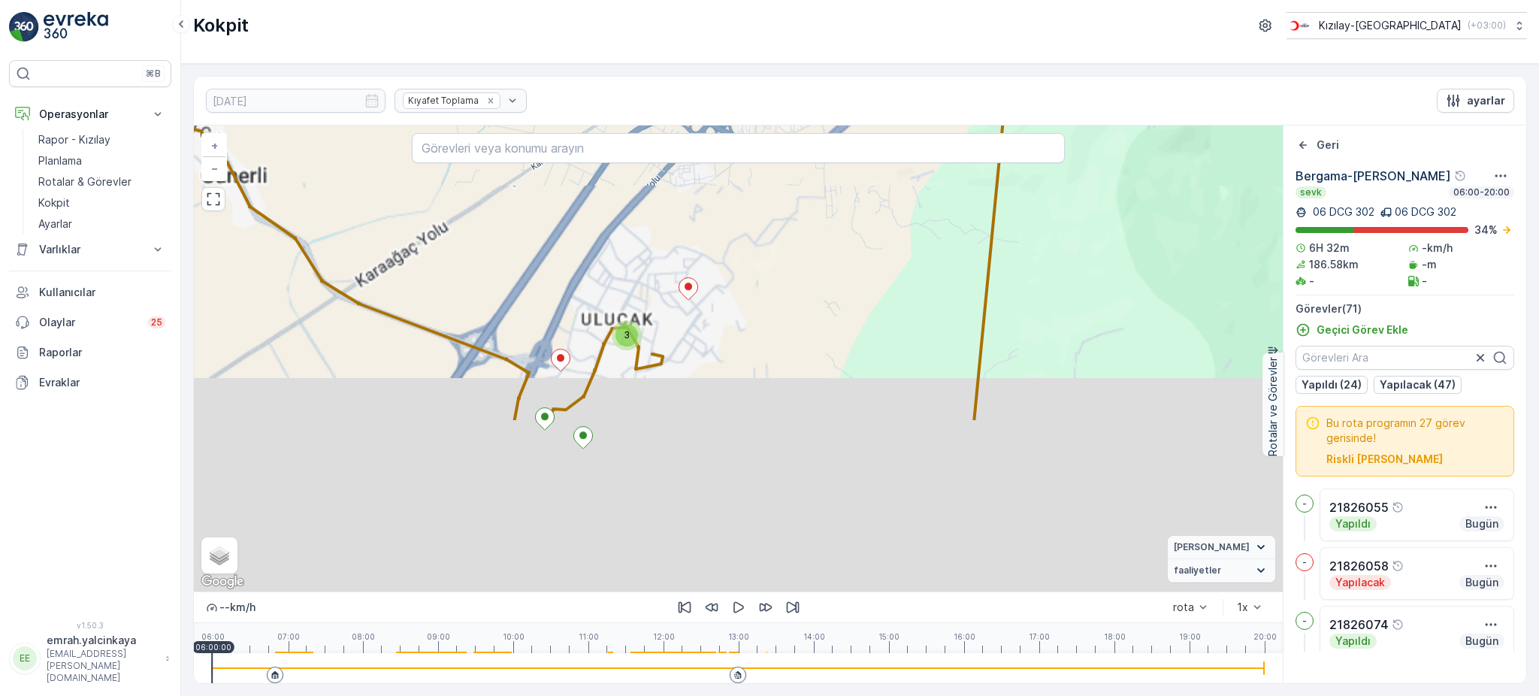
drag, startPoint x: 556, startPoint y: 394, endPoint x: 538, endPoint y: 175, distance: 220.1
click at [538, 175] on div "3 2 2 3 2 3 2 2 2 2 2 2 2 5 3 2 5 3 + − Uydu Yol haritası Arazi Karışık Leaflet…" at bounding box center [738, 358] width 1089 height 466
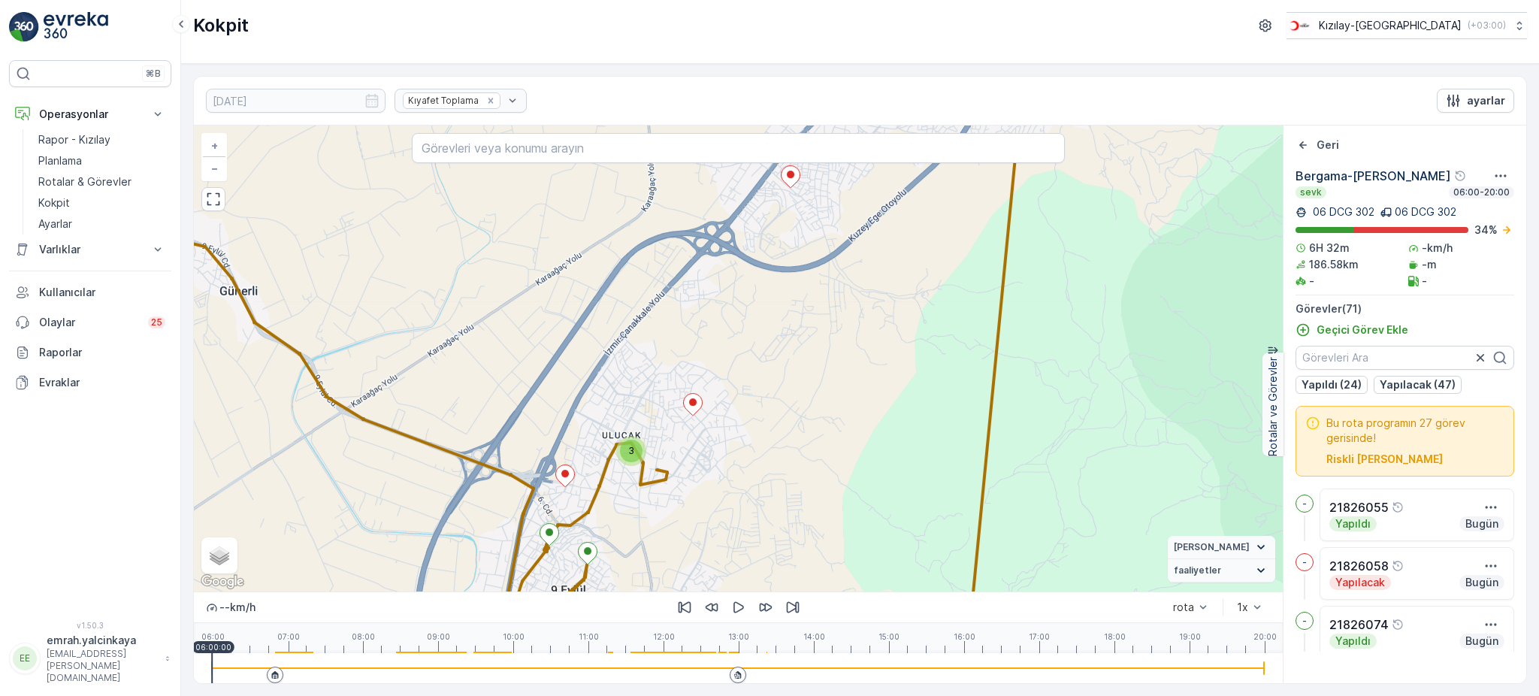
drag, startPoint x: 611, startPoint y: 477, endPoint x: 603, endPoint y: 555, distance: 77.8
click at [606, 557] on div "3 2 2 3 2 3 2 2 2 2 2 2 2 5 3 2 5 3 + − Uydu Yol haritası Arazi Karışık Leaflet…" at bounding box center [738, 358] width 1089 height 466
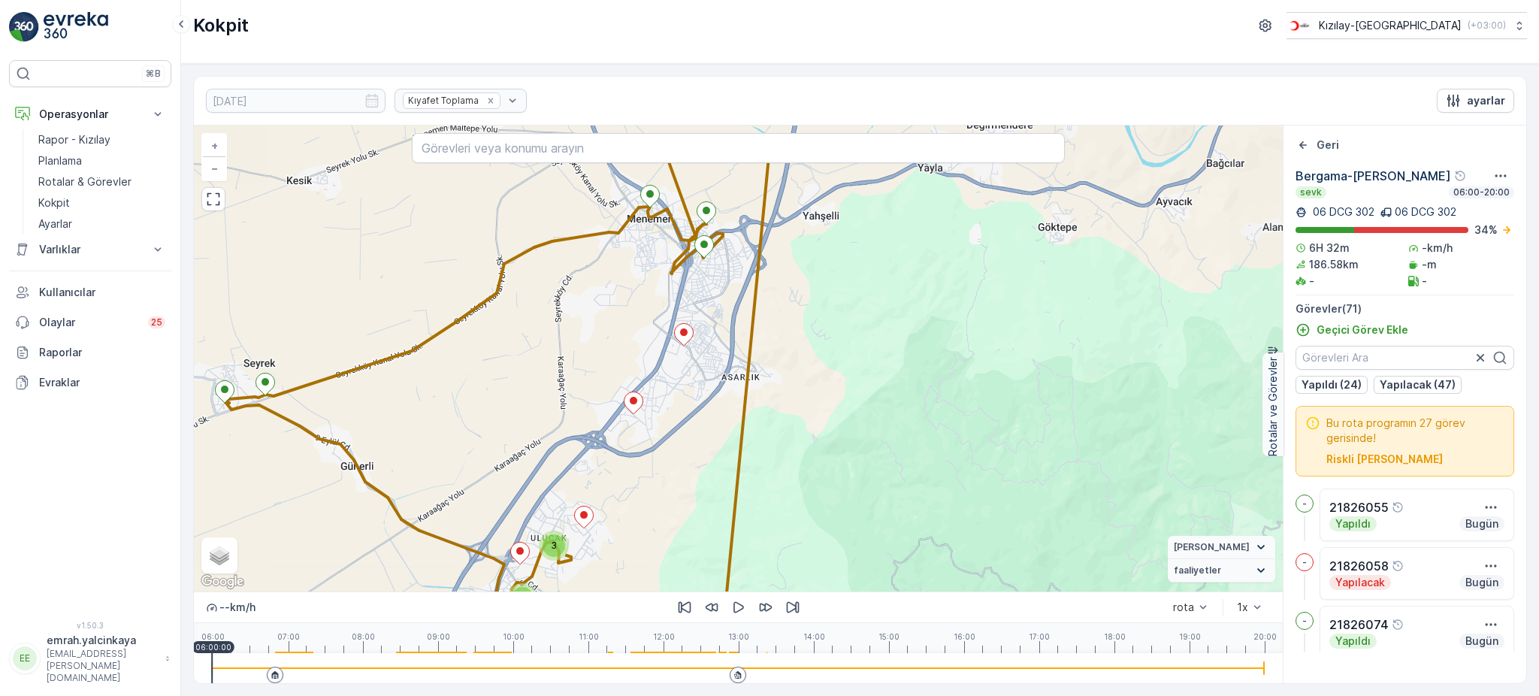
drag, startPoint x: 755, startPoint y: 440, endPoint x: 672, endPoint y: 515, distance: 112.3
click at [672, 515] on div "3 3 2 3 6 5 2 2 2 4 9 3 2 2 7 2 3 + − Uydu Yol haritası Arazi Karışık Leaflet K…" at bounding box center [738, 358] width 1089 height 466
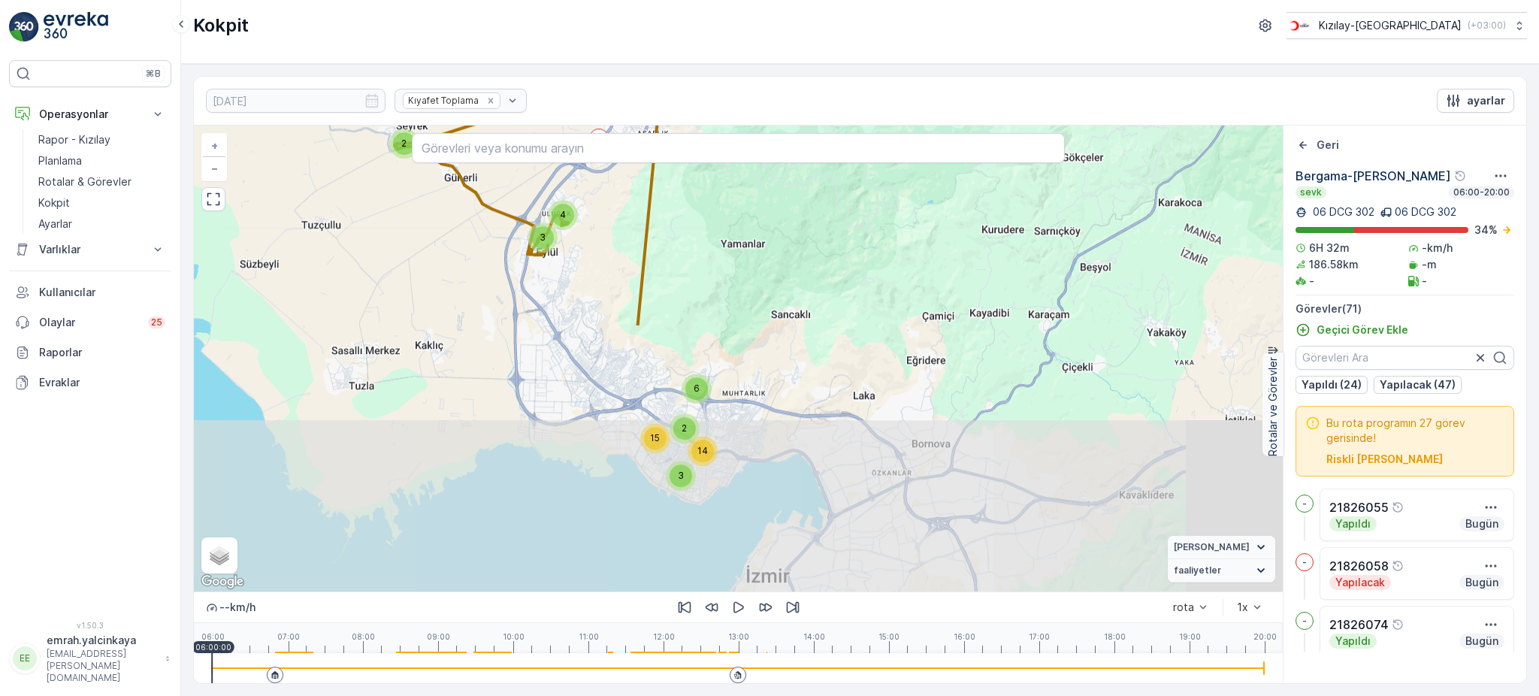
drag, startPoint x: 802, startPoint y: 489, endPoint x: 754, endPoint y: 177, distance: 316.4
click at [752, 174] on div "6 11 6 2 3 15 14 2 3 4 2 + − Uydu Yol haritası Arazi Karışık Leaflet Klavye kıs…" at bounding box center [738, 358] width 1089 height 466
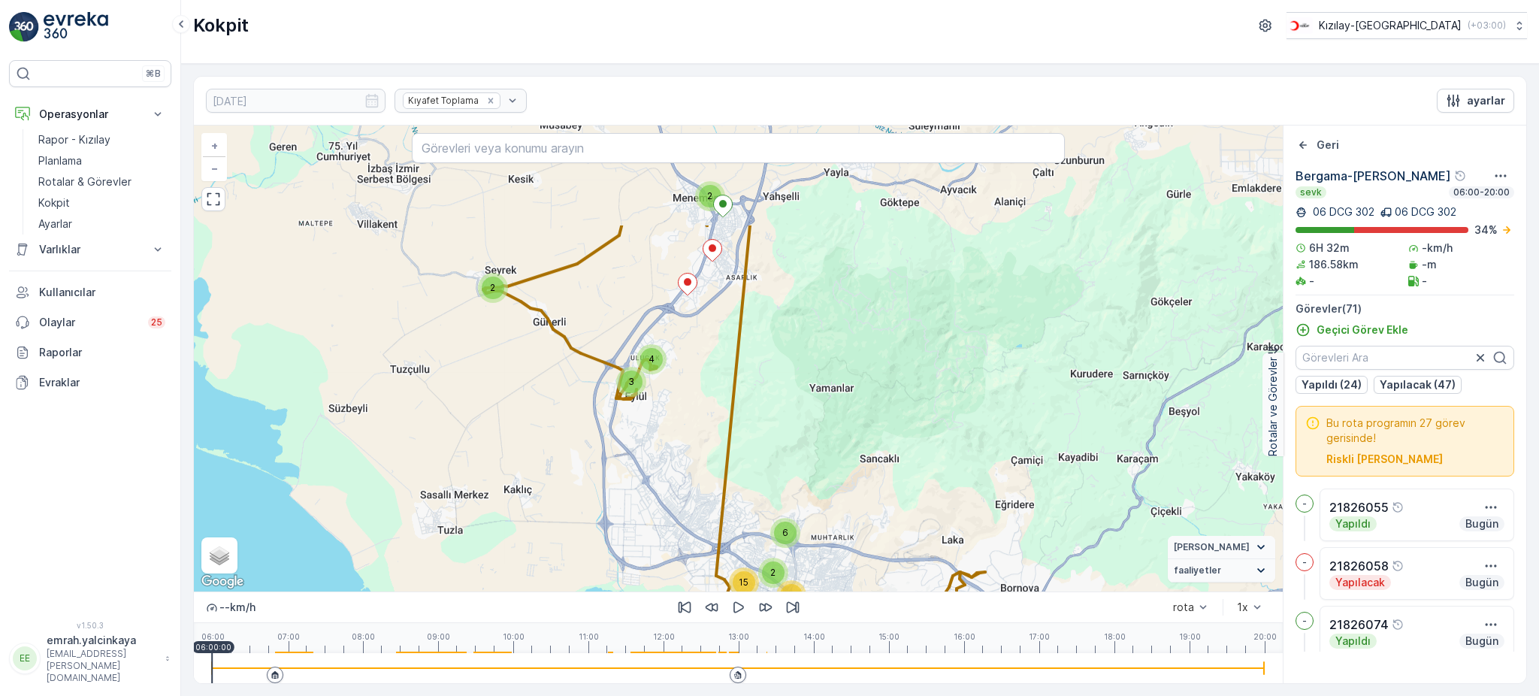
drag, startPoint x: 599, startPoint y: 304, endPoint x: 681, endPoint y: 445, distance: 163.3
click at [688, 452] on div "6 11 6 2 3 15 14 2 3 4 2 + − Uydu Yol haritası Arazi Karışık Leaflet Klavye kıs…" at bounding box center [738, 358] width 1089 height 466
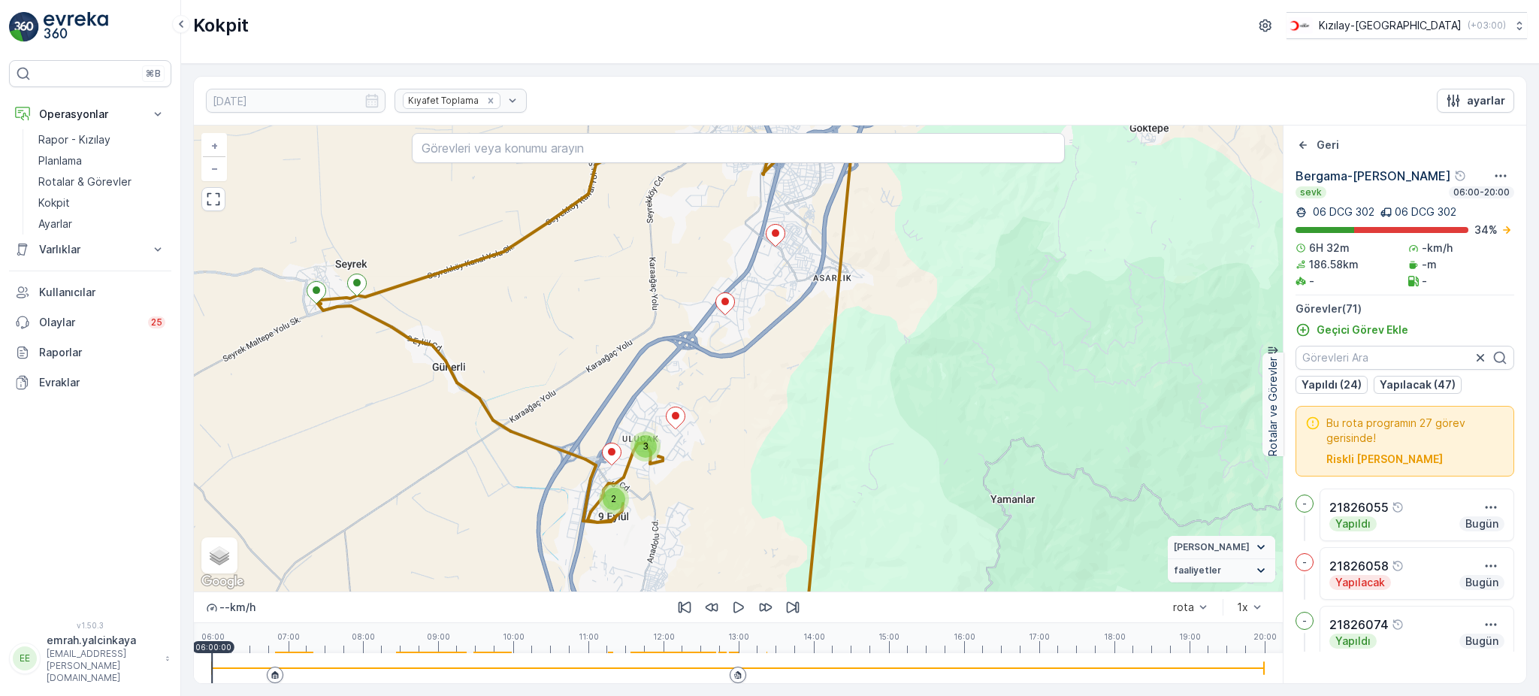
drag, startPoint x: 748, startPoint y: 346, endPoint x: 700, endPoint y: 440, distance: 104.5
click at [711, 437] on div "3 3 2 3 6 5 2 2 2 4 9 3 2 2 7 2 3 + − Uydu Yol haritası Arazi Karışık Leaflet K…" at bounding box center [738, 358] width 1089 height 466
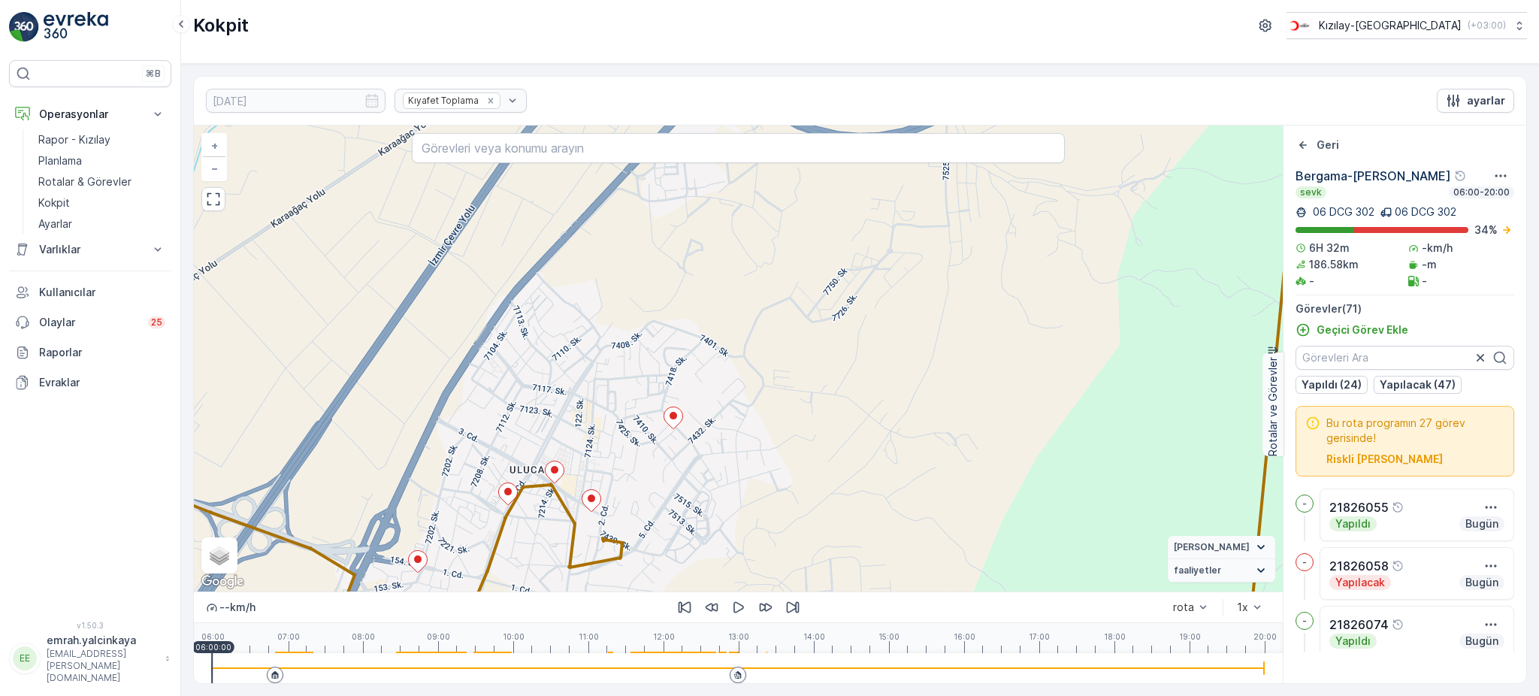
drag, startPoint x: 632, startPoint y: 509, endPoint x: 633, endPoint y: 534, distance: 25.6
click at [626, 543] on div "2 2 2 + − Uydu Yol haritası Arazi Karışık Leaflet Klavye kısayolları Harita Ver…" at bounding box center [738, 358] width 1089 height 466
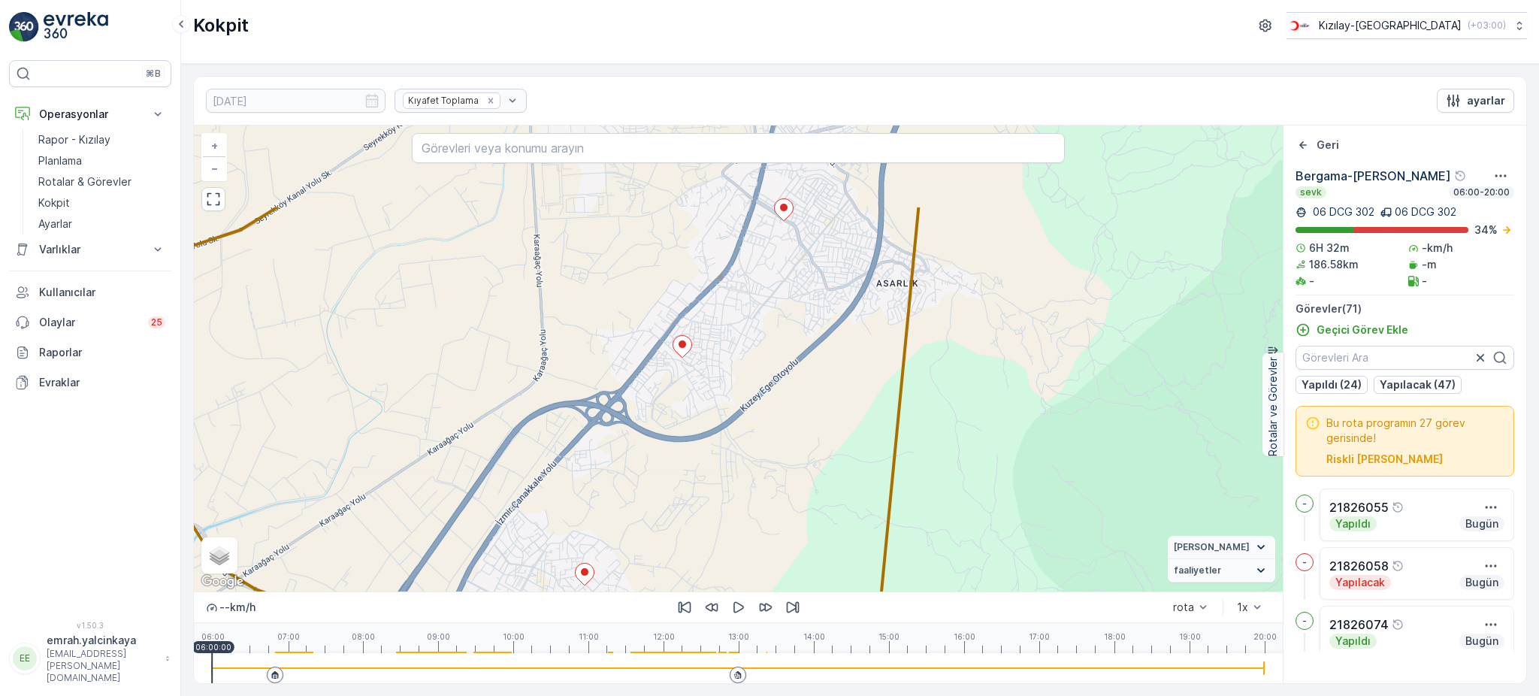
drag, startPoint x: 816, startPoint y: 506, endPoint x: 771, endPoint y: 542, distance: 57.7
click at [770, 579] on div "3 2 2 3 2 3 2 2 2 2 2 2 2 5 3 2 5 3 + − Uydu Yol haritası Arazi Karışık Leaflet…" at bounding box center [738, 358] width 1089 height 466
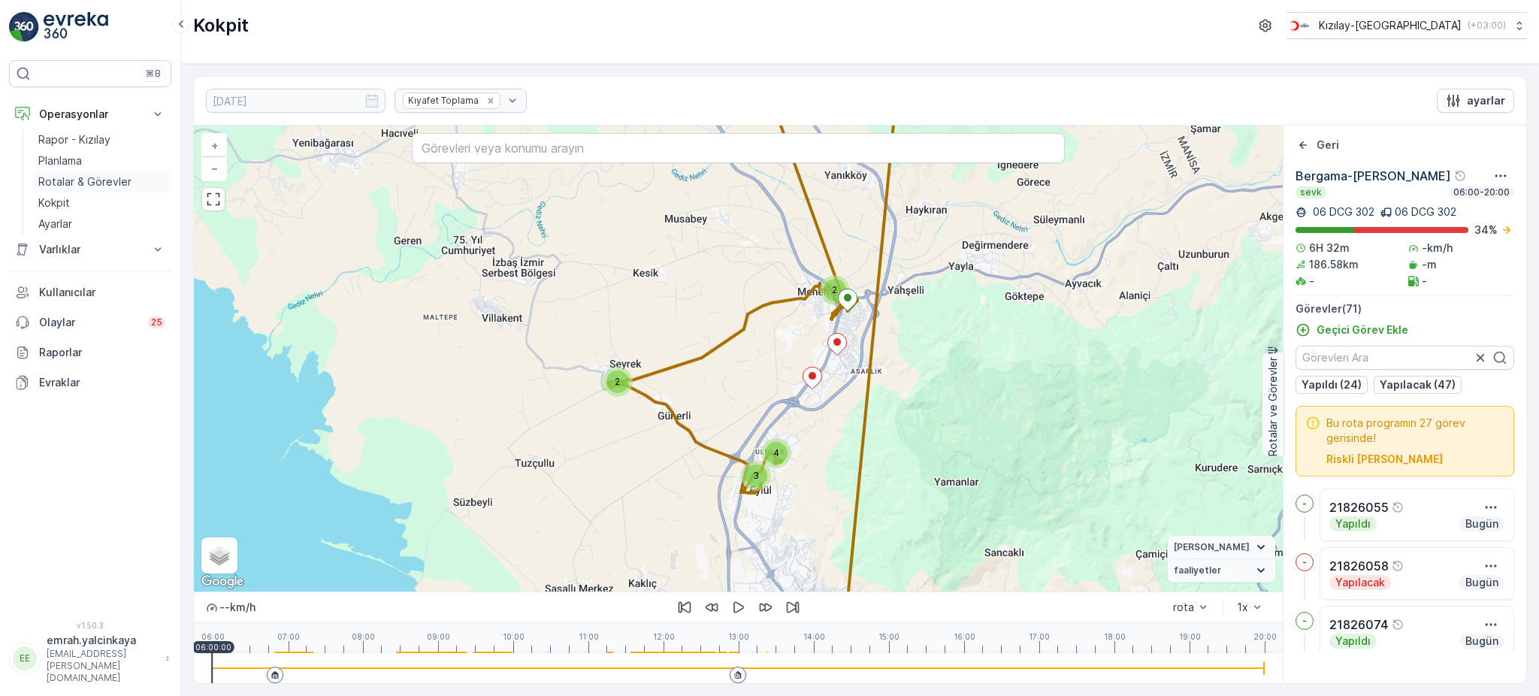
click at [101, 177] on p "Rotalar & Görevler" at bounding box center [84, 181] width 93 height 15
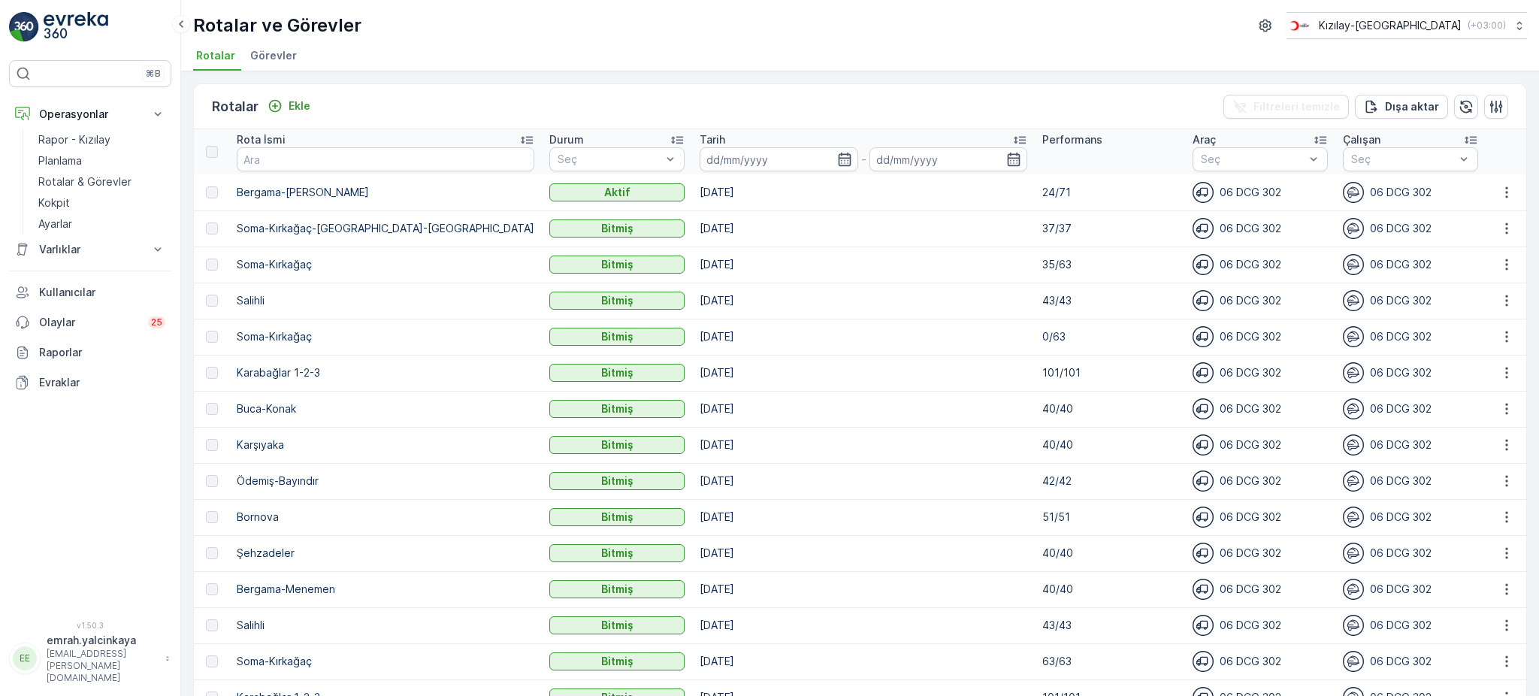
drag, startPoint x: 620, startPoint y: 191, endPoint x: 774, endPoint y: 249, distance: 164.8
click at [692, 198] on td "[DATE]" at bounding box center [863, 192] width 343 height 36
click at [774, 249] on td "[DATE]" at bounding box center [863, 264] width 343 height 36
click at [1092, 257] on p "35/63" at bounding box center [1109, 264] width 135 height 15
click at [282, 103] on icon "Ekle" at bounding box center [274, 105] width 15 height 15
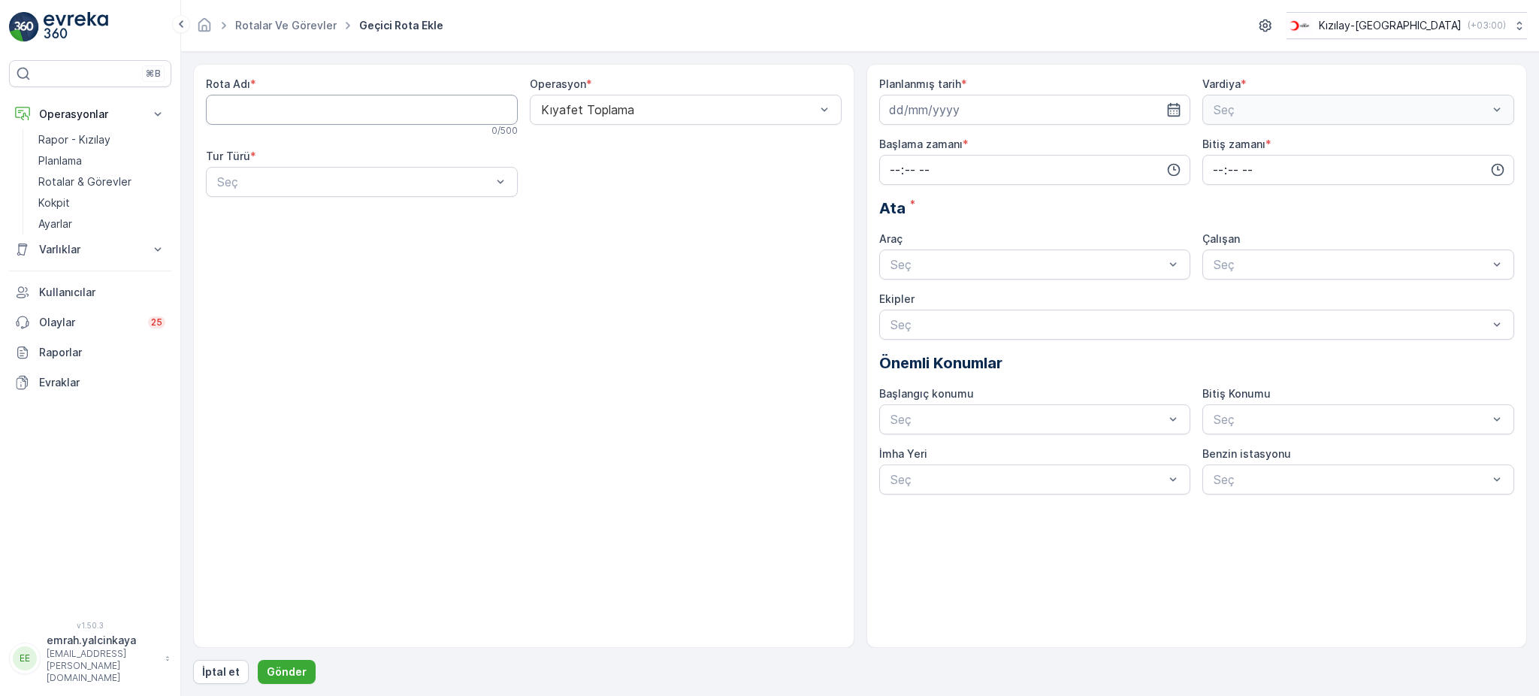
click at [334, 119] on Adı "Rota Adı" at bounding box center [362, 110] width 312 height 30
type Adı "[PERSON_NAME][GEOGRAPHIC_DATA]"
click at [321, 194] on div "Seç" at bounding box center [362, 182] width 312 height 30
click at [293, 240] on div "Dinamik" at bounding box center [362, 244] width 294 height 14
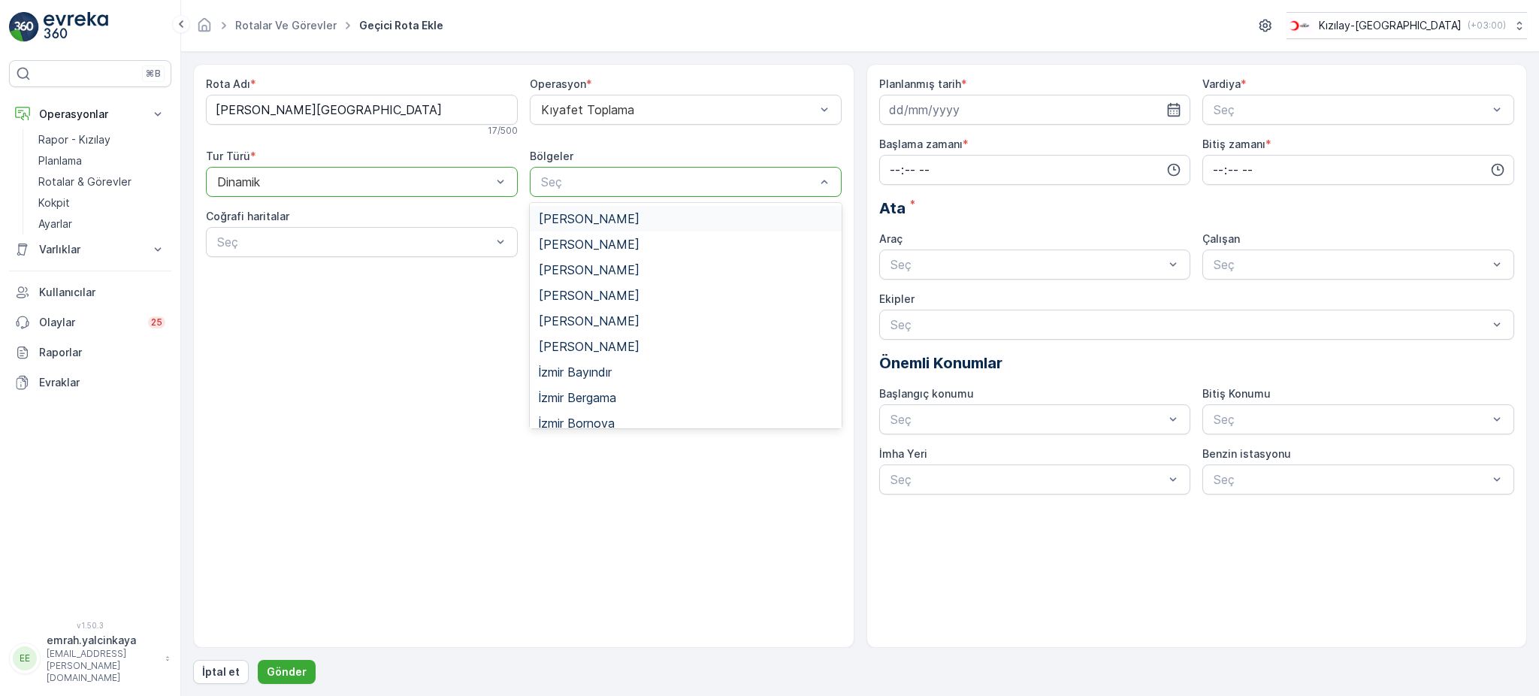
click at [650, 191] on div "Seç" at bounding box center [686, 182] width 312 height 30
click at [631, 422] on div "İzmir Bornova" at bounding box center [686, 423] width 294 height 14
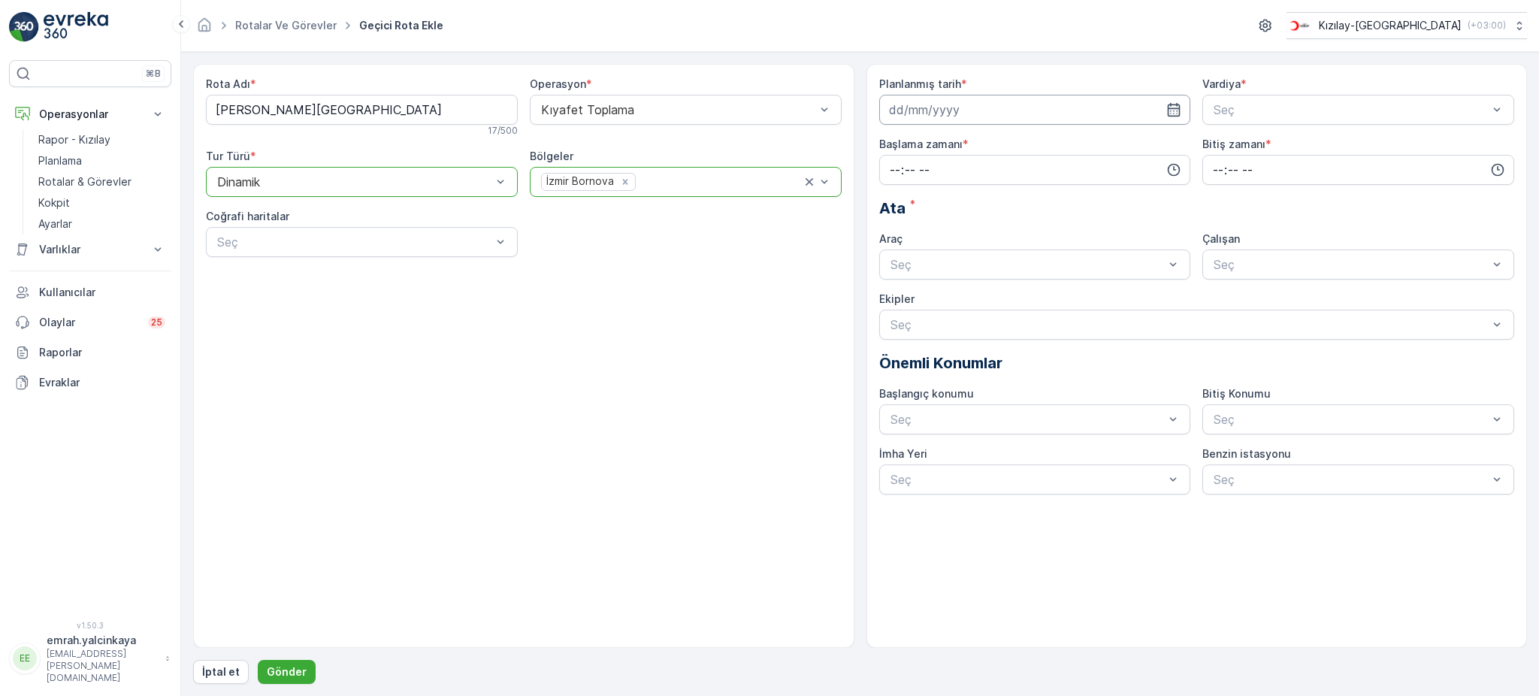
click at [954, 107] on input at bounding box center [1035, 110] width 312 height 30
click at [1015, 267] on div "19" at bounding box center [1012, 266] width 24 height 24
type input "[DATE]"
click at [1256, 144] on span "A Vardiyası (Gündüz)" at bounding box center [1269, 147] width 116 height 14
click at [1036, 169] on input "time" at bounding box center [1035, 170] width 312 height 30
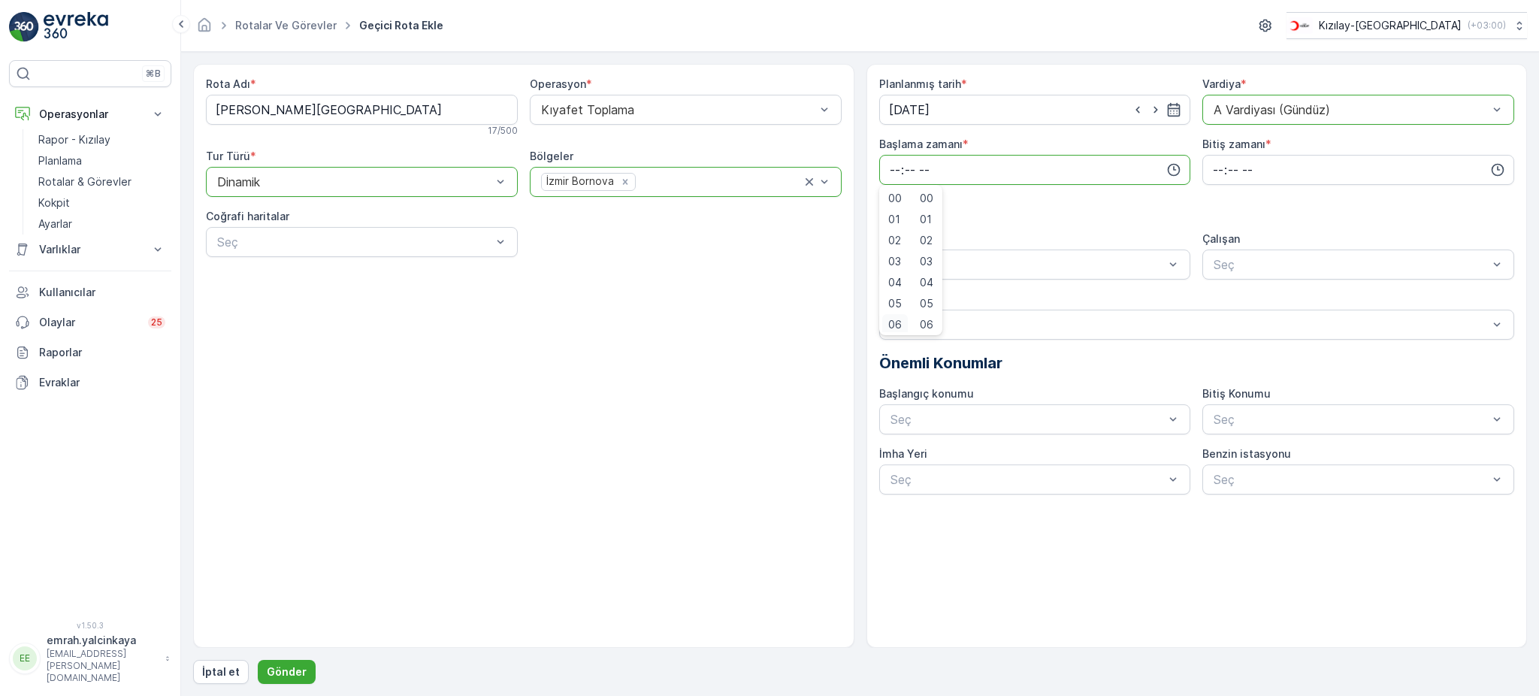
scroll to position [3, 0]
click at [899, 319] on span "06" at bounding box center [895, 321] width 14 height 15
type input "06:00"
click at [1217, 178] on input "time" at bounding box center [1358, 170] width 312 height 30
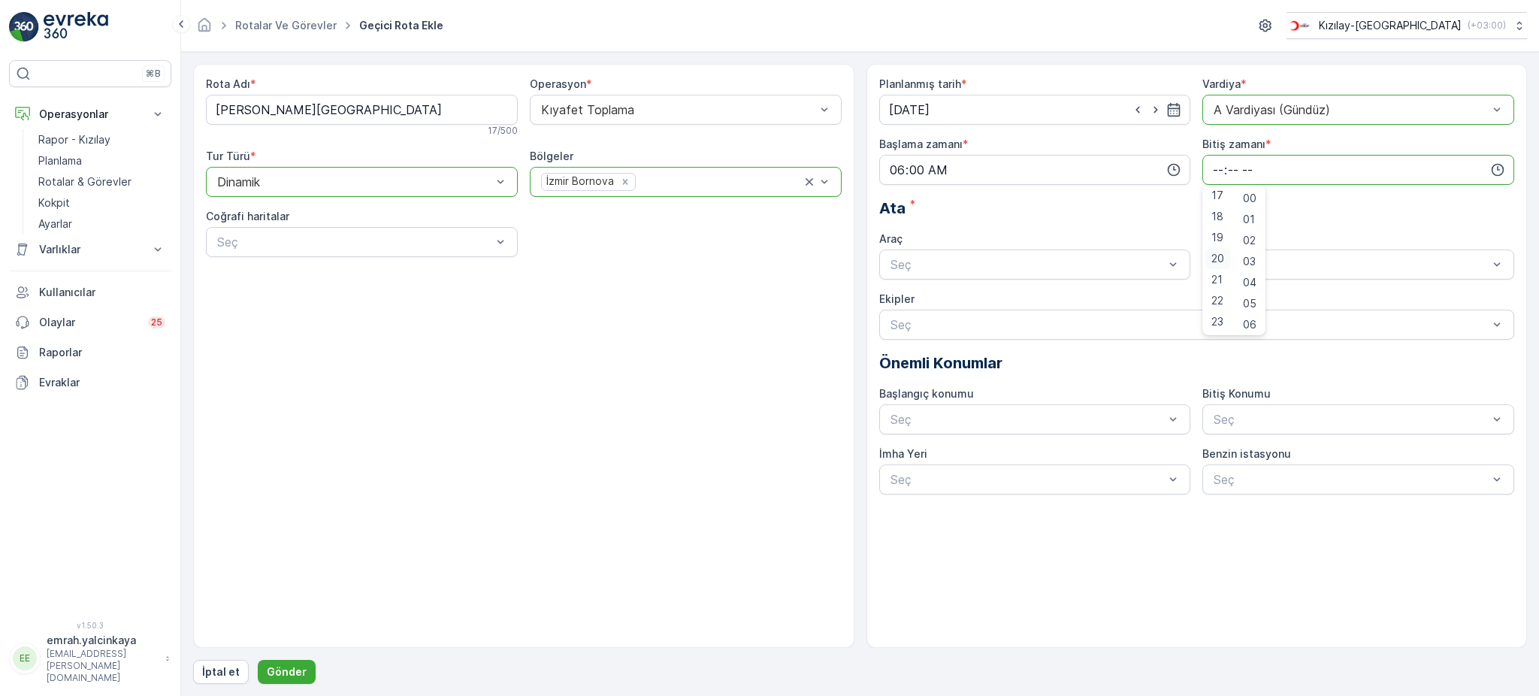
click at [1217, 253] on span "20" at bounding box center [1217, 258] width 13 height 15
type input "20:00"
drag, startPoint x: 1044, startPoint y: 299, endPoint x: 1252, endPoint y: 265, distance: 210.9
click at [1047, 298] on div "06 DCG 302" at bounding box center [1035, 302] width 294 height 14
click at [1254, 301] on span "06 DCG 302" at bounding box center [1246, 302] width 71 height 14
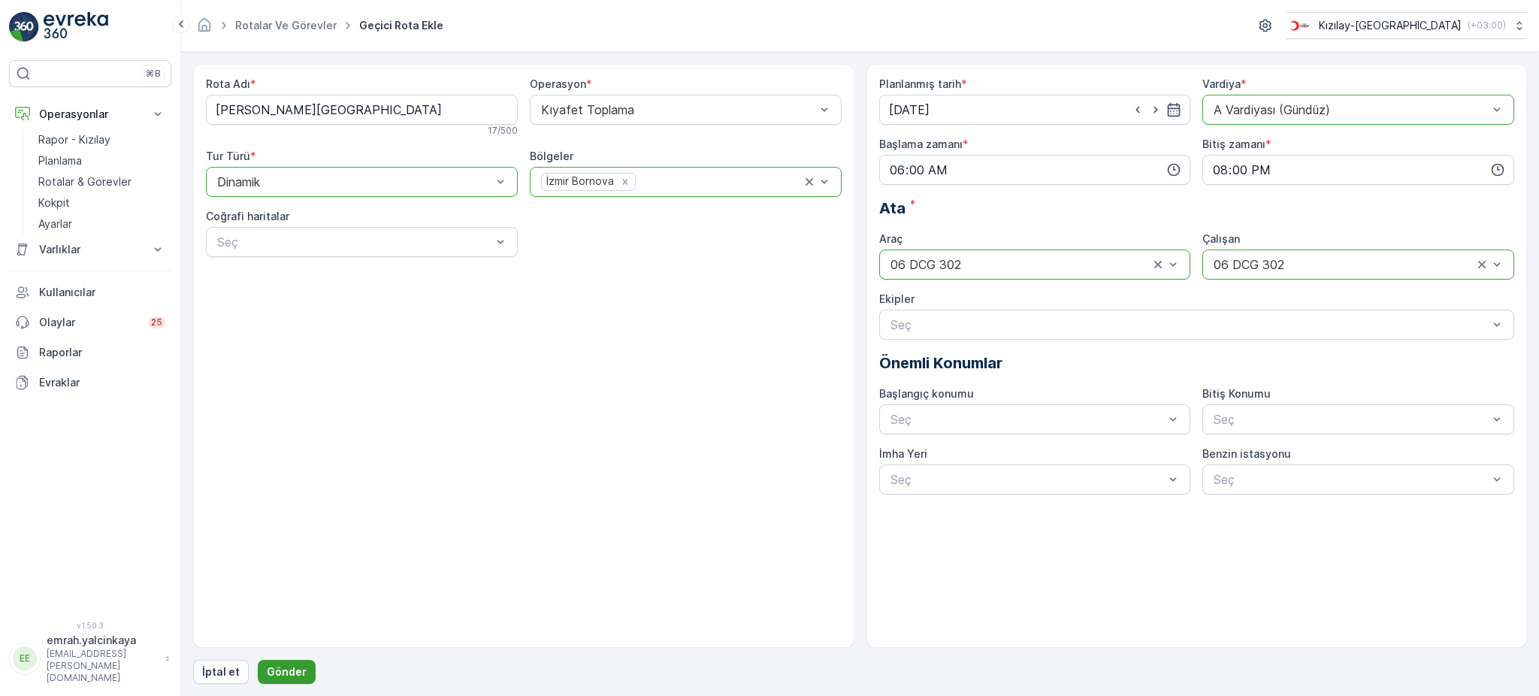
click at [290, 666] on p "Gönder" at bounding box center [287, 671] width 40 height 15
